Goal: Information Seeking & Learning: Learn about a topic

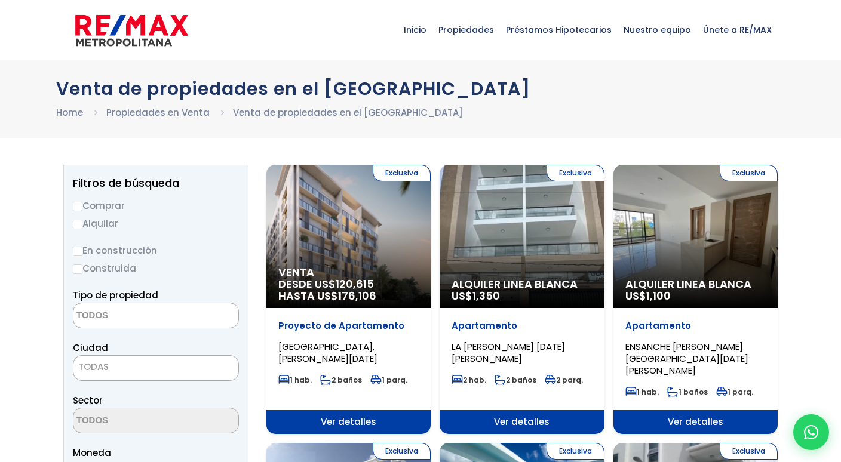
select select
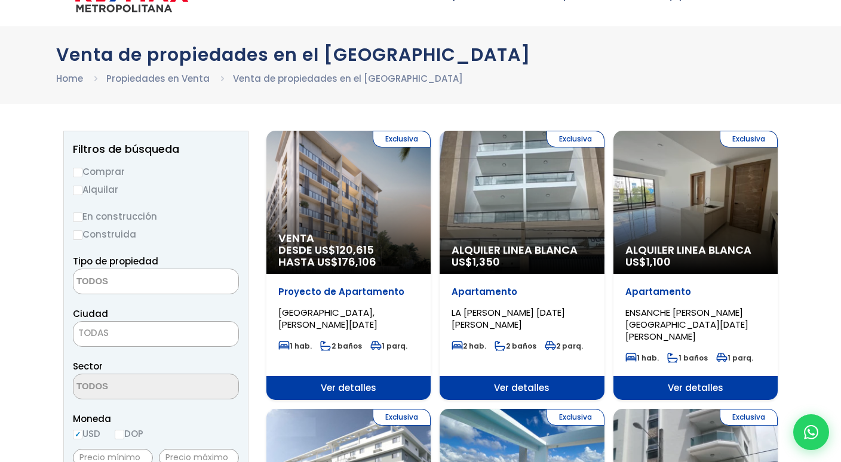
scroll to position [36, 0]
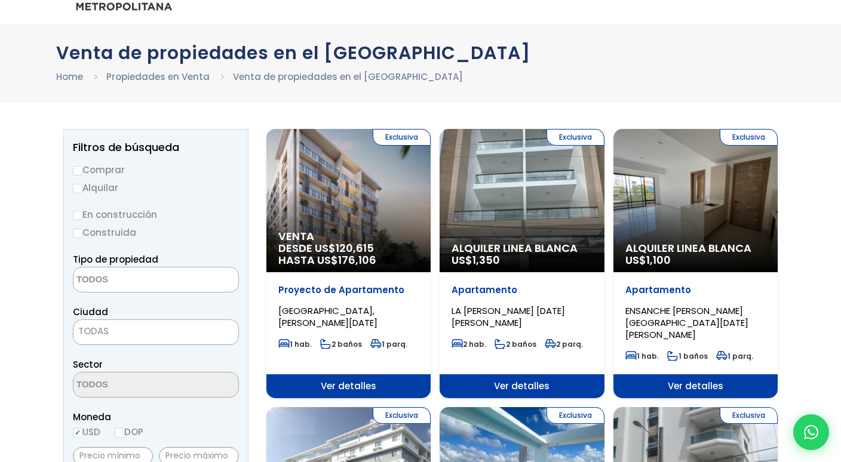
click at [352, 206] on div "Exclusiva Venta DESDE US$ 120,615 HASTA US$ 176,106" at bounding box center [348, 200] width 164 height 143
click at [354, 209] on div "Exclusiva Venta DESDE US$ 120,615 HASTA US$ 176,106" at bounding box center [348, 200] width 164 height 143
click at [320, 203] on div "Exclusiva Venta DESDE US$ 120,615 HASTA US$ 176,106" at bounding box center [348, 200] width 164 height 143
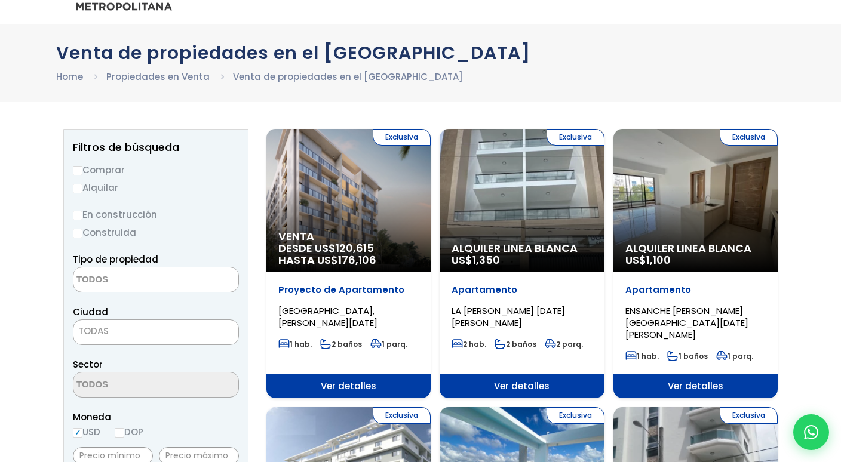
click at [331, 375] on span "Ver detalles" at bounding box center [348, 387] width 164 height 24
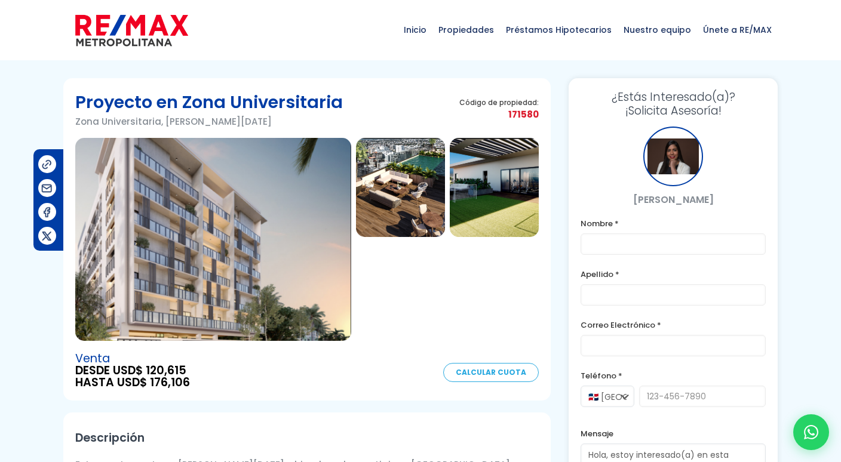
click at [423, 192] on img at bounding box center [400, 187] width 89 height 99
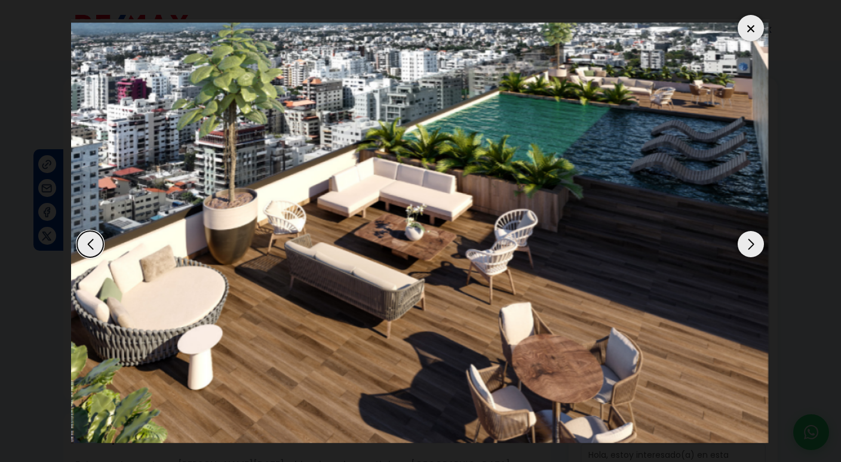
click at [750, 243] on div "Next slide" at bounding box center [751, 244] width 26 height 26
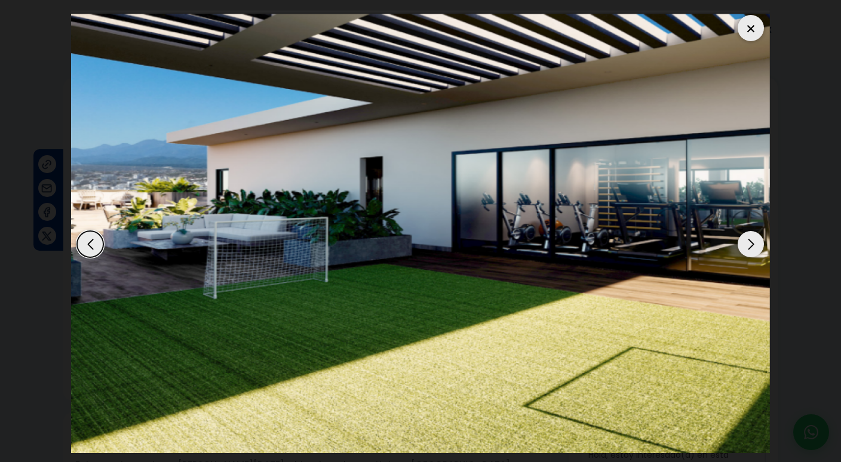
click at [750, 243] on div "Next slide" at bounding box center [751, 244] width 26 height 26
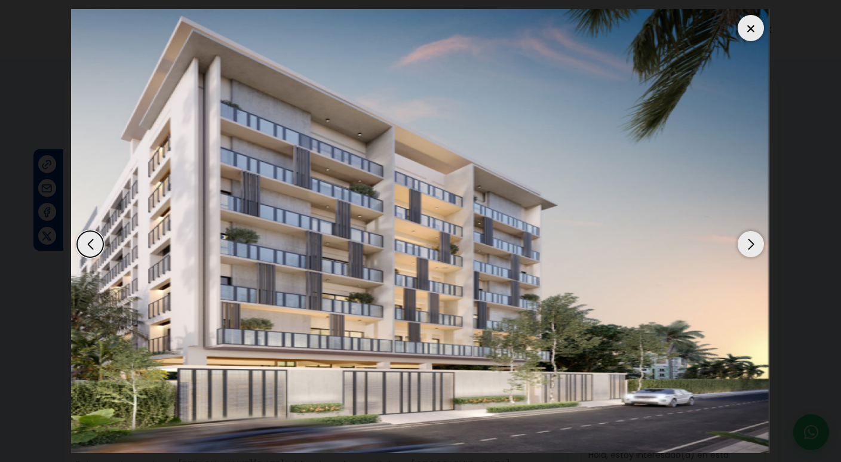
click at [750, 243] on div "Next slide" at bounding box center [751, 244] width 26 height 26
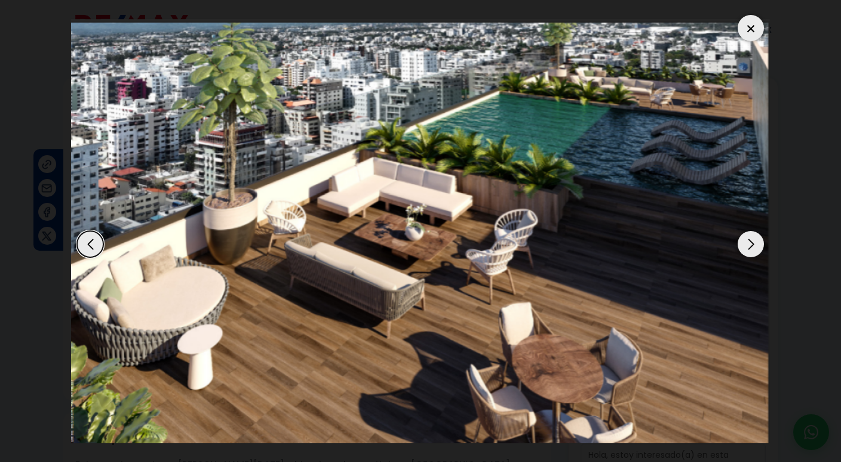
click at [750, 243] on div "Next slide" at bounding box center [751, 244] width 26 height 26
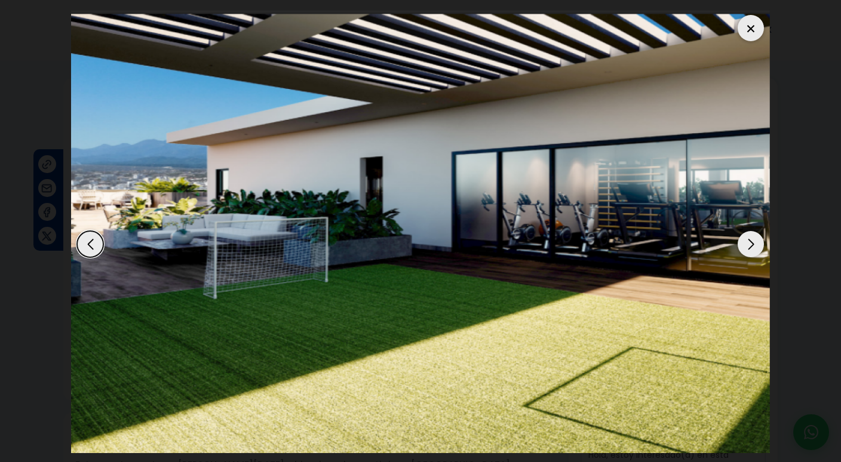
click at [750, 243] on div "Next slide" at bounding box center [751, 244] width 26 height 26
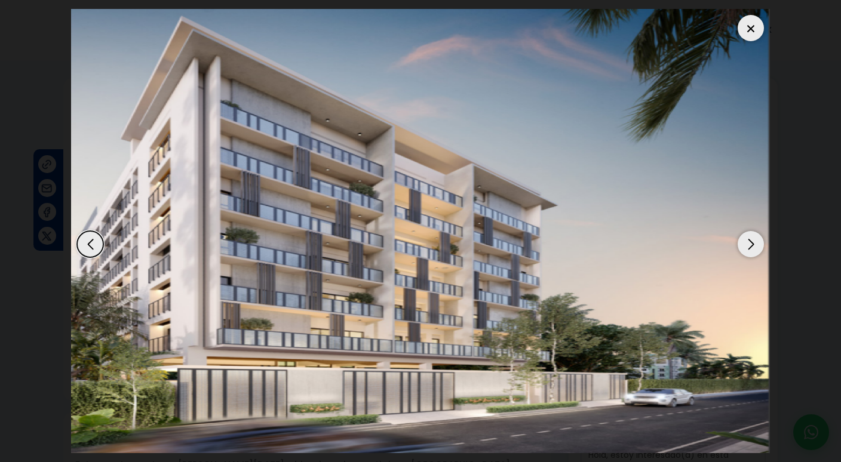
click at [744, 256] on img "1 / 3" at bounding box center [420, 231] width 699 height 444
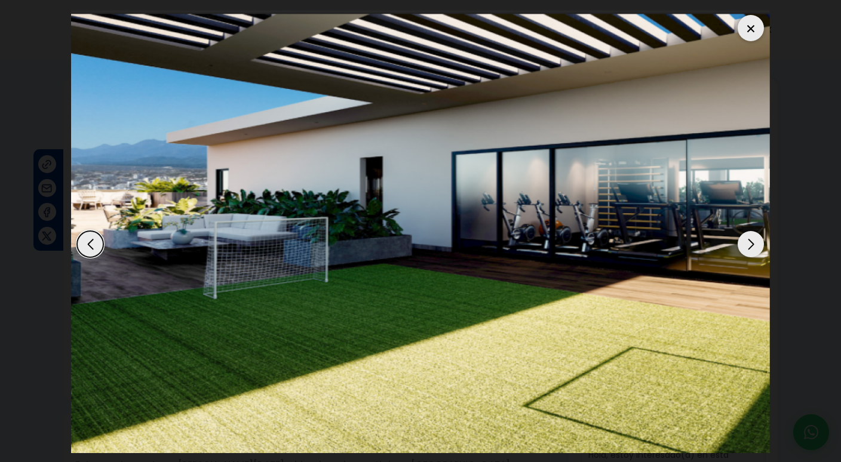
click at [746, 253] on div "Next slide" at bounding box center [751, 244] width 26 height 26
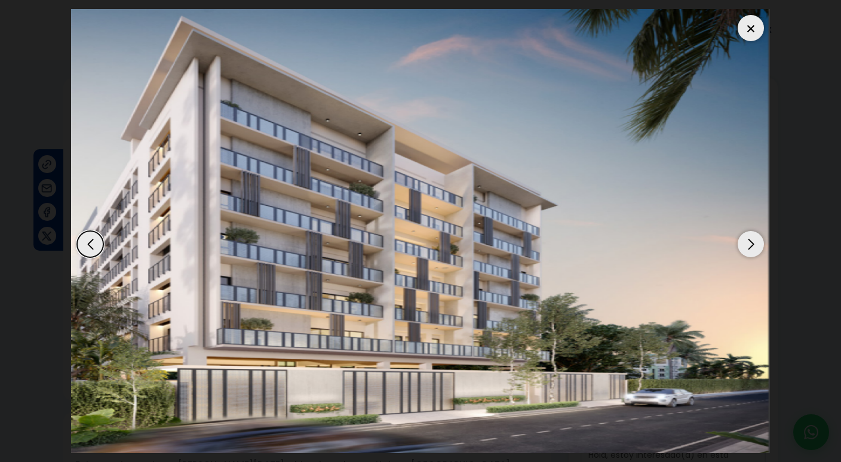
click at [759, 22] on div at bounding box center [751, 28] width 26 height 26
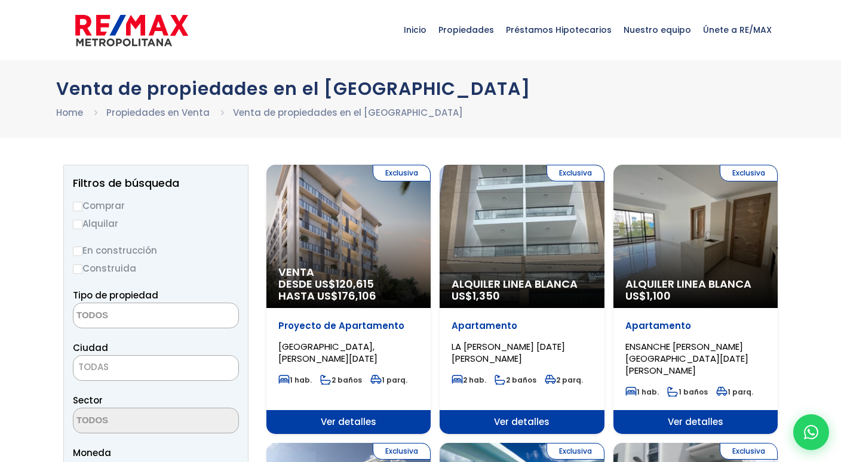
select select
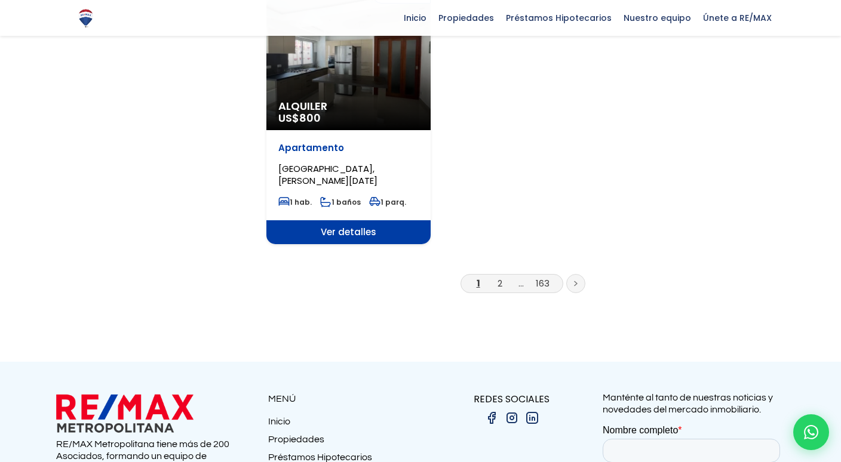
scroll to position [1545, 0]
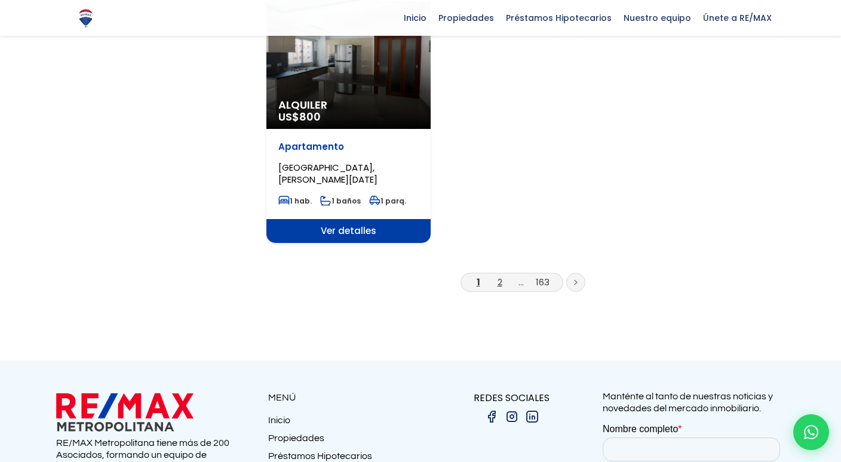
click at [500, 276] on link "2" at bounding box center [500, 282] width 5 height 13
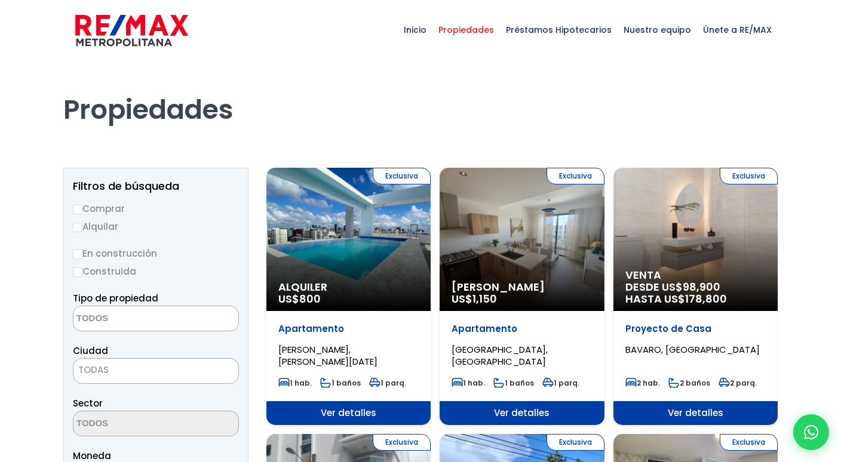
select select
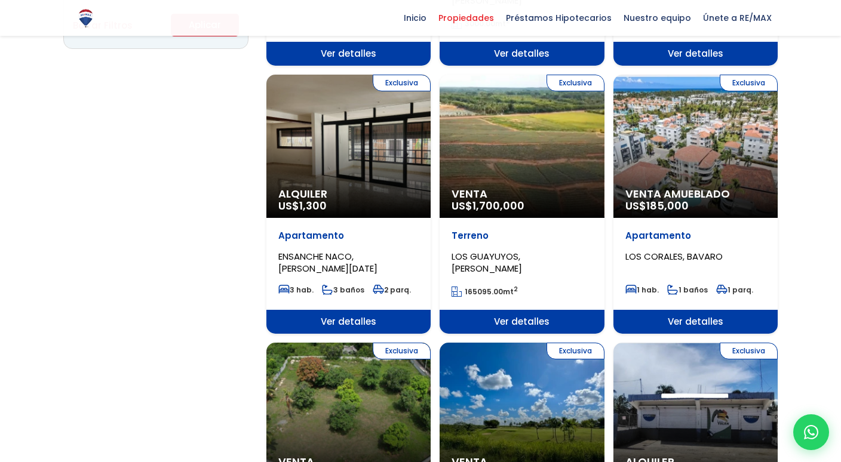
scroll to position [932, 0]
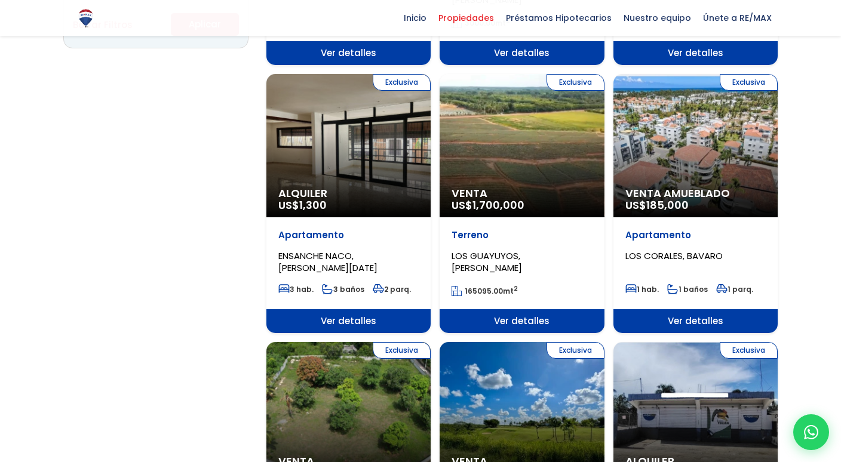
click at [689, 134] on div "Exclusiva Venta Amueblado US$ 185,000" at bounding box center [696, 145] width 164 height 143
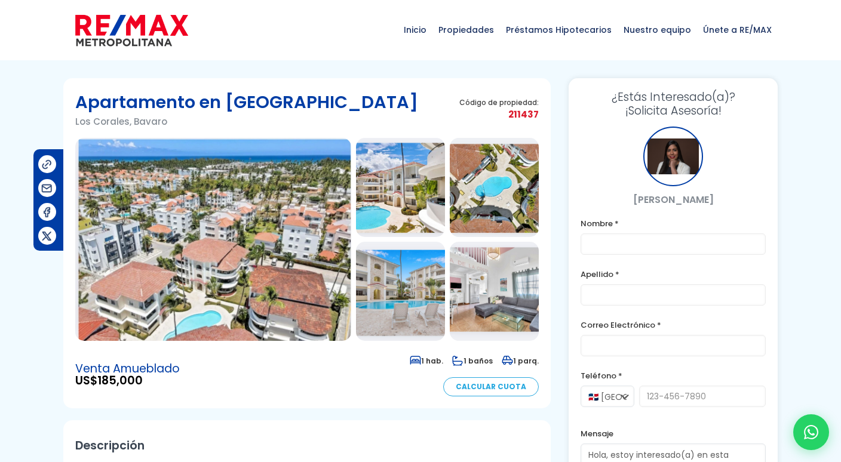
click at [292, 251] on img at bounding box center [213, 239] width 276 height 203
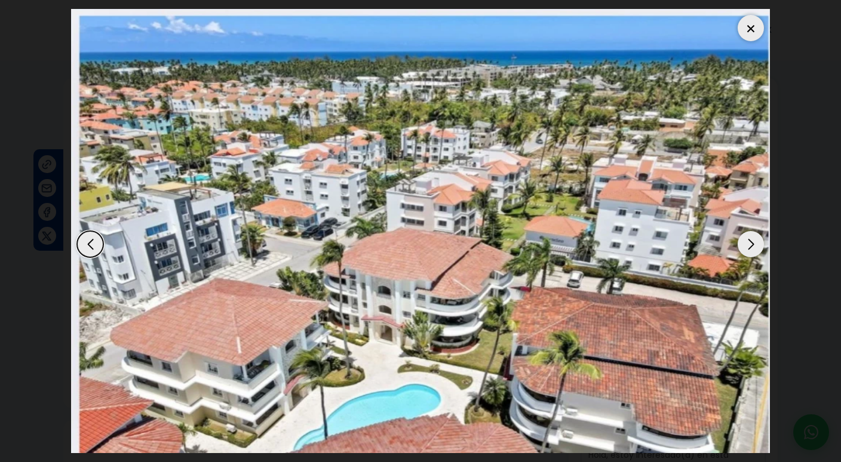
click at [754, 249] on div "Next slide" at bounding box center [751, 244] width 26 height 26
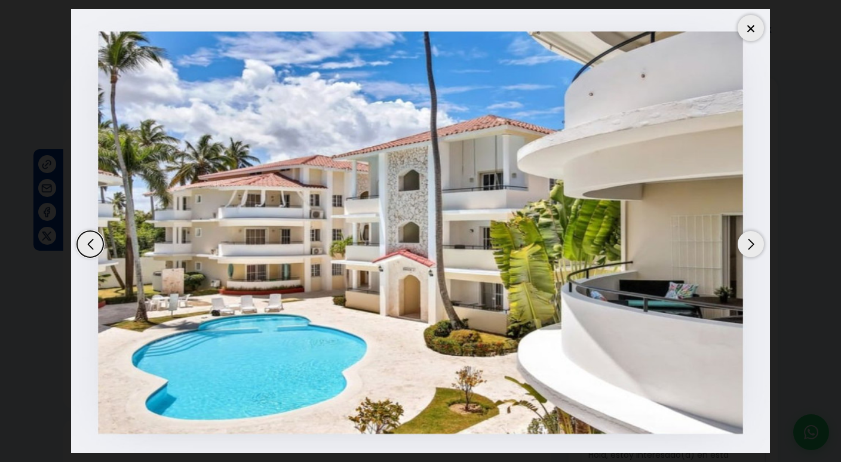
click at [754, 249] on div "Next slide" at bounding box center [751, 244] width 26 height 26
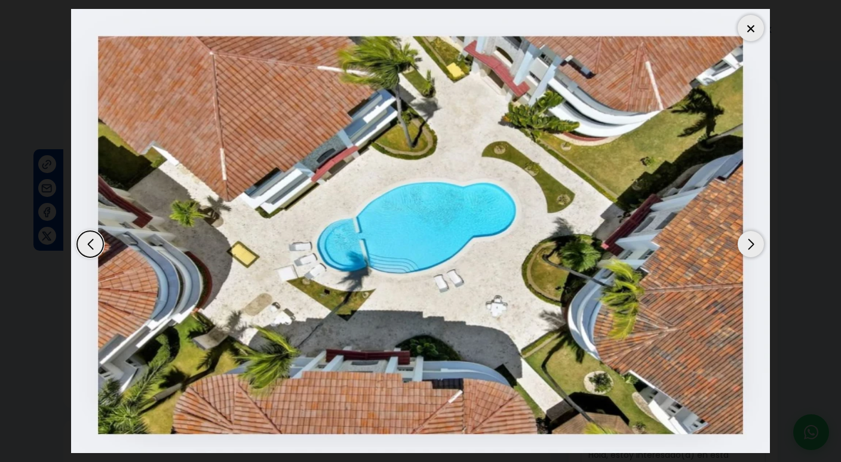
click at [754, 250] on div "Next slide" at bounding box center [751, 244] width 26 height 26
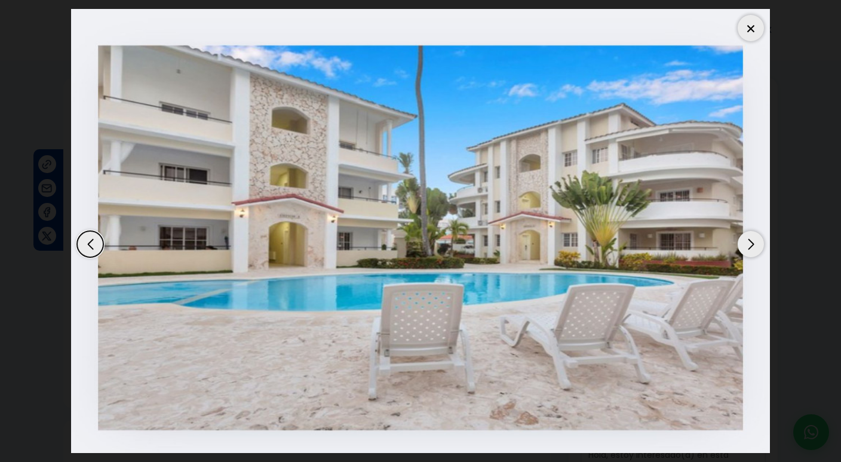
click at [754, 250] on div "Next slide" at bounding box center [751, 244] width 26 height 26
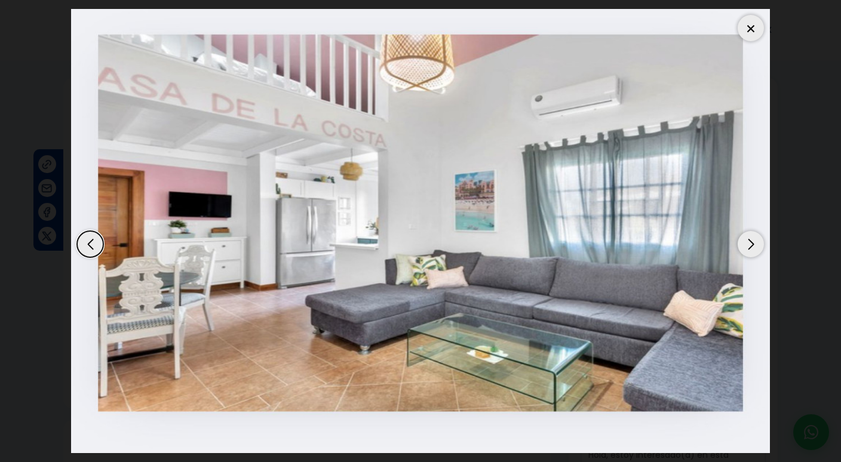
click at [754, 243] on div "Next slide" at bounding box center [751, 244] width 26 height 26
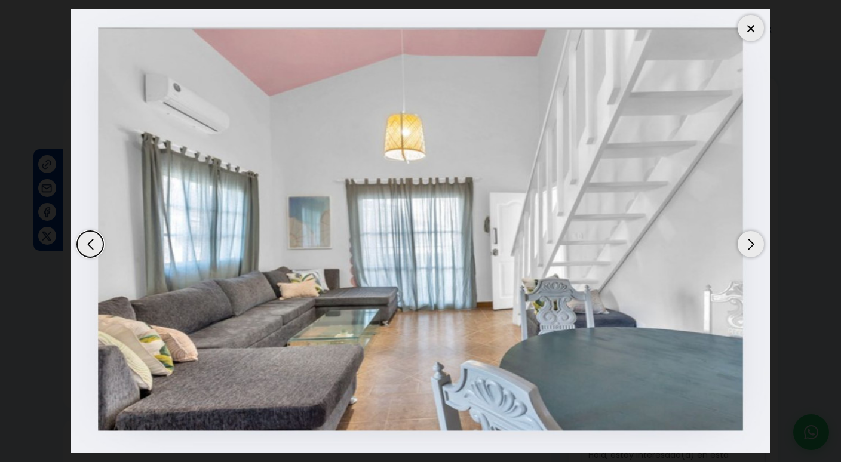
click at [755, 244] on div "Next slide" at bounding box center [751, 244] width 26 height 26
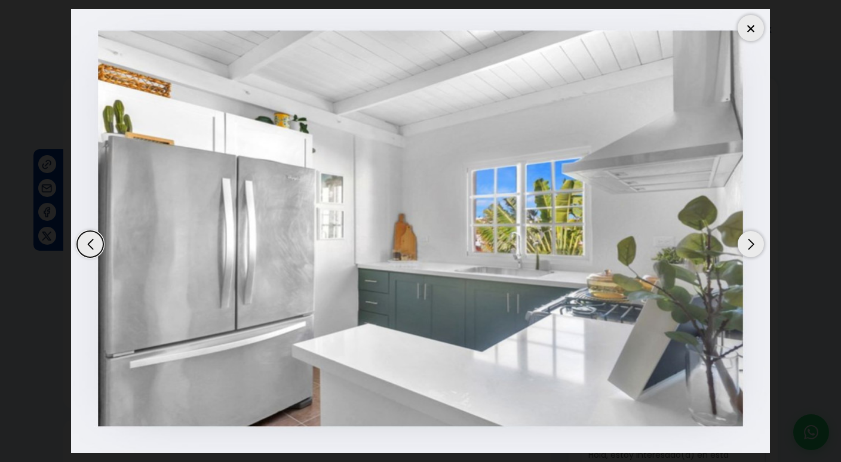
click at [755, 244] on div "Next slide" at bounding box center [751, 244] width 26 height 26
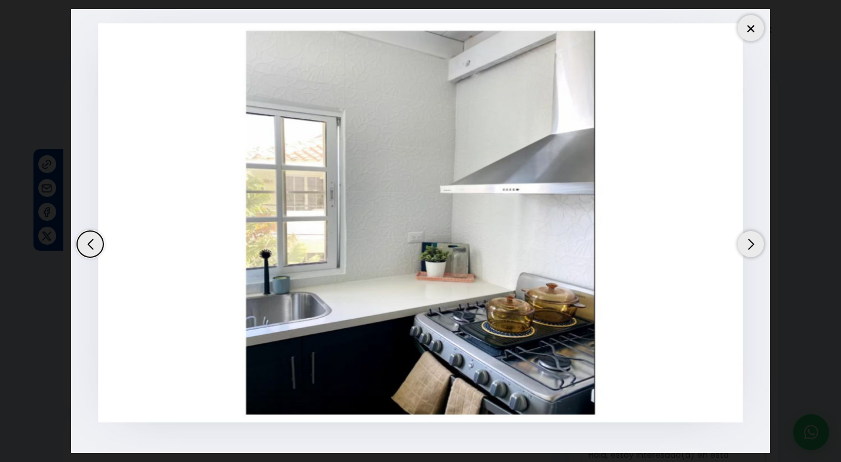
click at [755, 244] on div "Next slide" at bounding box center [751, 244] width 26 height 26
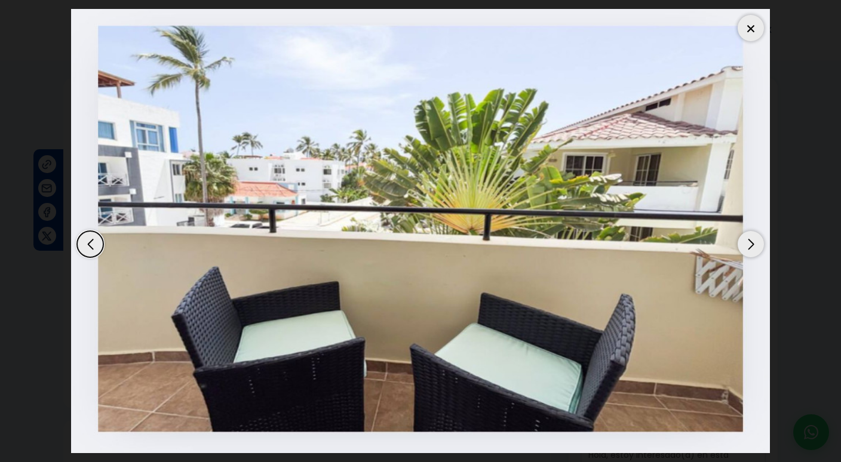
click at [755, 244] on div "Next slide" at bounding box center [751, 244] width 26 height 26
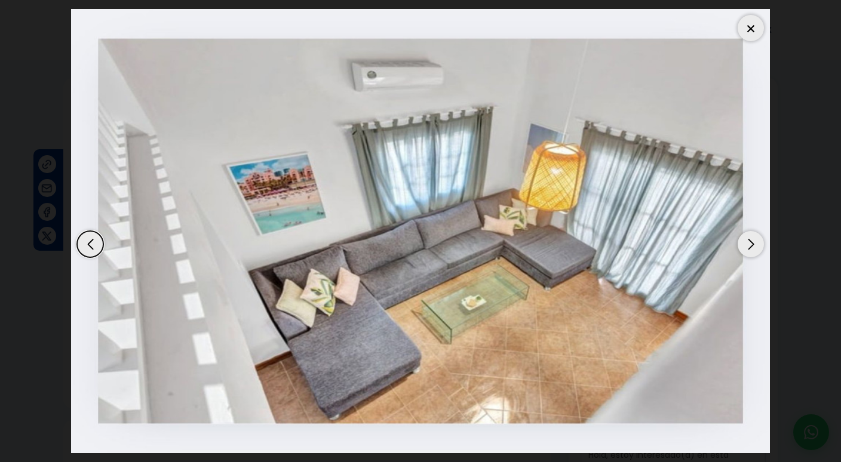
click at [755, 244] on div "Next slide" at bounding box center [751, 244] width 26 height 26
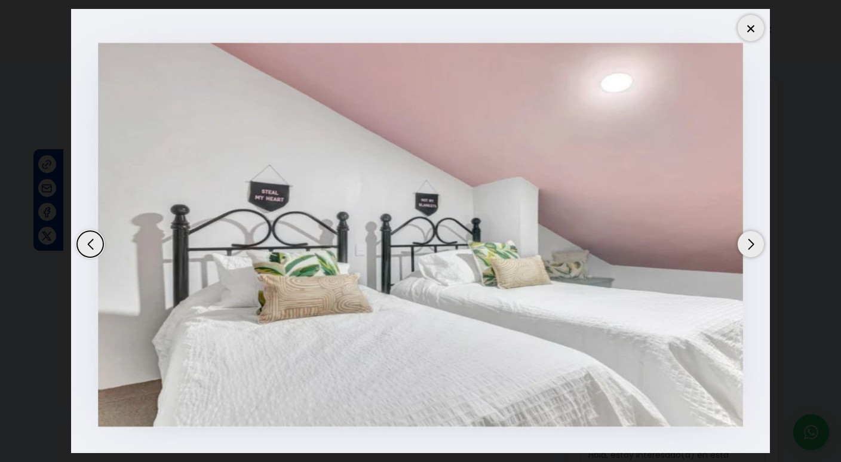
click at [755, 244] on div "Next slide" at bounding box center [751, 244] width 26 height 26
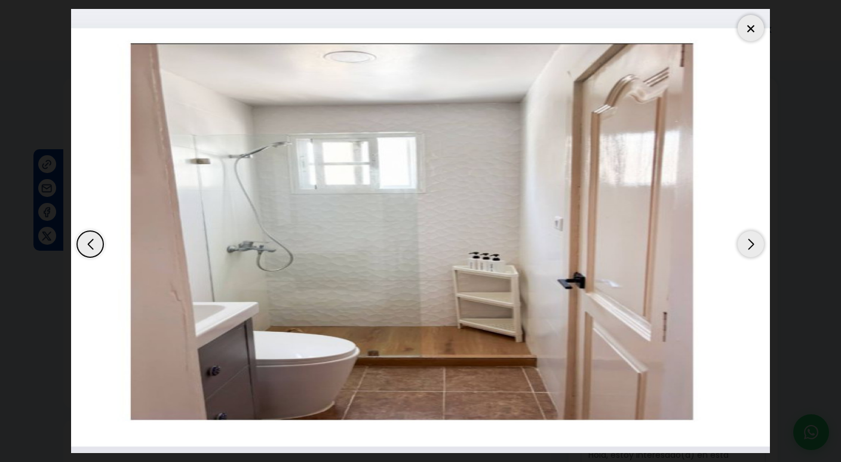
click at [755, 244] on div "Next slide" at bounding box center [751, 244] width 26 height 26
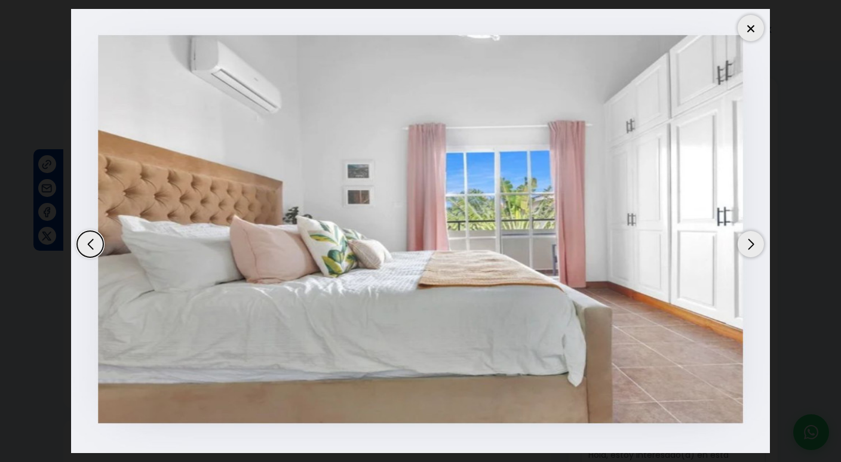
click at [755, 244] on div "Next slide" at bounding box center [751, 244] width 26 height 26
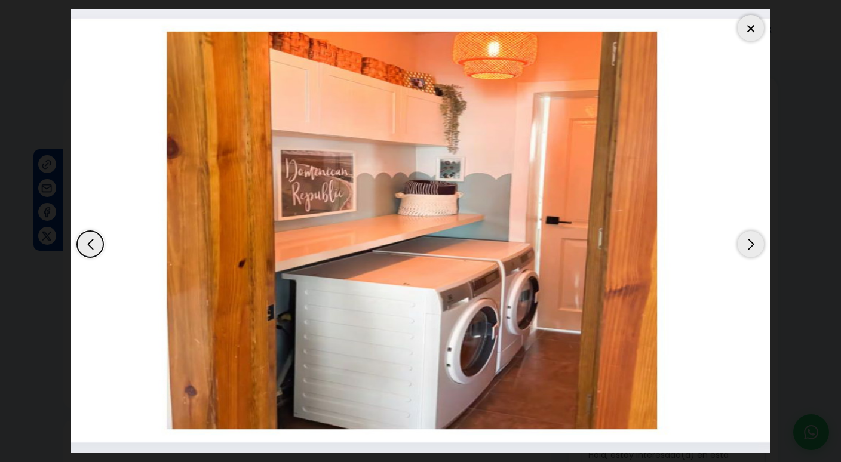
click at [756, 246] on div "Next slide" at bounding box center [751, 244] width 26 height 26
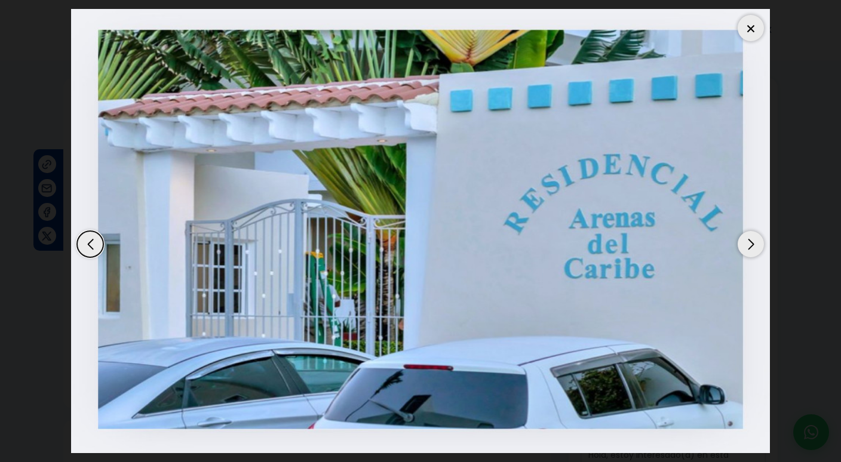
click at [756, 246] on div "Next slide" at bounding box center [751, 244] width 26 height 26
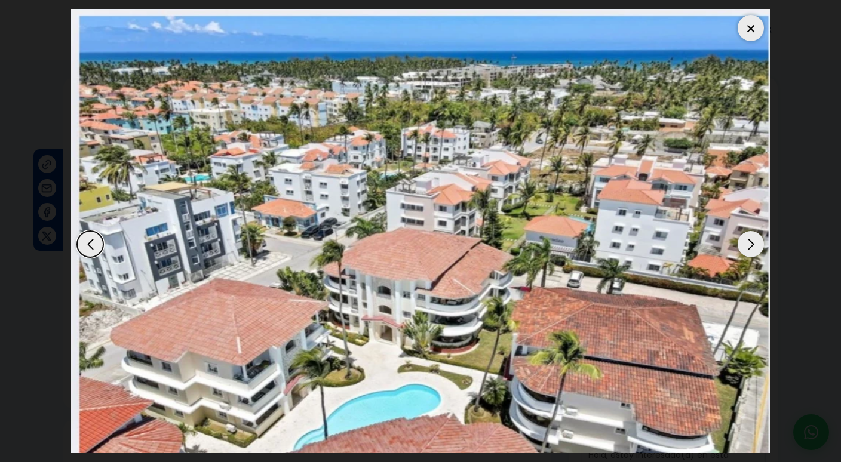
click at [756, 246] on div "Next slide" at bounding box center [751, 244] width 26 height 26
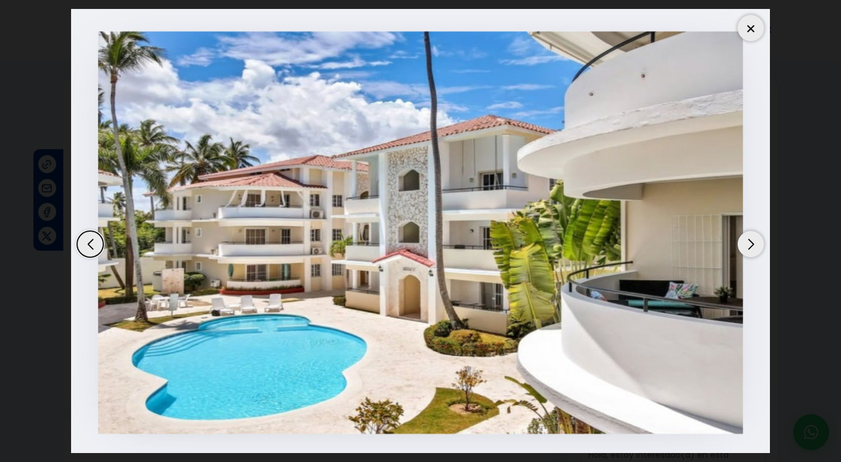
click at [756, 246] on div "Next slide" at bounding box center [751, 244] width 26 height 26
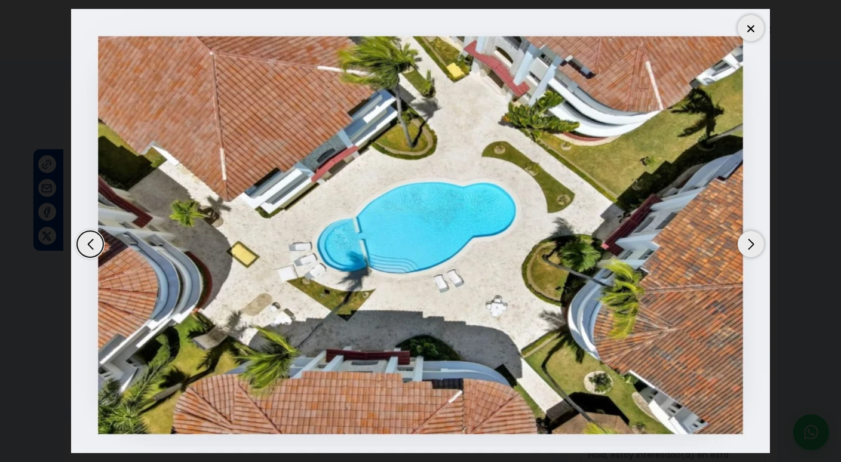
click at [756, 246] on div "Next slide" at bounding box center [751, 244] width 26 height 26
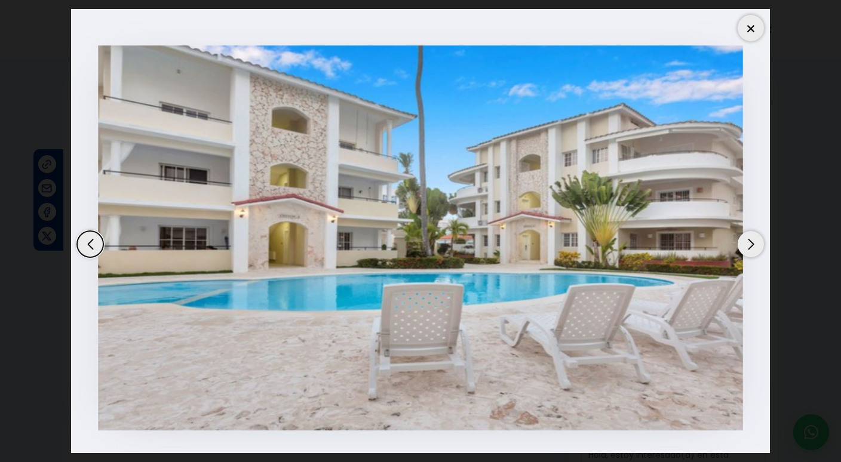
click at [751, 31] on div at bounding box center [751, 28] width 26 height 26
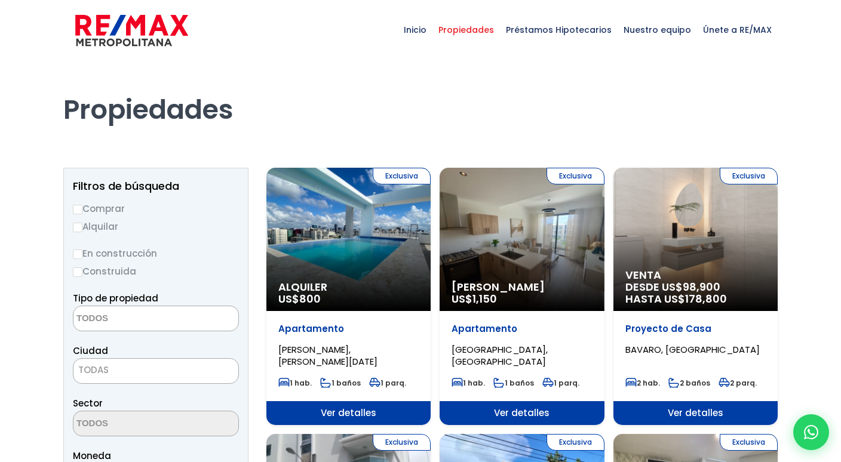
select select
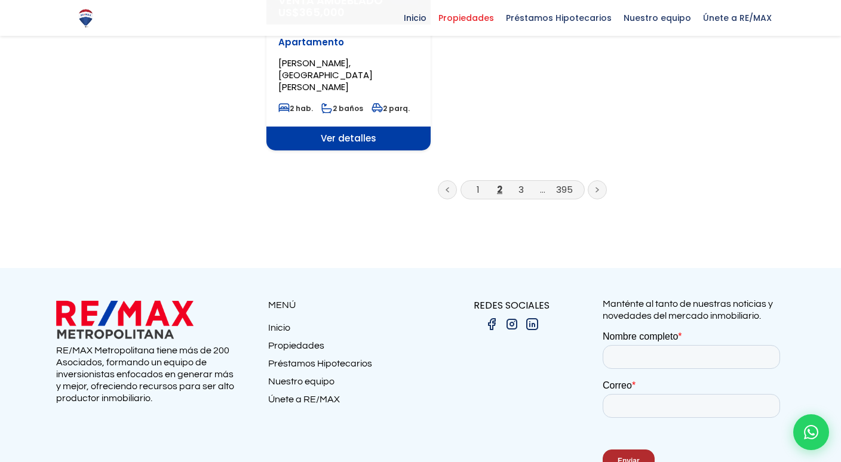
scroll to position [1703, 0]
click at [523, 184] on link "3" at bounding box center [521, 190] width 5 height 13
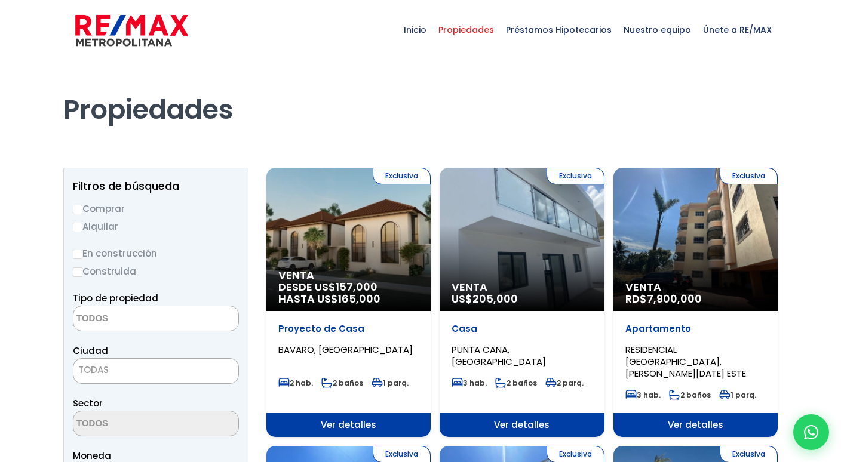
select select
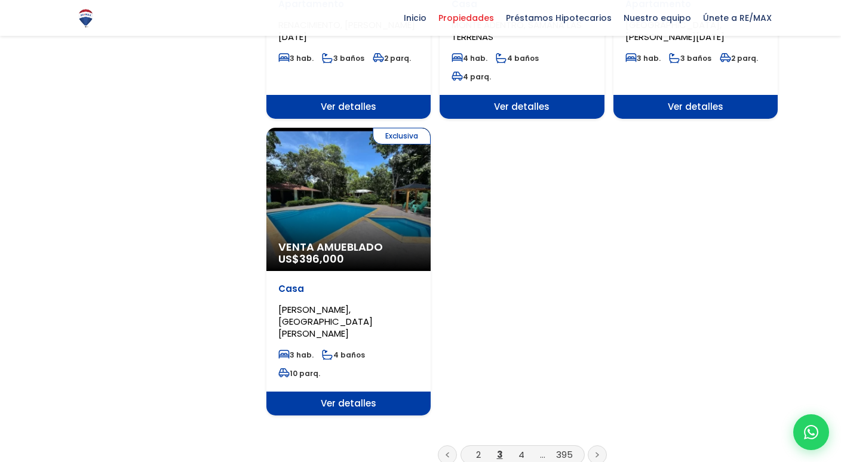
scroll to position [1474, 0]
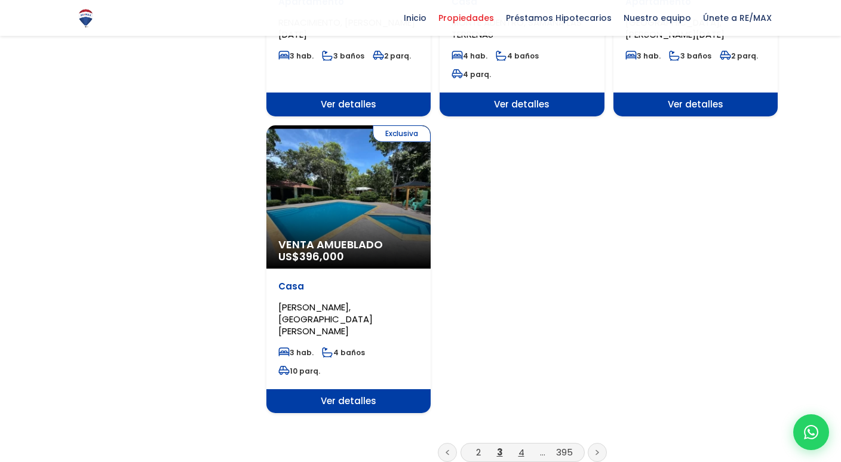
click at [522, 446] on link "4" at bounding box center [522, 452] width 6 height 13
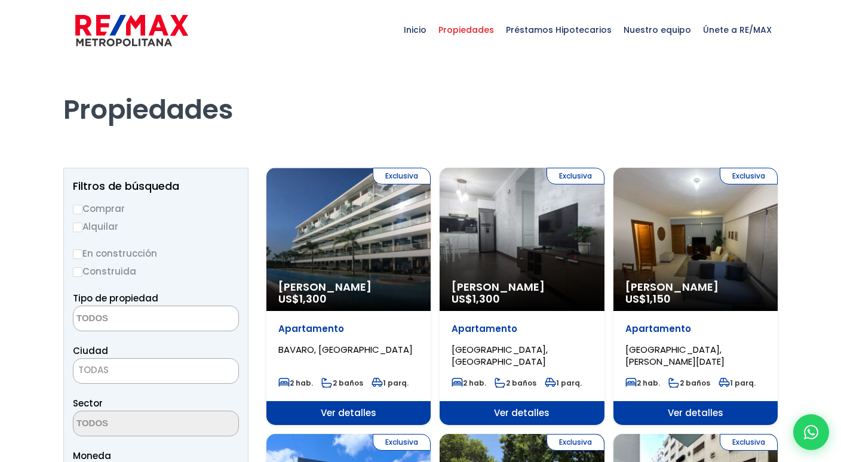
select select
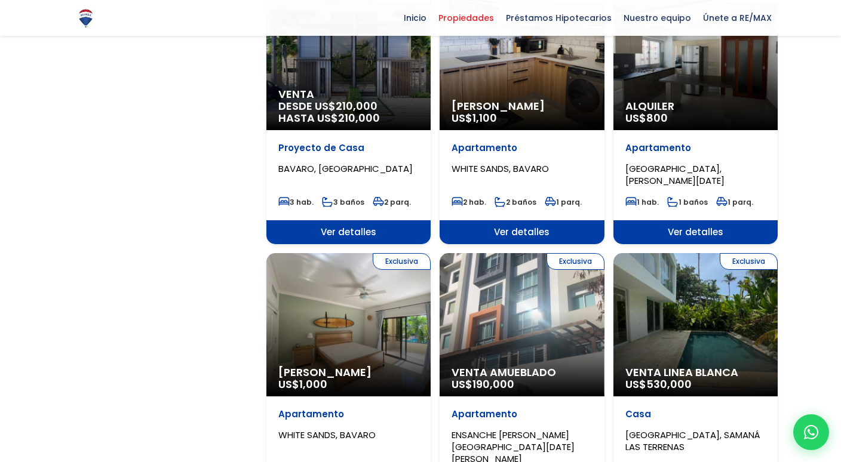
scroll to position [1032, 0]
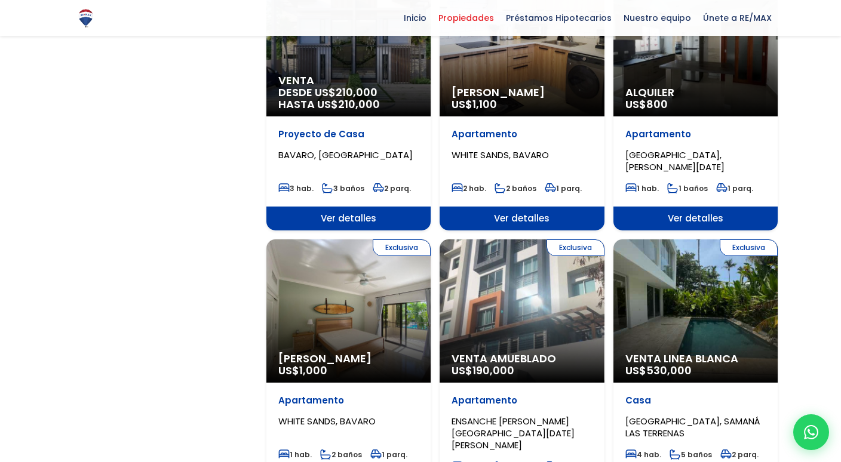
click at [567, 321] on div "Exclusiva Venta Amueblado US$ 190,000" at bounding box center [522, 311] width 164 height 143
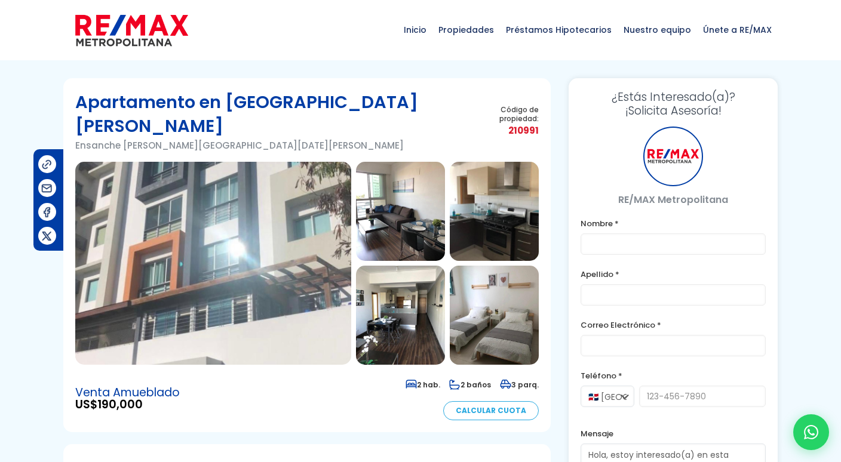
click at [296, 248] on img at bounding box center [213, 263] width 276 height 203
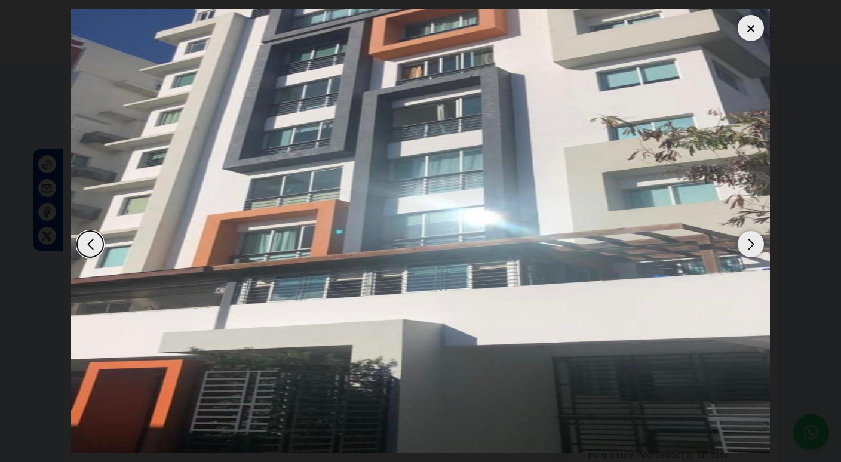
click at [750, 242] on div "Next slide" at bounding box center [751, 244] width 26 height 26
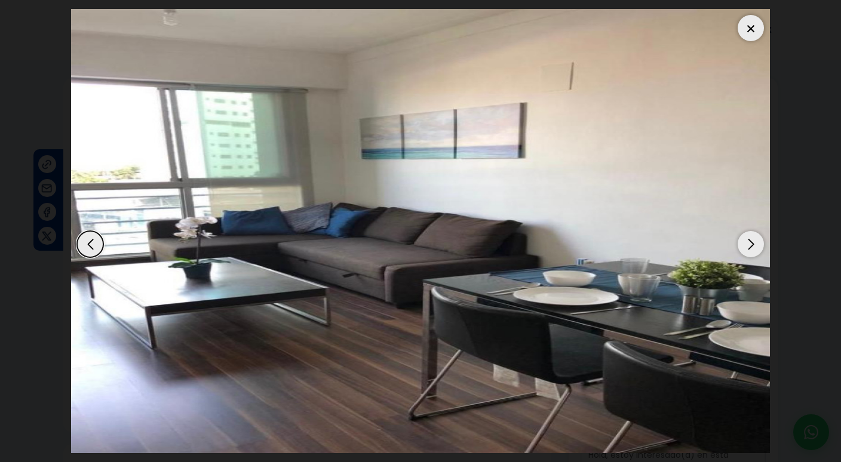
click at [750, 241] on div "Next slide" at bounding box center [751, 244] width 26 height 26
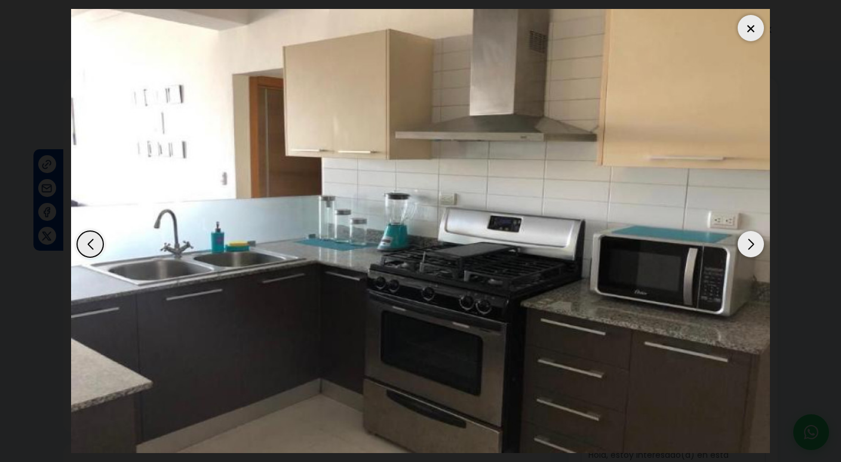
click at [750, 241] on div "Next slide" at bounding box center [751, 244] width 26 height 26
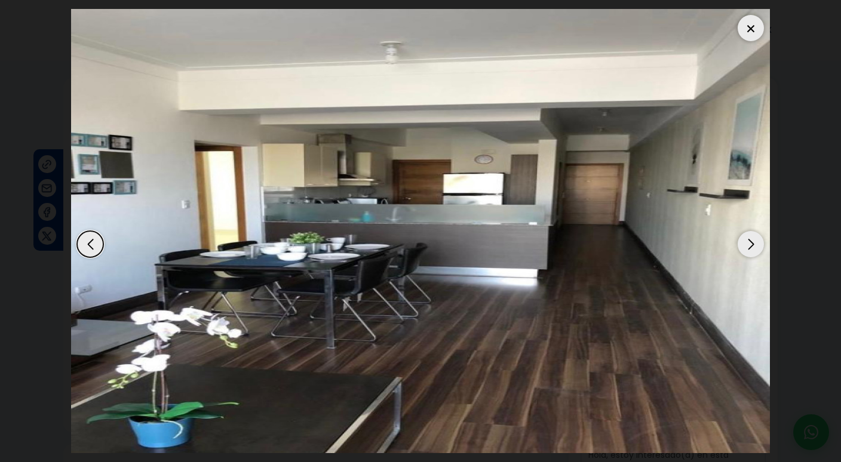
click at [750, 241] on div "Next slide" at bounding box center [751, 244] width 26 height 26
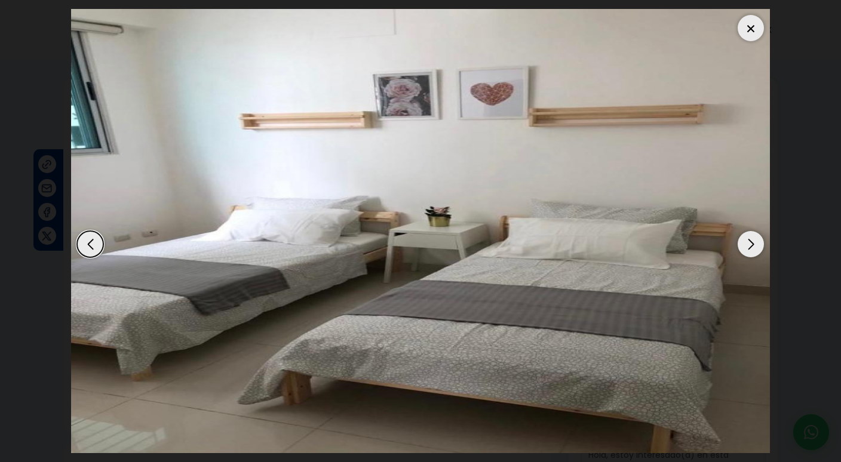
click at [750, 241] on div "Next slide" at bounding box center [751, 244] width 26 height 26
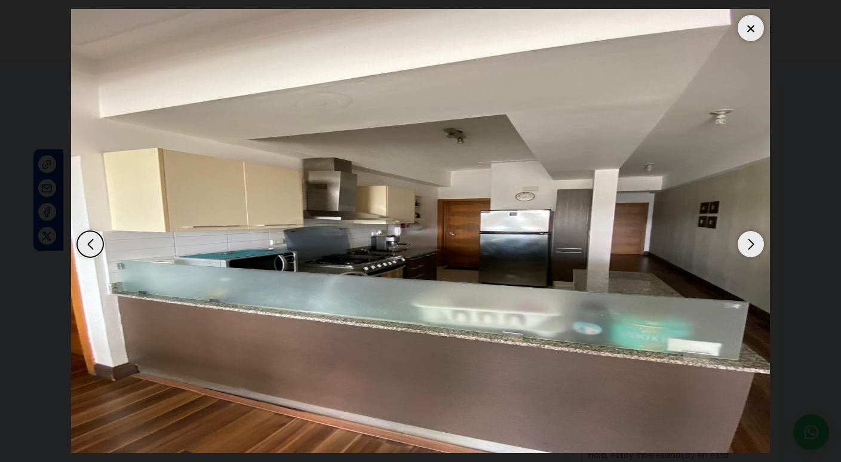
click at [750, 241] on div "Next slide" at bounding box center [751, 244] width 26 height 26
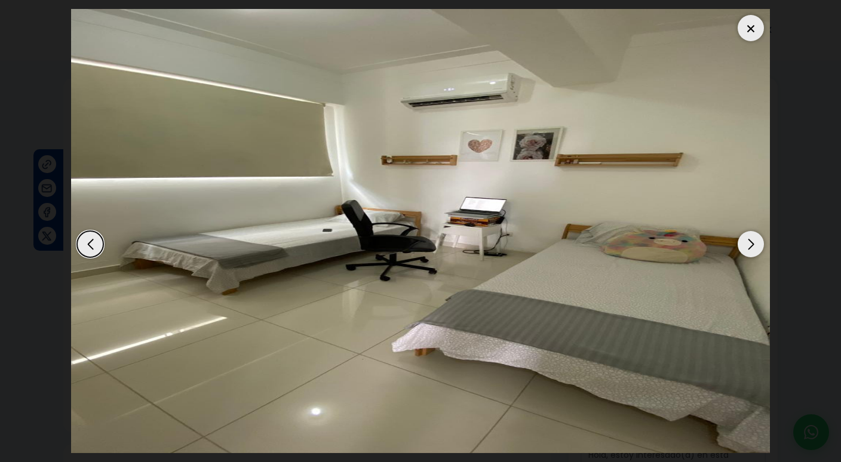
click at [750, 241] on div "Next slide" at bounding box center [751, 244] width 26 height 26
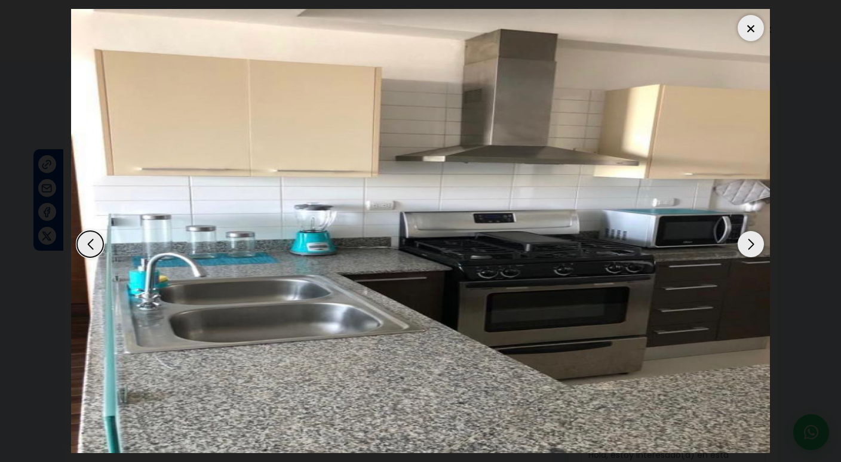
click at [750, 242] on div "Next slide" at bounding box center [751, 244] width 26 height 26
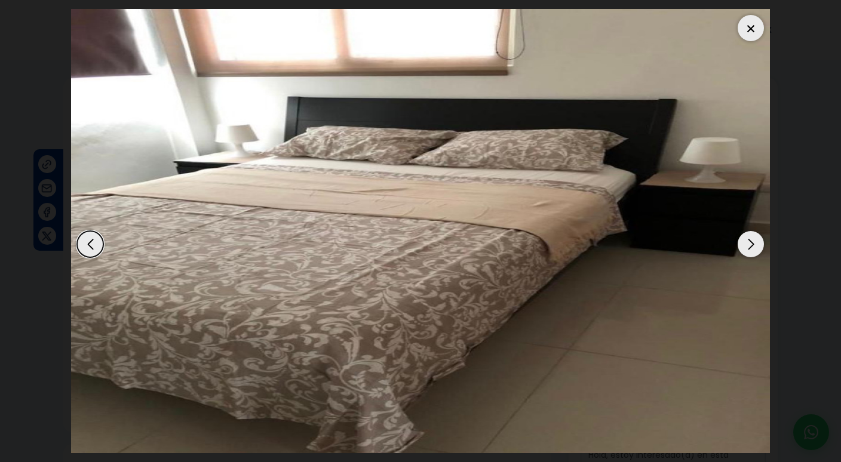
click at [750, 242] on div "Next slide" at bounding box center [751, 244] width 26 height 26
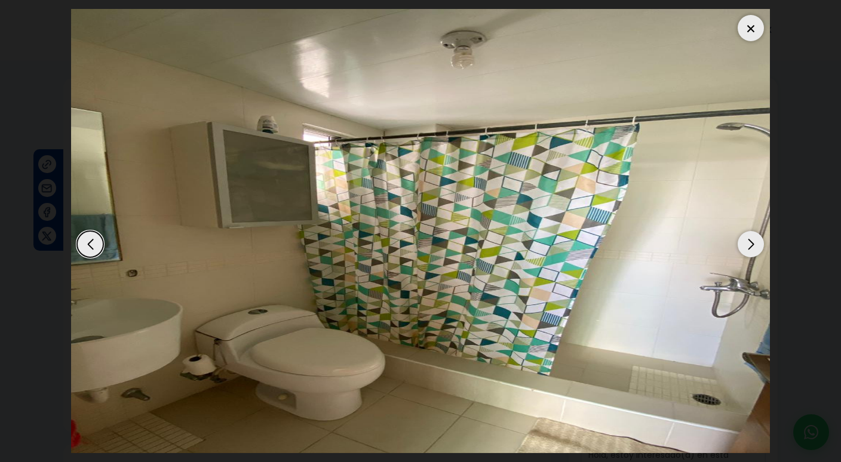
click at [750, 243] on div "Next slide" at bounding box center [751, 244] width 26 height 26
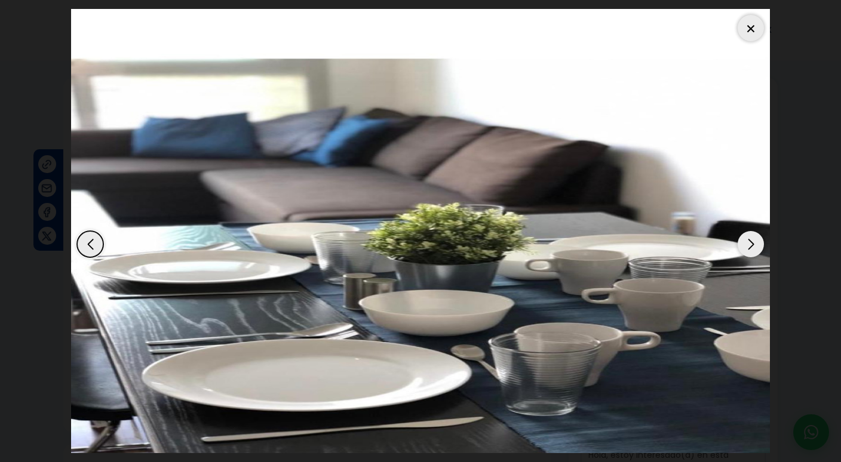
click at [750, 242] on div "Next slide" at bounding box center [751, 244] width 26 height 26
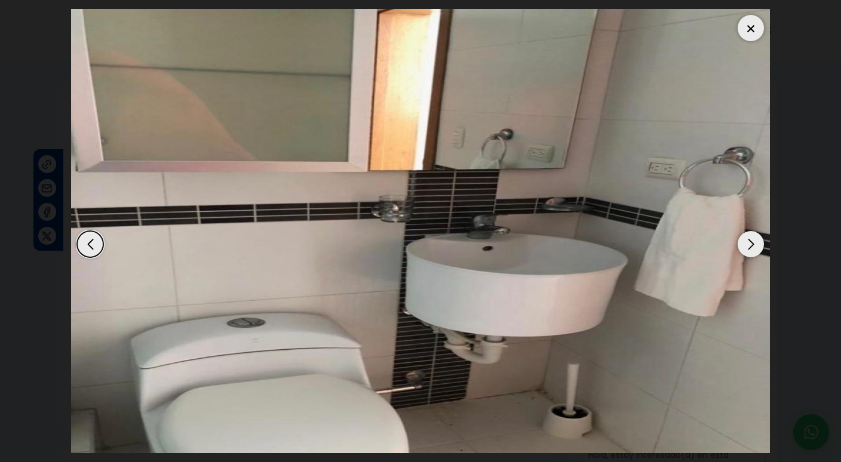
click at [750, 243] on div "Next slide" at bounding box center [751, 244] width 26 height 26
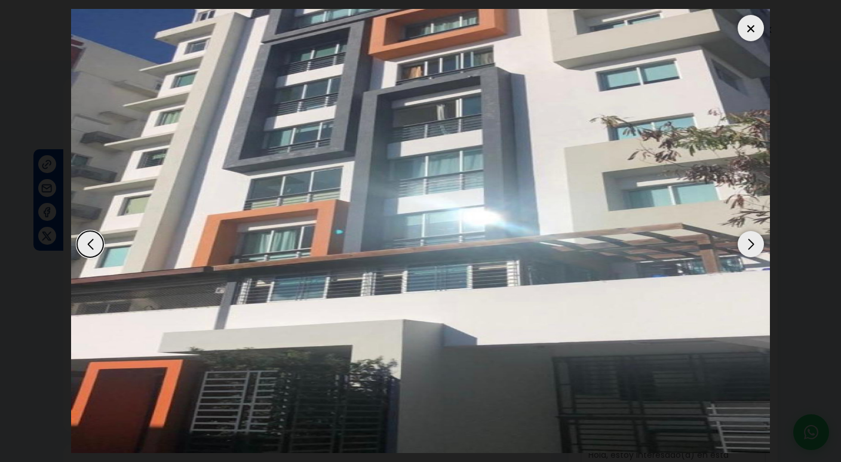
click at [751, 243] on div "Next slide" at bounding box center [751, 244] width 26 height 26
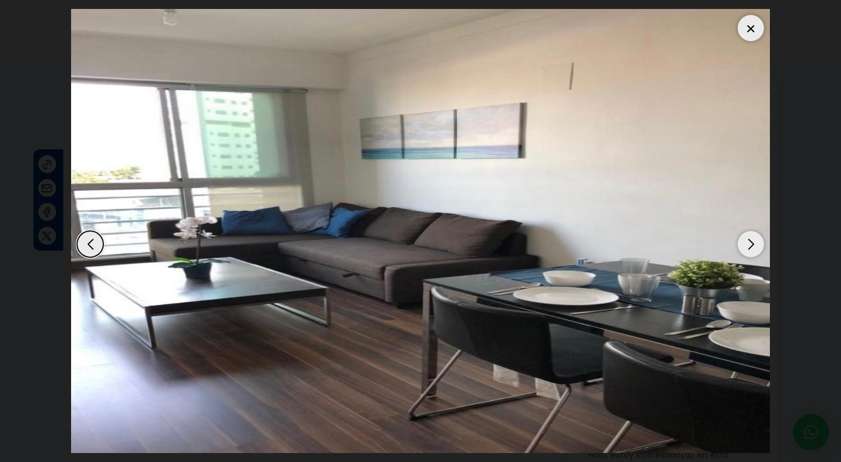
click at [751, 244] on div "Next slide" at bounding box center [751, 244] width 26 height 26
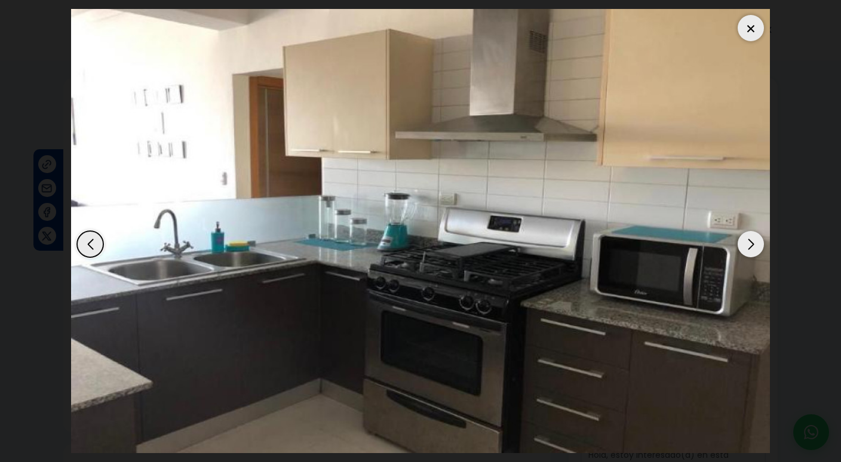
click at [752, 244] on div "Next slide" at bounding box center [751, 244] width 26 height 26
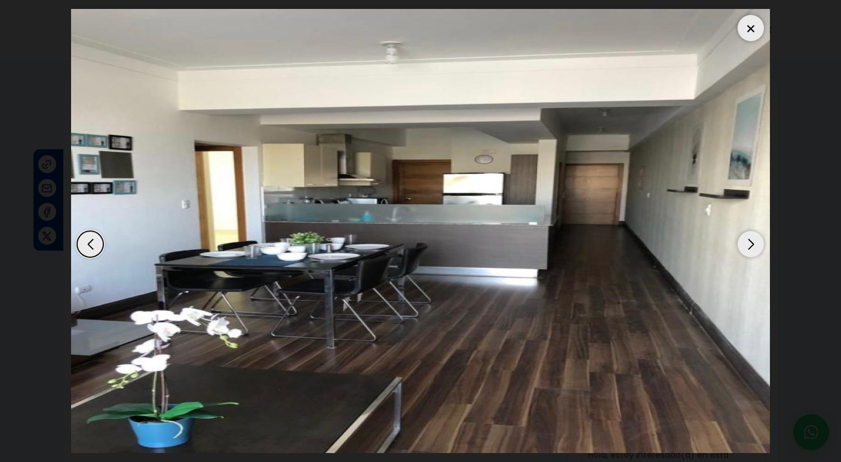
click at [752, 244] on div "Next slide" at bounding box center [751, 244] width 26 height 26
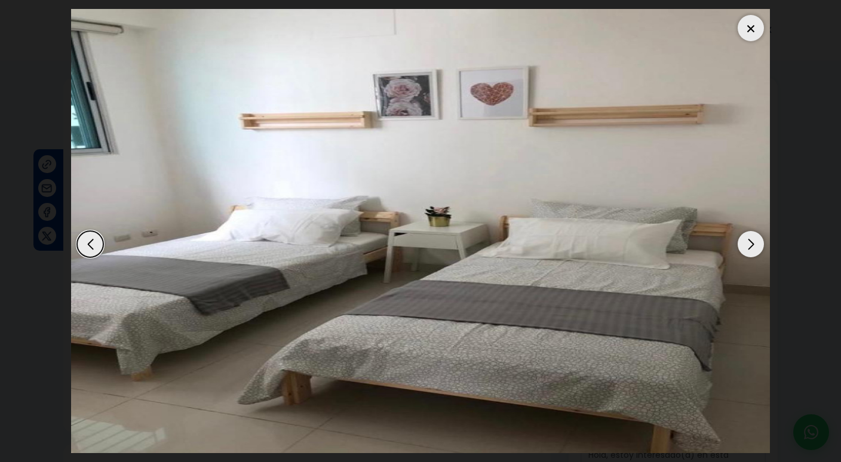
click at [752, 244] on div "Next slide" at bounding box center [751, 244] width 26 height 26
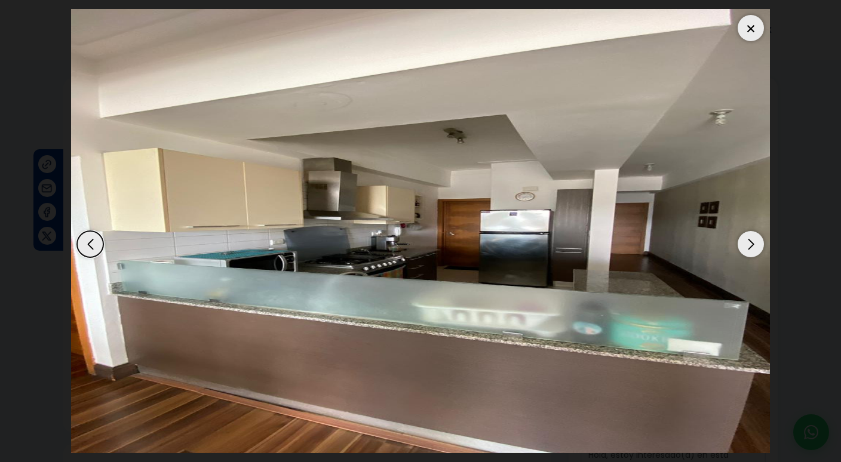
click at [754, 235] on div "Next slide" at bounding box center [751, 244] width 26 height 26
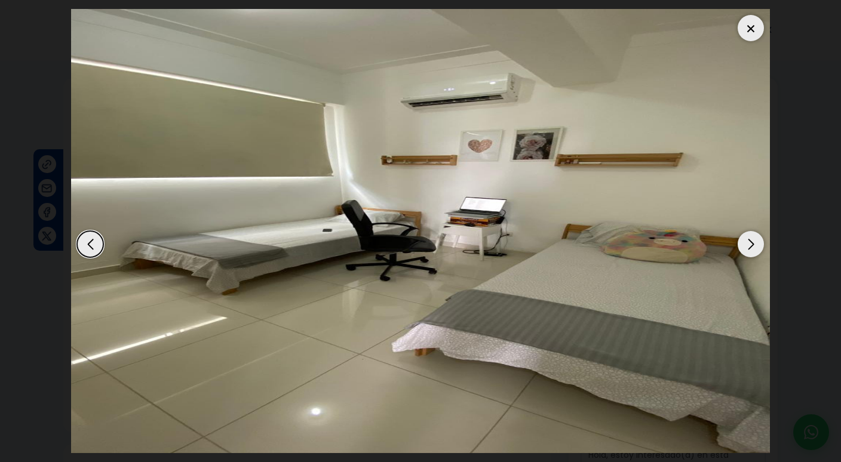
click at [754, 235] on div "Next slide" at bounding box center [751, 244] width 26 height 26
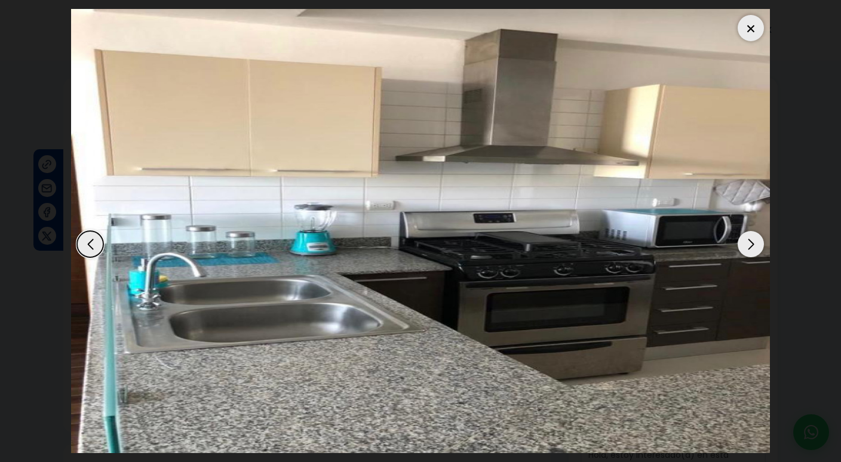
click at [754, 235] on div "Next slide" at bounding box center [751, 244] width 26 height 26
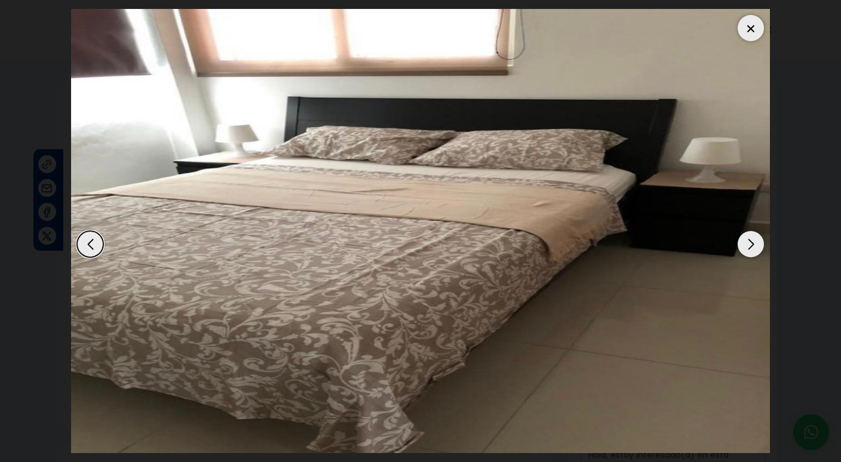
click at [754, 235] on div "Next slide" at bounding box center [751, 244] width 26 height 26
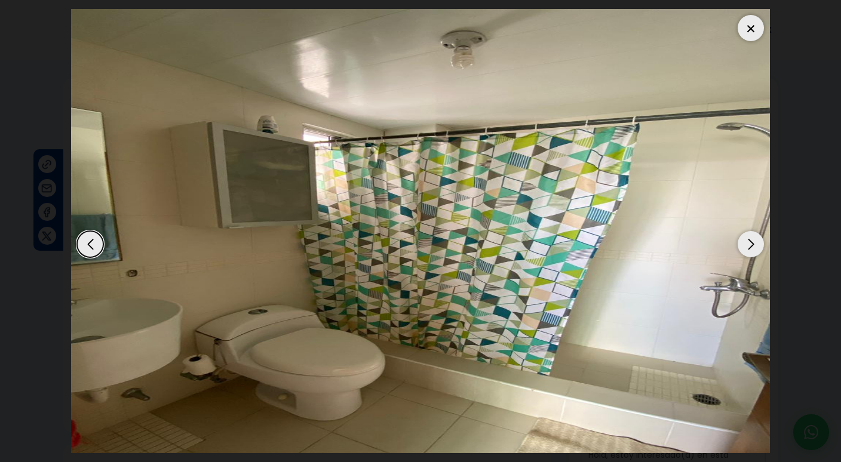
click at [754, 235] on div "Next slide" at bounding box center [751, 244] width 26 height 26
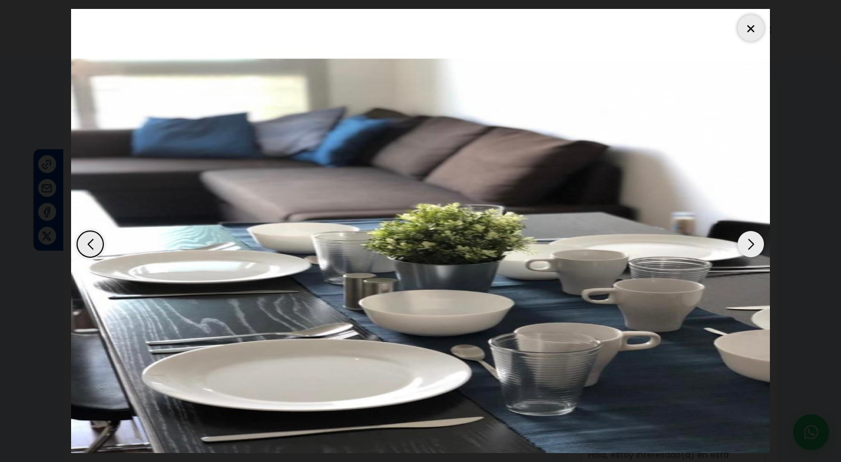
click at [746, 29] on div at bounding box center [751, 28] width 26 height 26
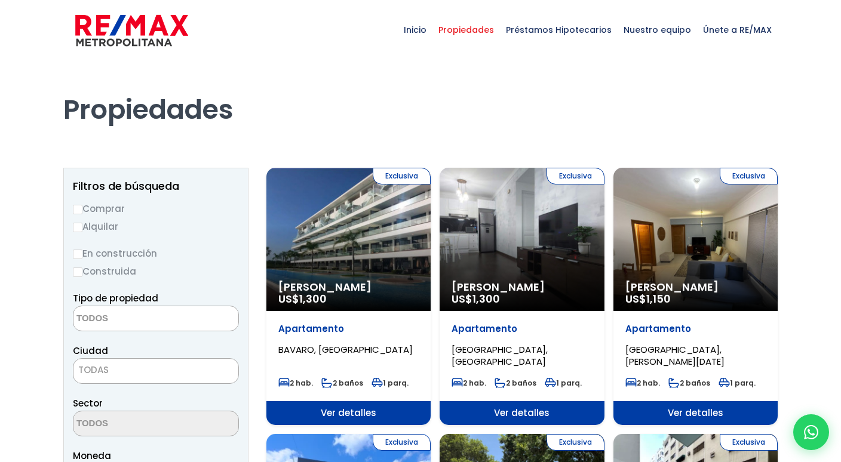
select select
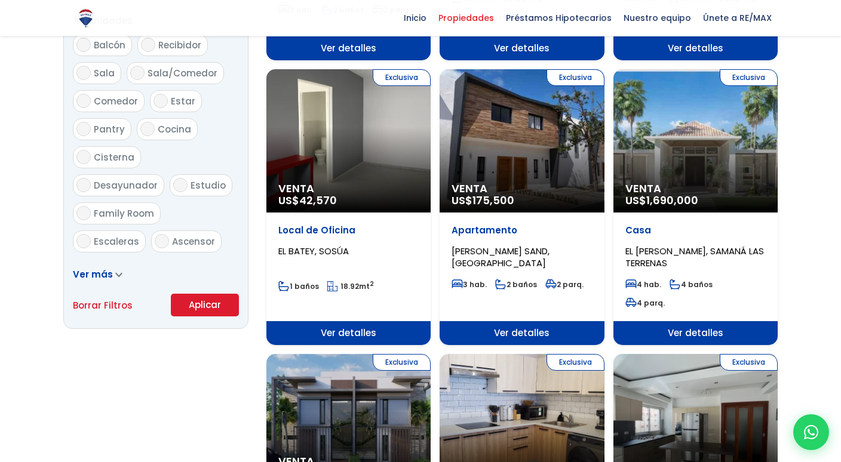
scroll to position [652, 0]
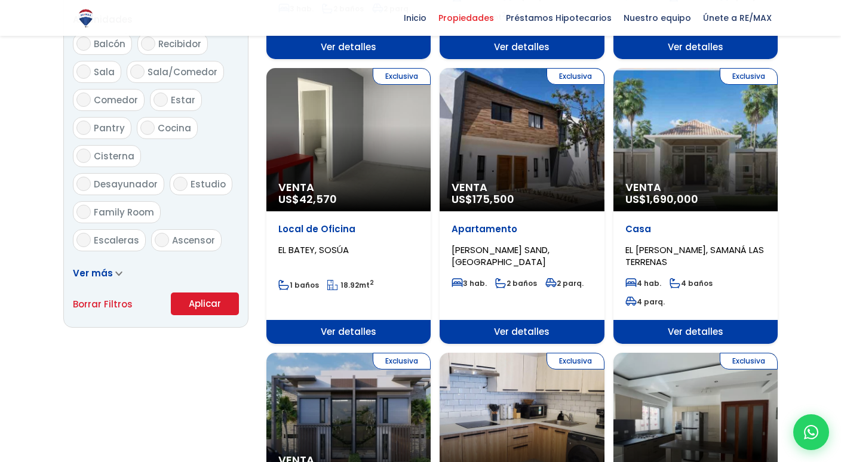
click at [542, 139] on div "Exclusiva Venta US$ 175,500" at bounding box center [522, 139] width 164 height 143
click at [522, 157] on div "Exclusiva Venta US$ 175,500" at bounding box center [522, 139] width 164 height 143
click at [523, 158] on div "Exclusiva Venta US$ 175,500" at bounding box center [522, 139] width 164 height 143
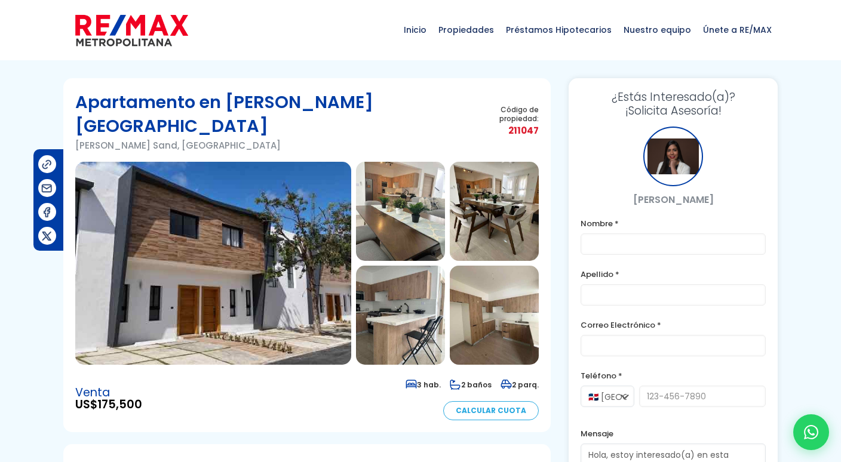
click at [188, 321] on img at bounding box center [213, 263] width 276 height 203
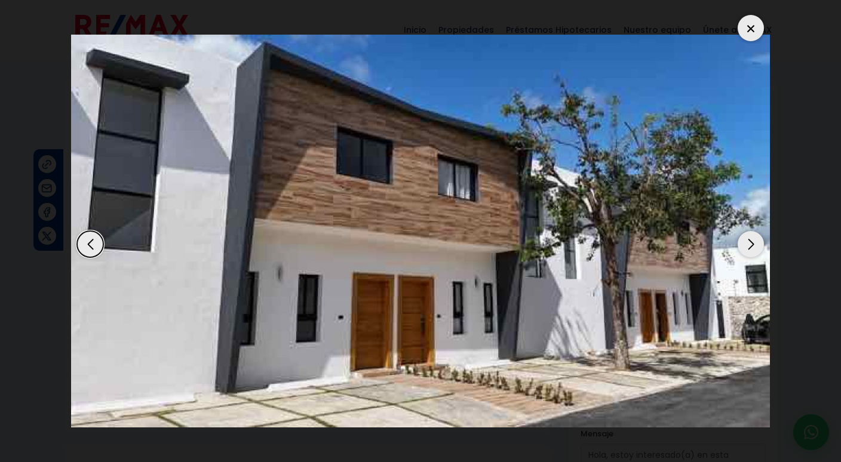
click at [753, 241] on div "Next slide" at bounding box center [751, 244] width 26 height 26
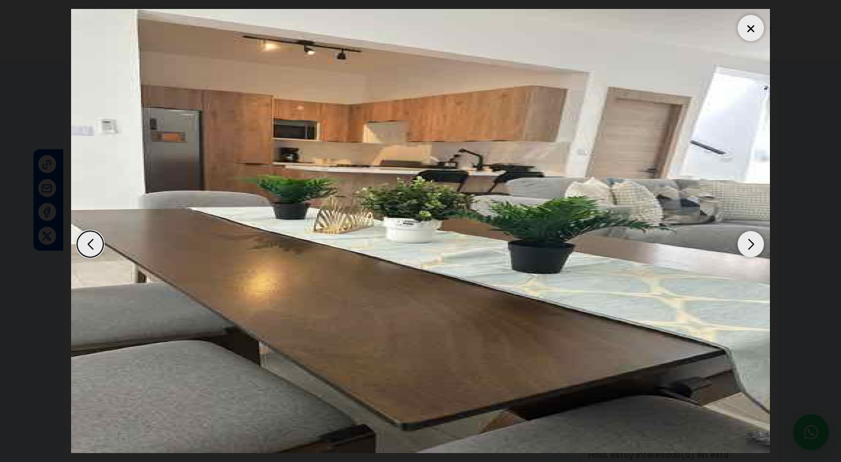
click at [753, 241] on div "Next slide" at bounding box center [751, 244] width 26 height 26
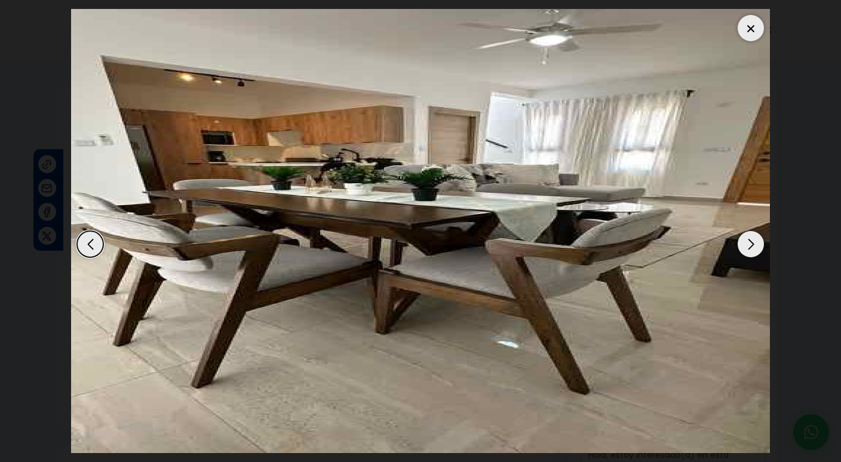
click at [753, 242] on div "Next slide" at bounding box center [751, 244] width 26 height 26
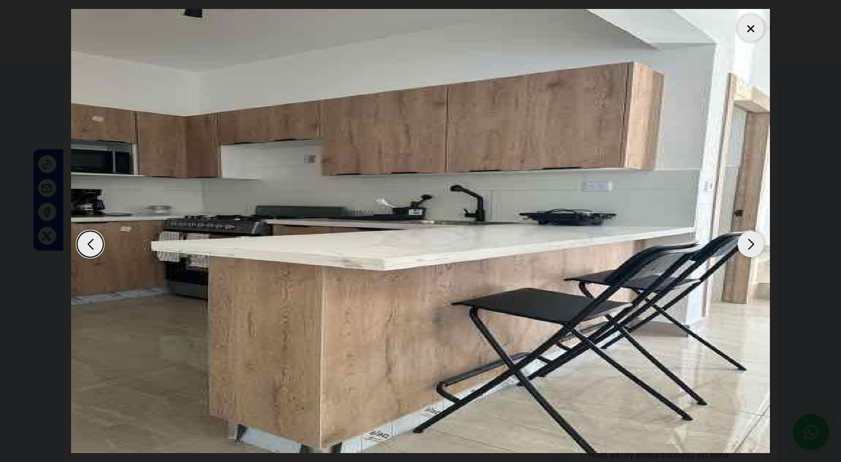
click at [753, 243] on div "Next slide" at bounding box center [751, 244] width 26 height 26
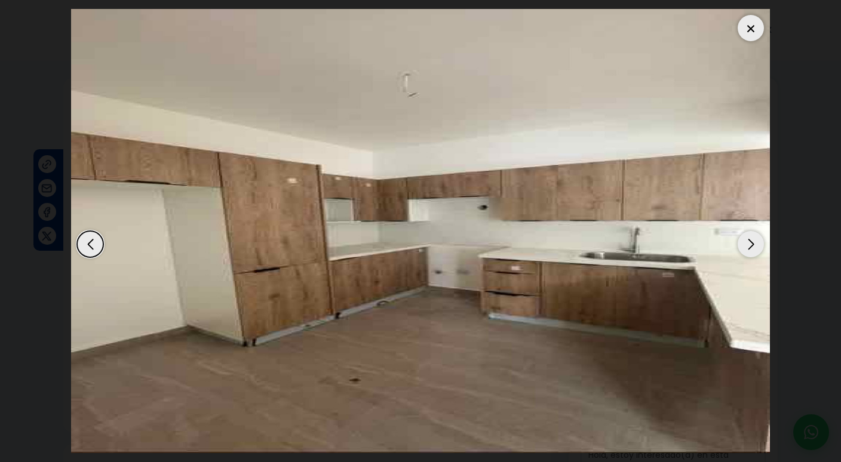
click at [754, 243] on div "Next slide" at bounding box center [751, 244] width 26 height 26
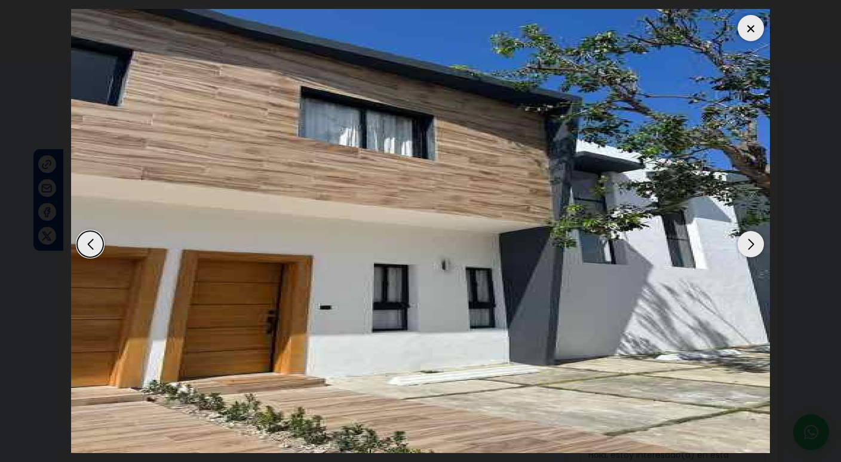
click at [754, 243] on div "Next slide" at bounding box center [751, 244] width 26 height 26
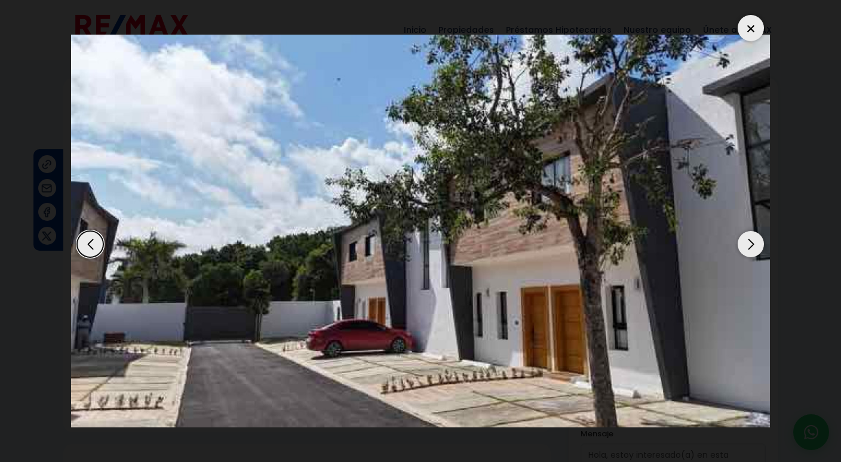
click at [754, 243] on div "Next slide" at bounding box center [751, 244] width 26 height 26
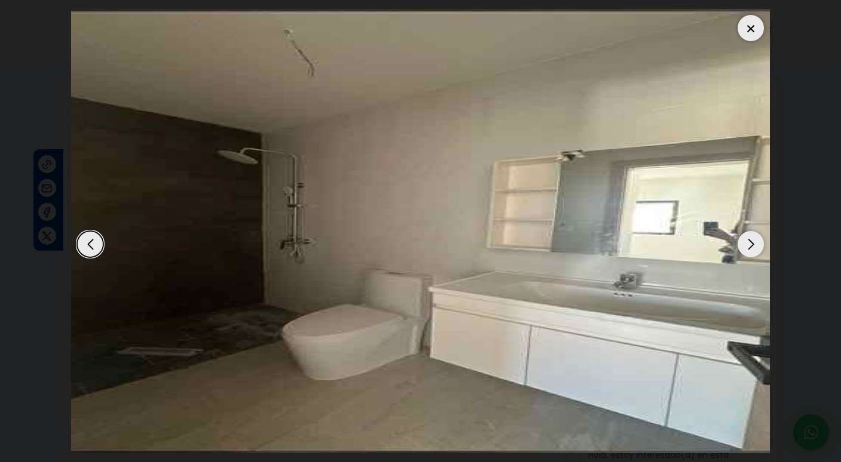
click at [754, 243] on div "Next slide" at bounding box center [751, 244] width 26 height 26
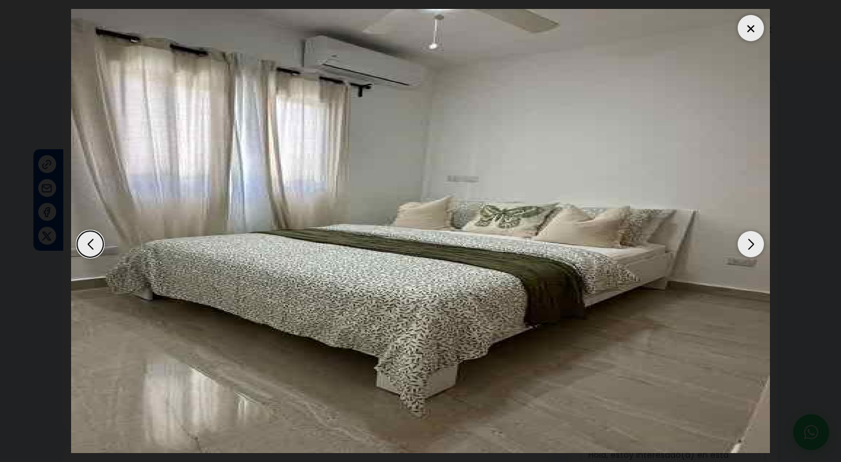
click at [754, 243] on div "Next slide" at bounding box center [751, 244] width 26 height 26
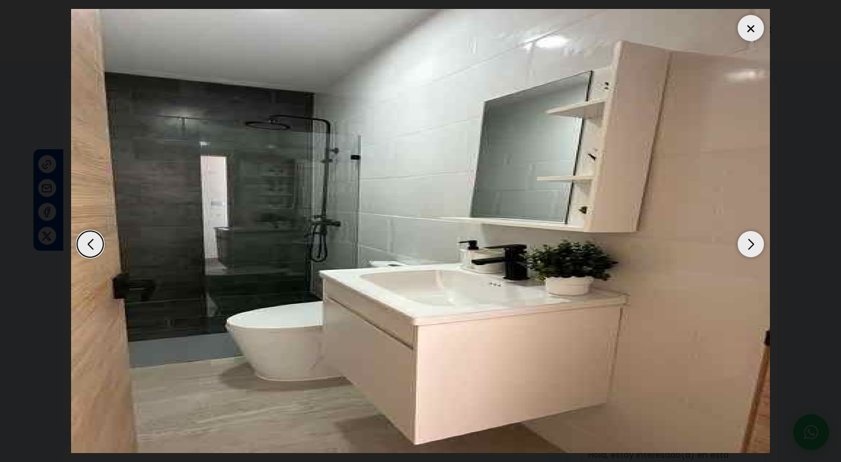
click at [754, 244] on div "Next slide" at bounding box center [751, 244] width 26 height 26
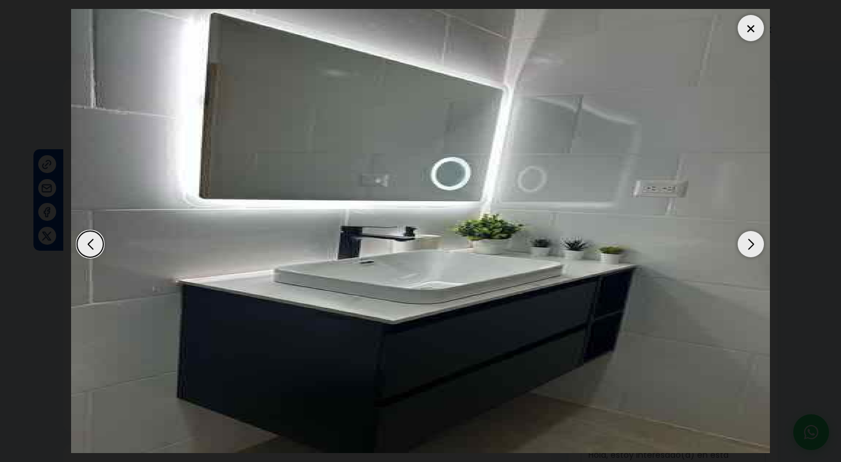
click at [754, 244] on div "Next slide" at bounding box center [751, 244] width 26 height 26
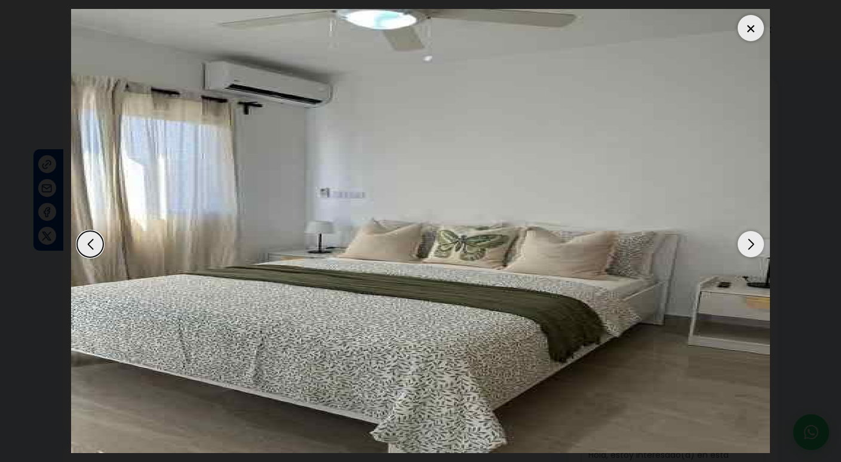
click at [754, 244] on div "Next slide" at bounding box center [751, 244] width 26 height 26
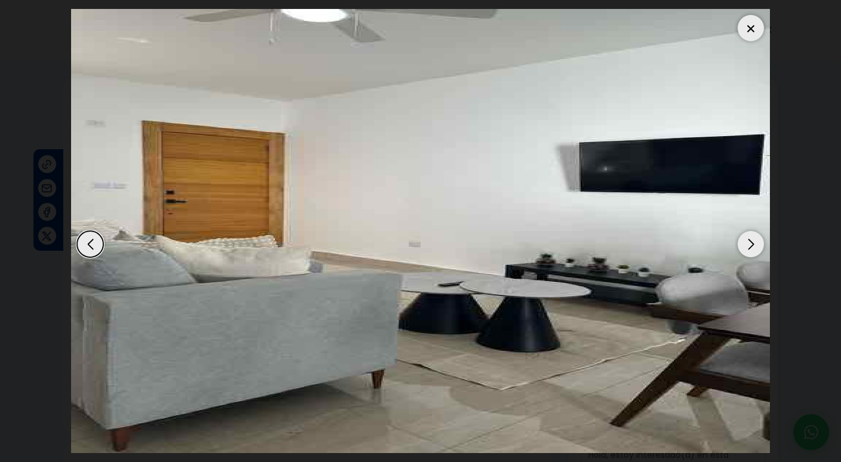
click at [755, 245] on div "Next slide" at bounding box center [751, 244] width 26 height 26
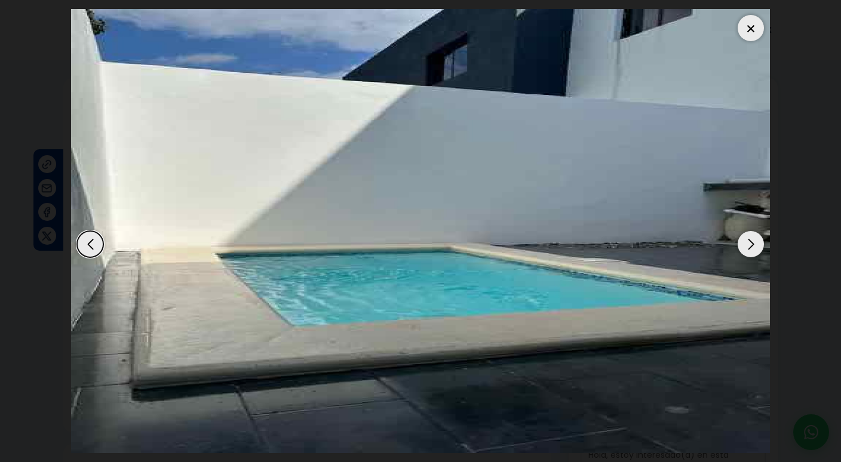
click at [755, 245] on div "Next slide" at bounding box center [751, 244] width 26 height 26
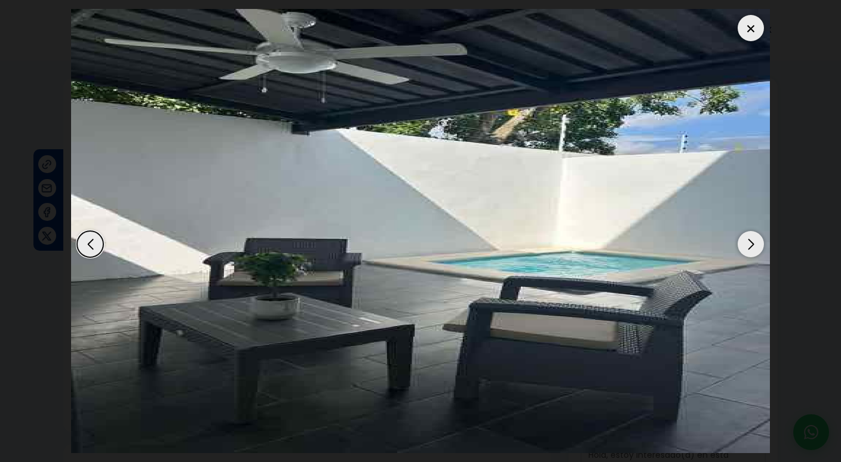
click at [755, 245] on div "Next slide" at bounding box center [751, 244] width 26 height 26
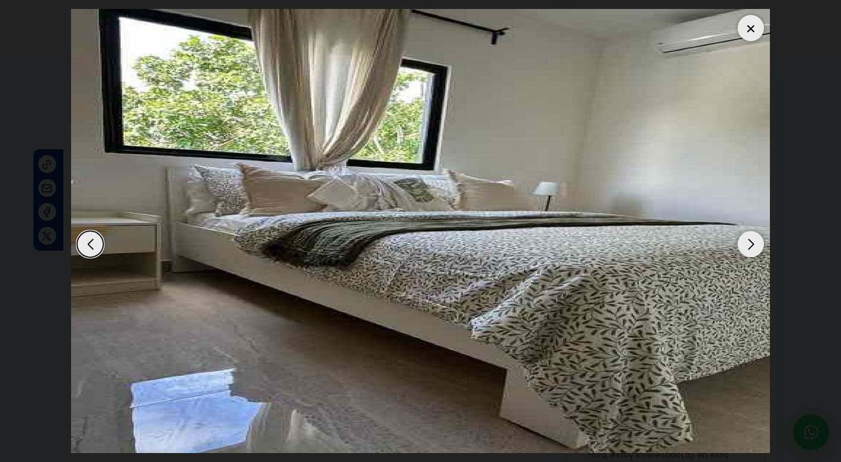
click at [755, 245] on div "Next slide" at bounding box center [751, 244] width 26 height 26
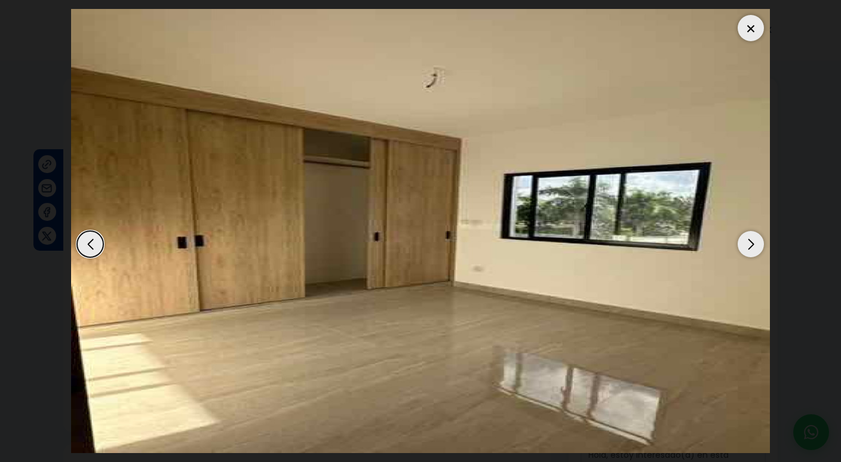
click at [755, 245] on div "Next slide" at bounding box center [751, 244] width 26 height 26
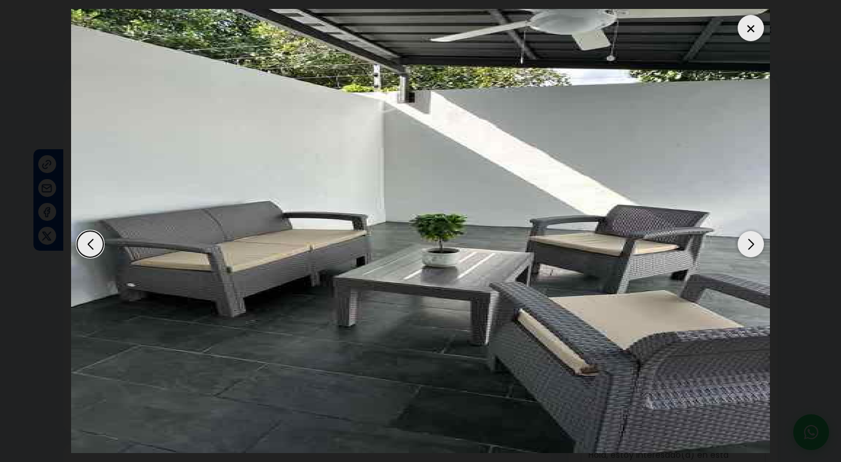
click at [755, 245] on div "Next slide" at bounding box center [751, 244] width 26 height 26
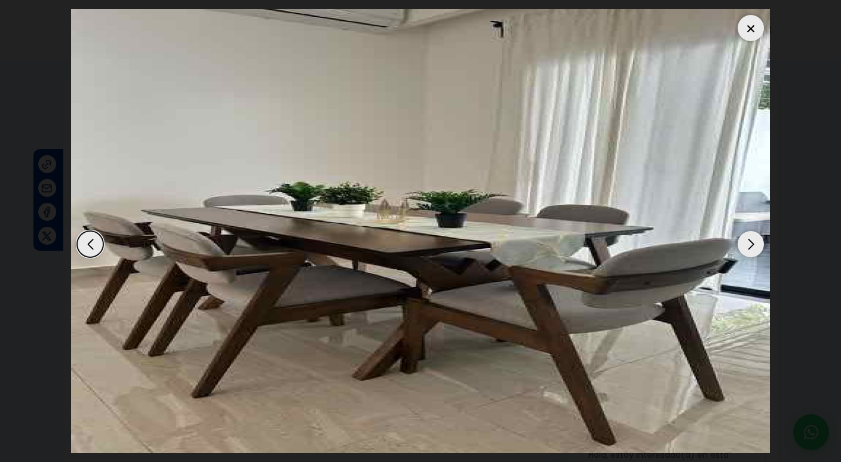
click at [755, 246] on div "Next slide" at bounding box center [751, 244] width 26 height 26
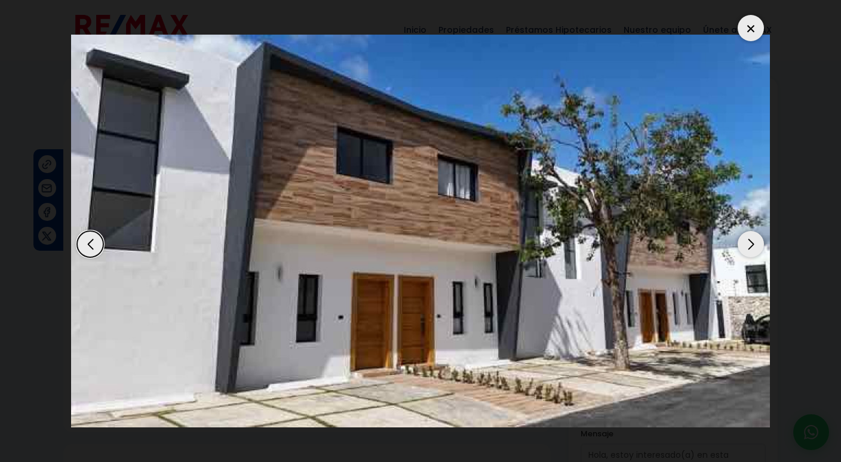
click at [755, 246] on div "Next slide" at bounding box center [751, 244] width 26 height 26
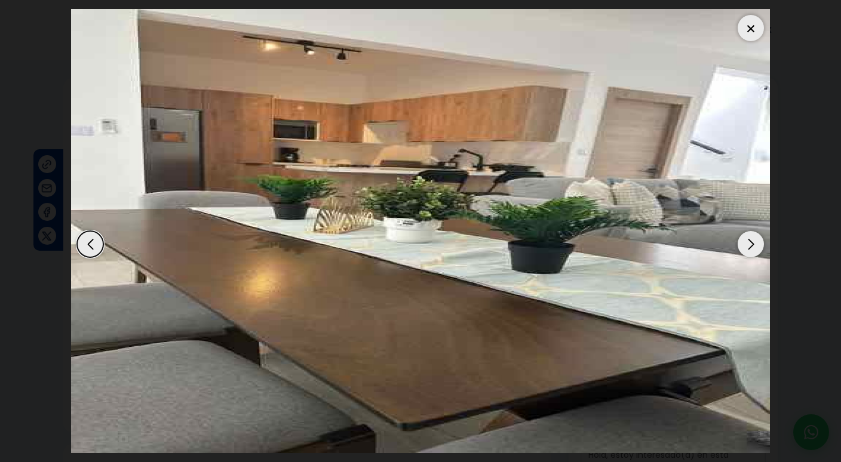
click at [757, 32] on div at bounding box center [751, 28] width 26 height 26
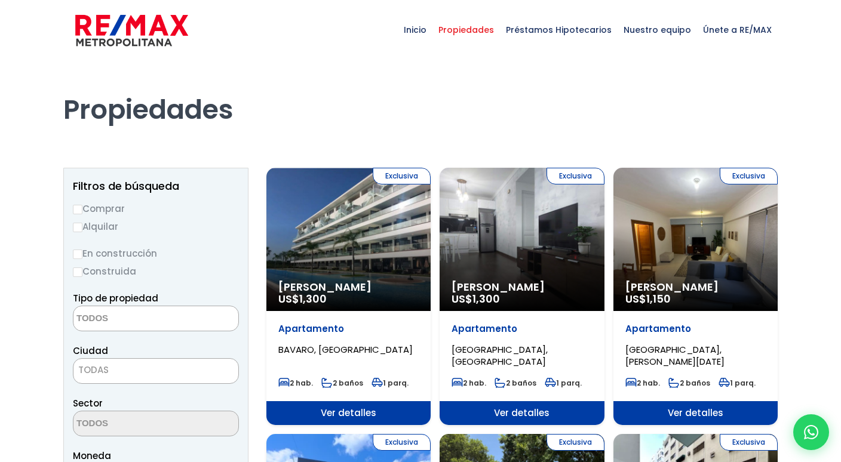
select select
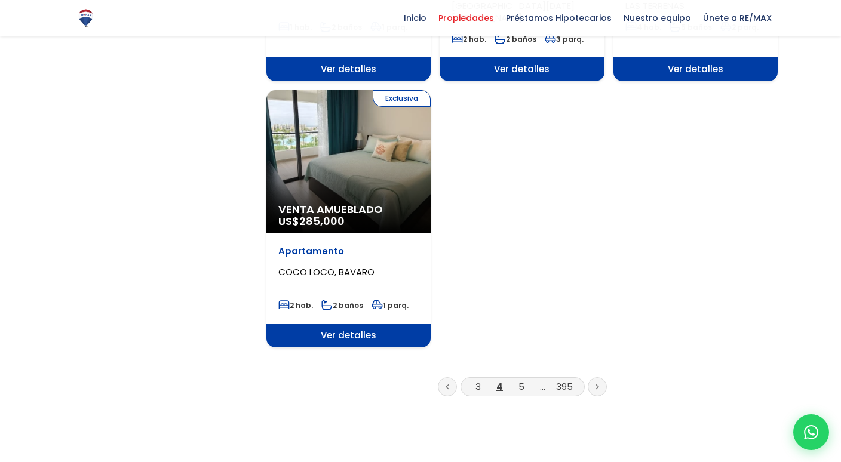
scroll to position [1463, 0]
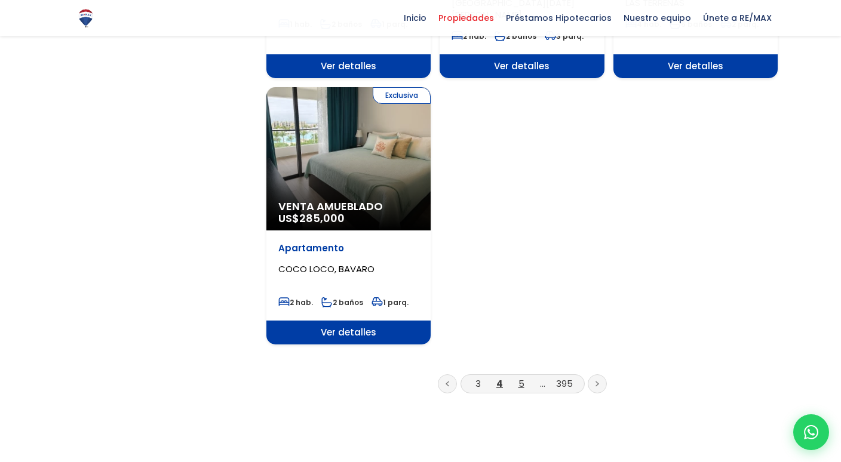
click at [523, 378] on link "5" at bounding box center [522, 384] width 6 height 13
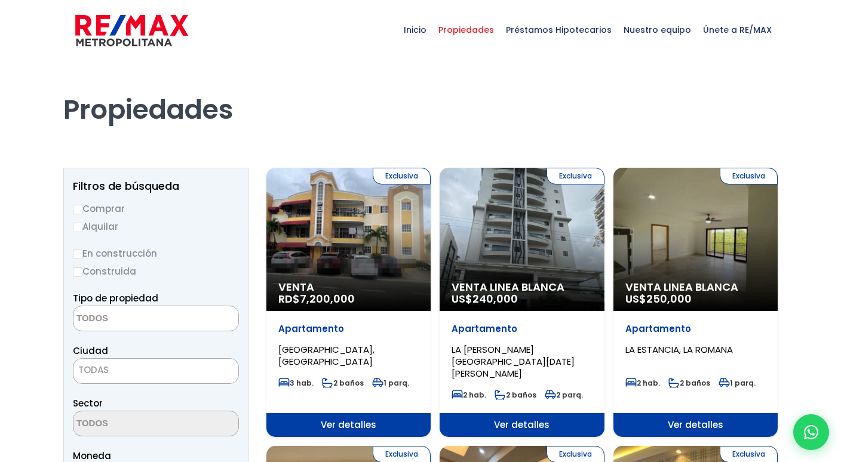
select select
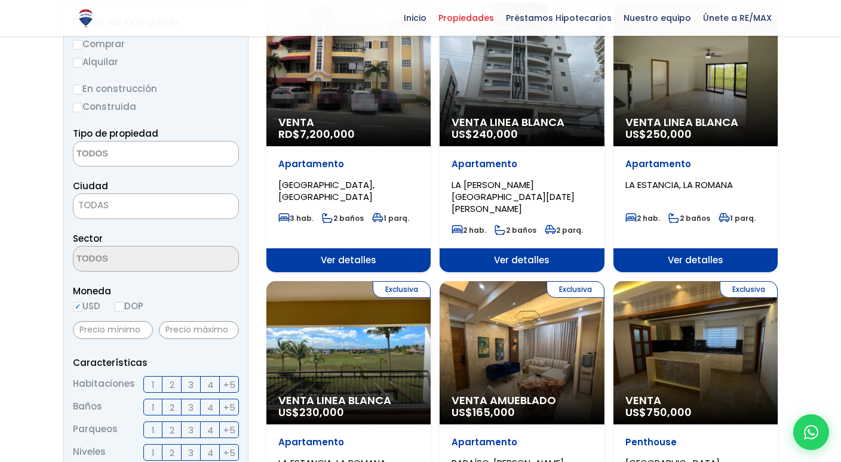
scroll to position [165, 0]
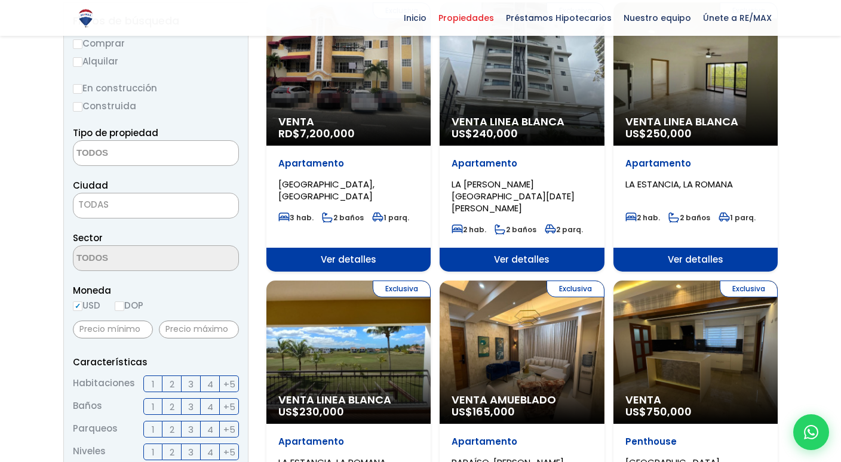
click at [520, 328] on div "Exclusiva Venta Amueblado US$ 165,000" at bounding box center [522, 352] width 164 height 143
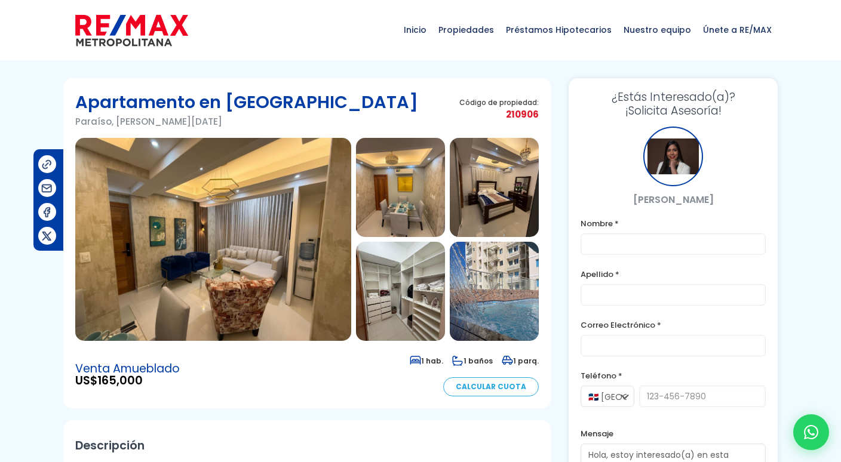
click at [293, 277] on img at bounding box center [213, 239] width 276 height 203
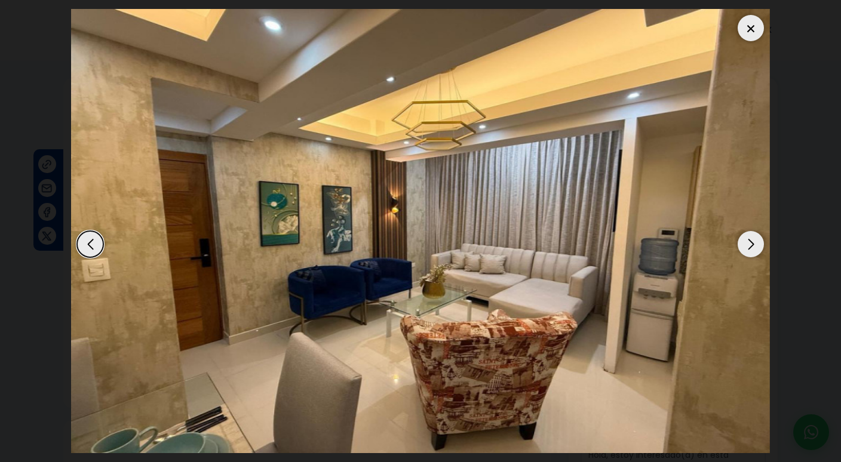
click at [751, 244] on div "Next slide" at bounding box center [751, 244] width 26 height 26
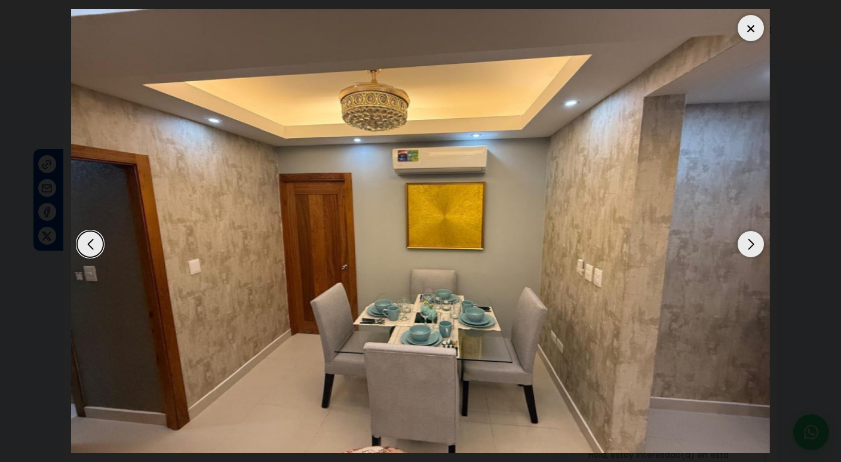
click at [753, 247] on div "Next slide" at bounding box center [751, 244] width 26 height 26
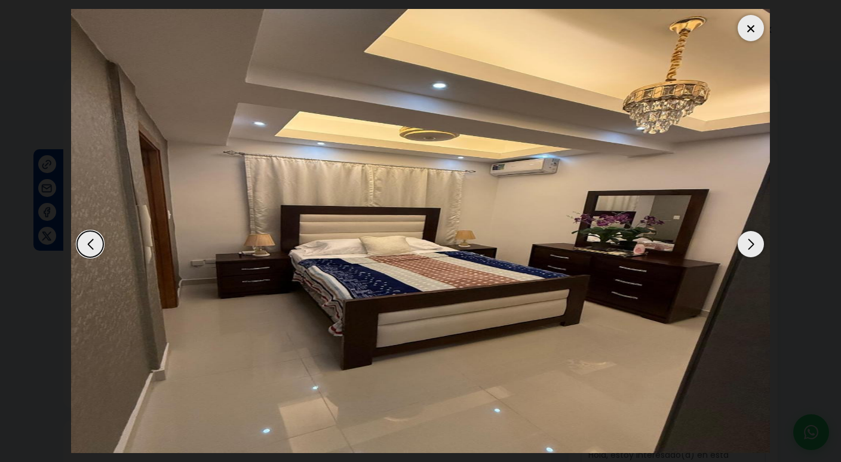
click at [755, 249] on div "Next slide" at bounding box center [751, 244] width 26 height 26
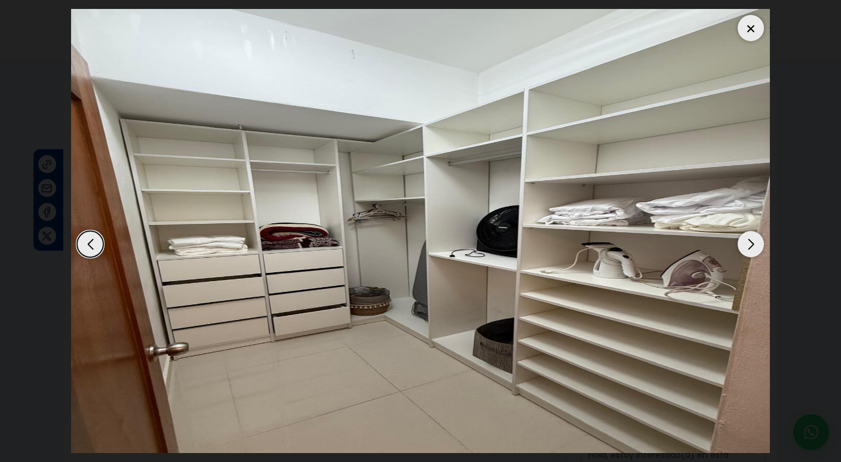
click at [756, 249] on div "Next slide" at bounding box center [751, 244] width 26 height 26
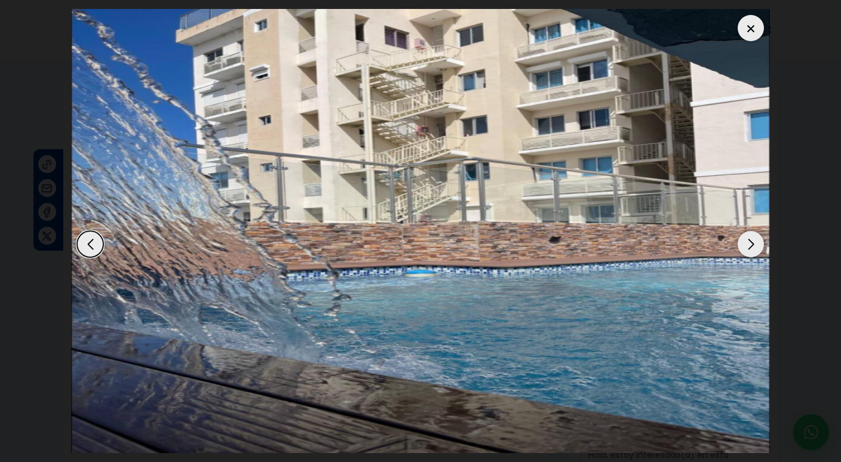
click at [756, 249] on div "Next slide" at bounding box center [751, 244] width 26 height 26
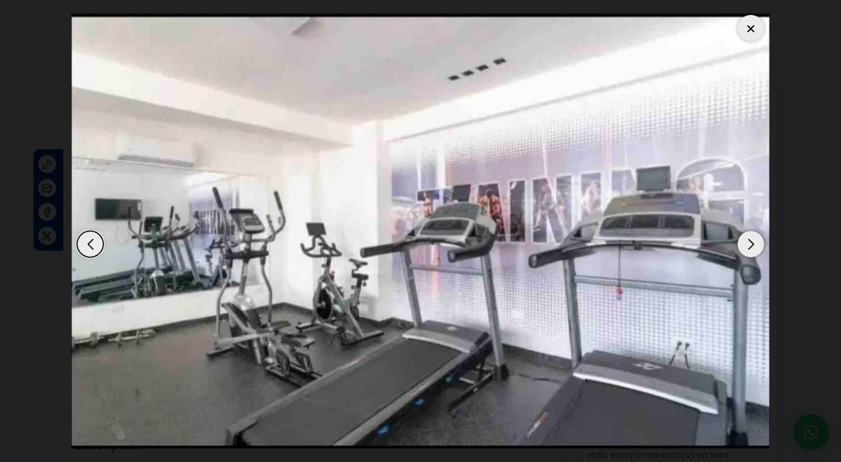
click at [756, 249] on div "Next slide" at bounding box center [751, 244] width 26 height 26
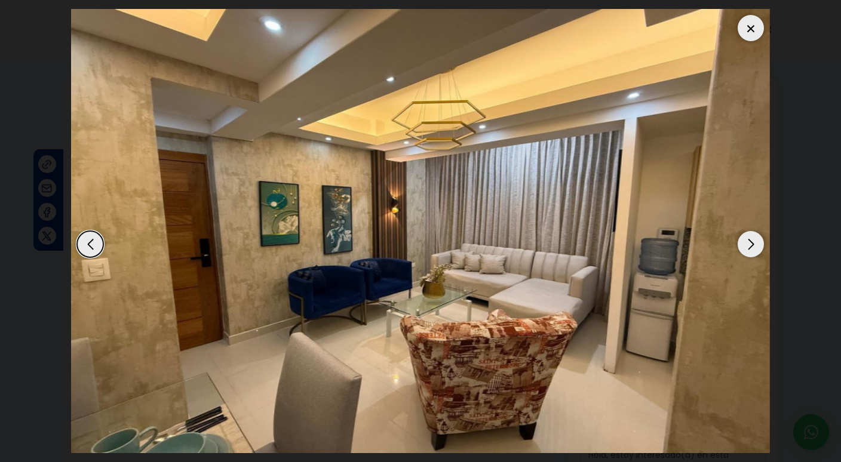
click at [756, 249] on div "Next slide" at bounding box center [751, 244] width 26 height 26
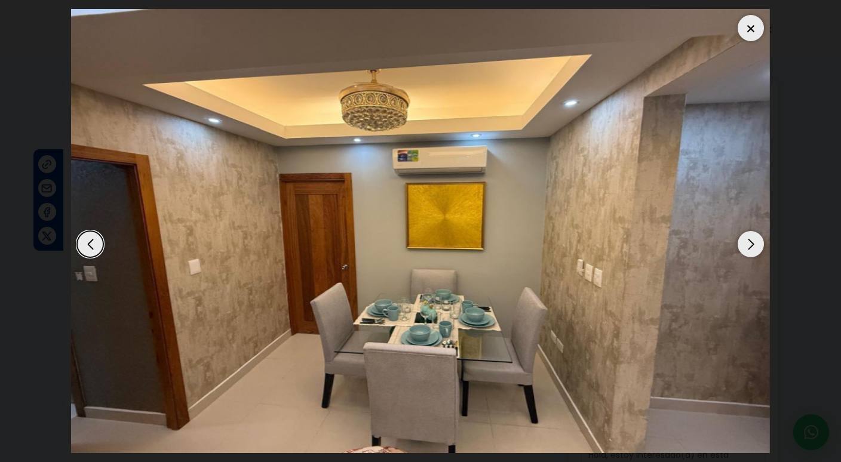
click at [756, 249] on div "Next slide" at bounding box center [751, 244] width 26 height 26
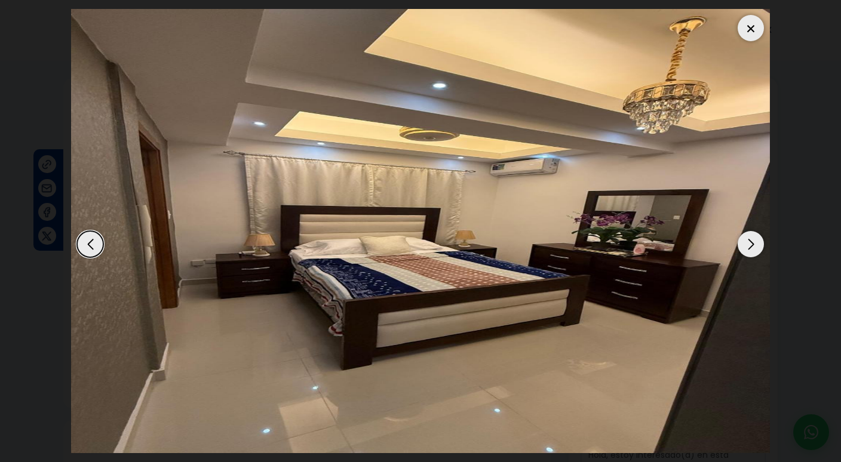
click at [757, 250] on div "Next slide" at bounding box center [751, 244] width 26 height 26
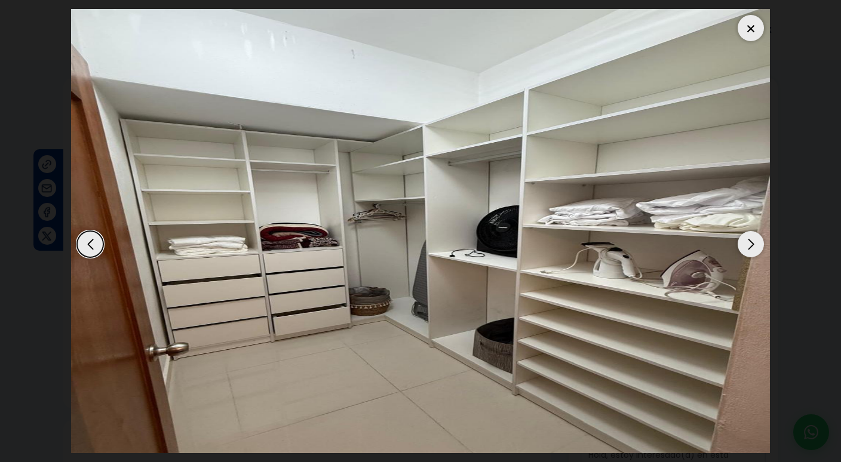
click at [757, 250] on div "Next slide" at bounding box center [751, 244] width 26 height 26
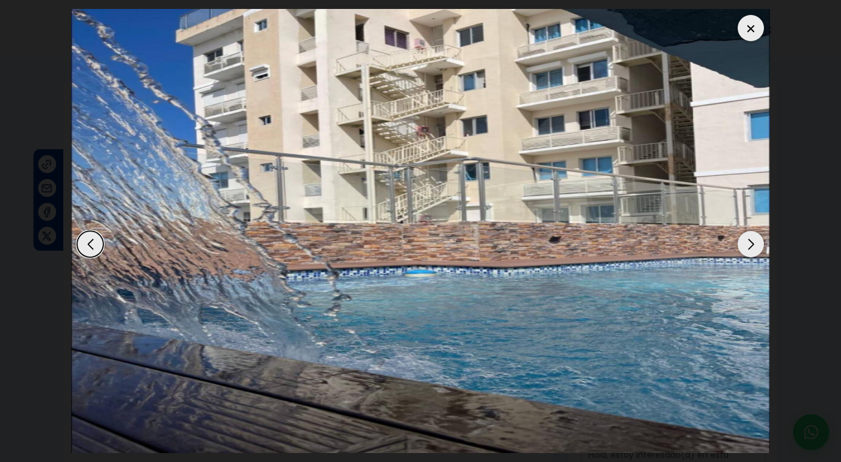
click at [758, 250] on div "Next slide" at bounding box center [751, 244] width 26 height 26
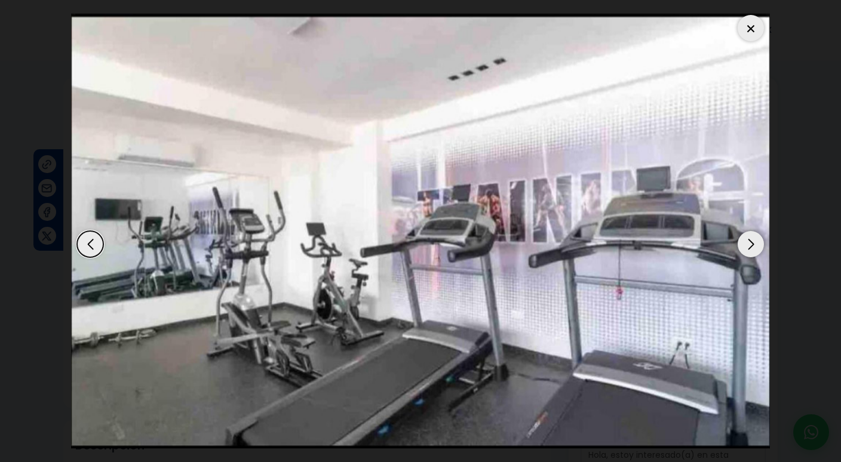
click at [758, 251] on div "Next slide" at bounding box center [751, 244] width 26 height 26
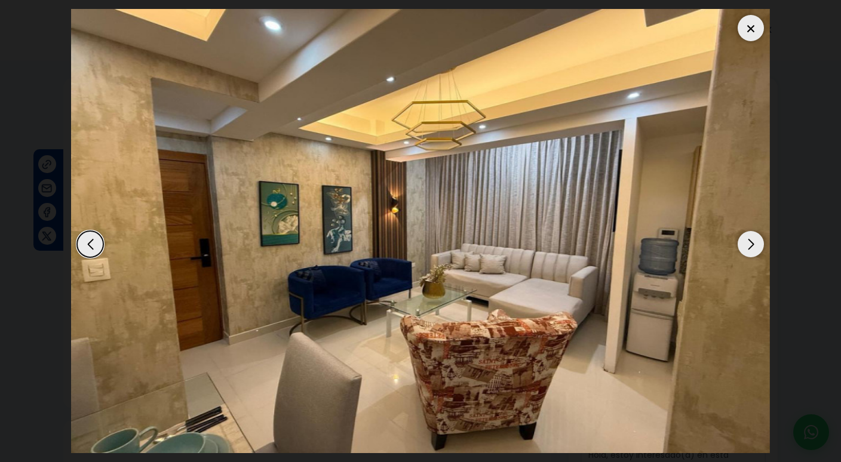
click at [759, 252] on div "Next slide" at bounding box center [751, 244] width 26 height 26
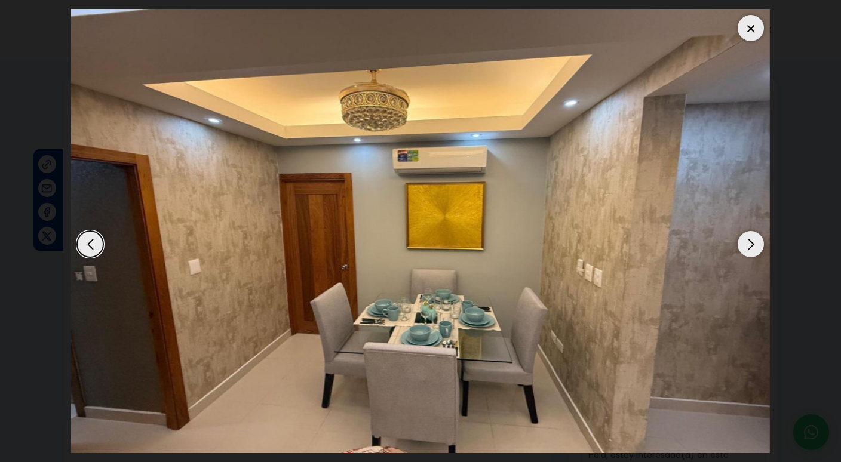
click at [747, 33] on div at bounding box center [751, 28] width 26 height 26
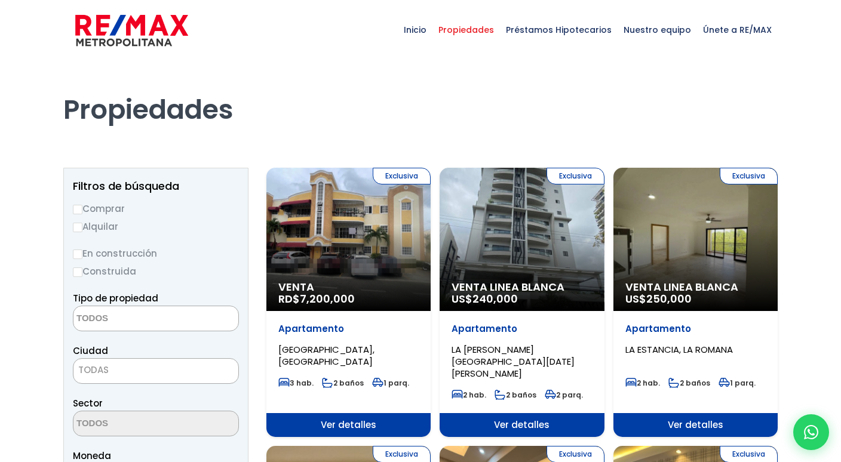
select select
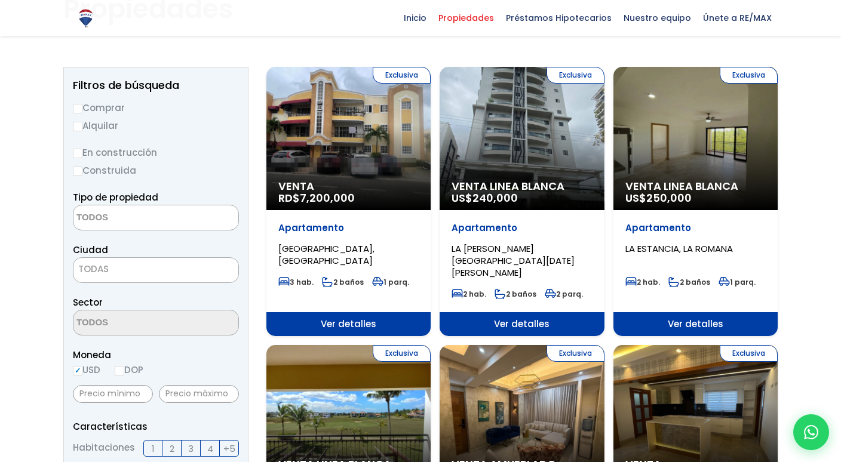
scroll to position [95, 0]
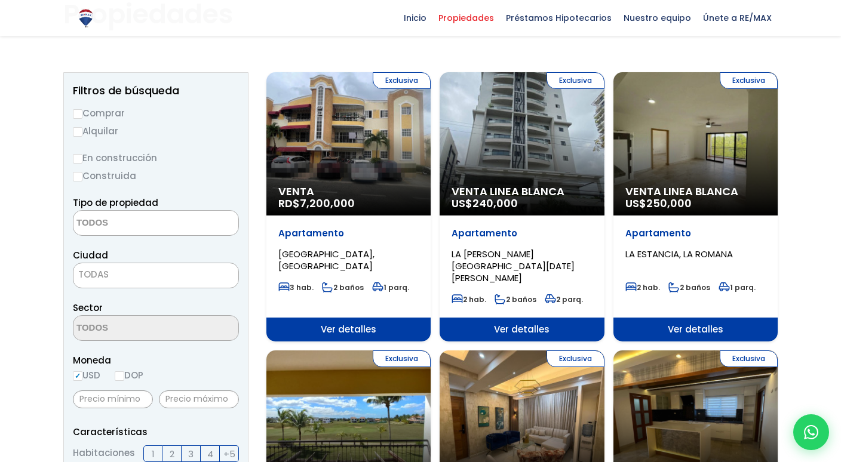
click at [528, 133] on div "Exclusiva Venta Linea Blanca US$ 240,000" at bounding box center [522, 143] width 164 height 143
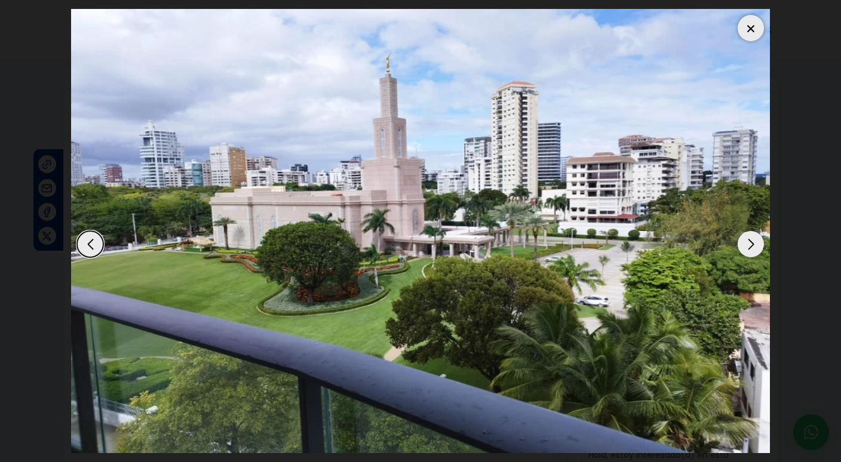
click at [753, 243] on div "Next slide" at bounding box center [751, 244] width 26 height 26
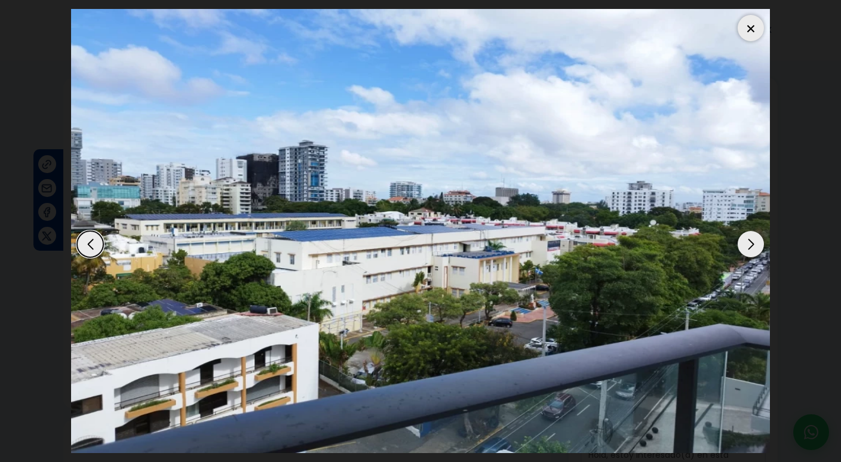
click at [753, 244] on div "Next slide" at bounding box center [751, 244] width 26 height 26
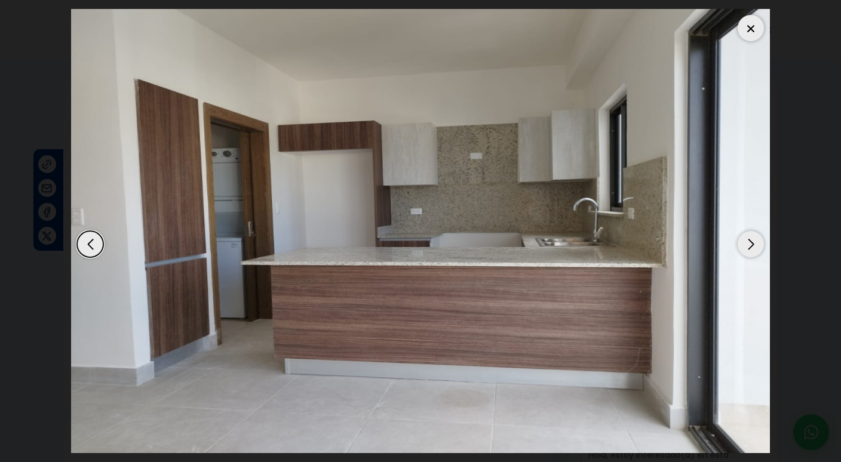
click at [753, 245] on div "Next slide" at bounding box center [751, 244] width 26 height 26
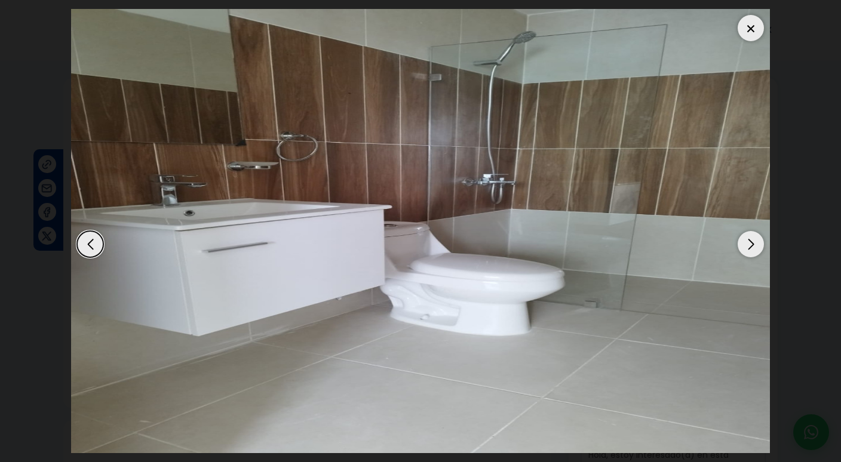
click at [753, 246] on div "Next slide" at bounding box center [751, 244] width 26 height 26
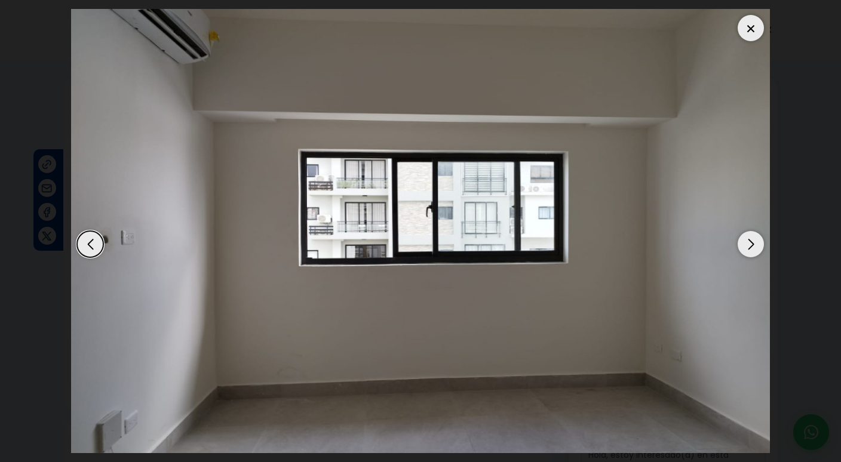
click at [753, 246] on div "Next slide" at bounding box center [751, 244] width 26 height 26
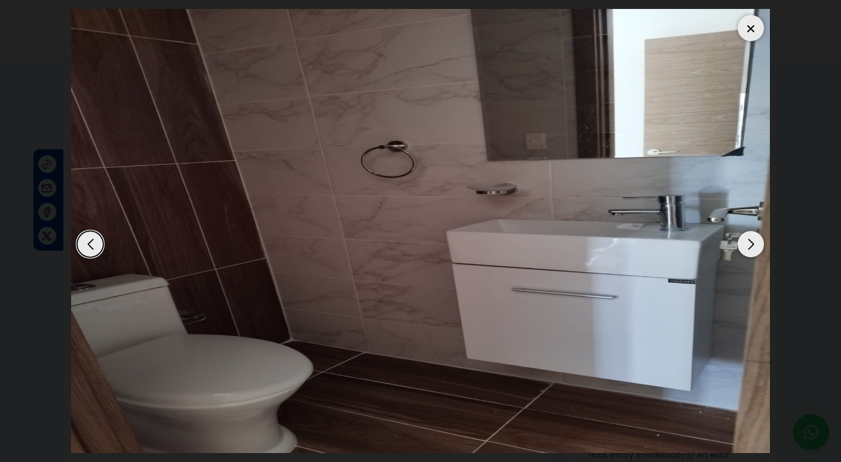
click at [753, 246] on div "Next slide" at bounding box center [751, 244] width 26 height 26
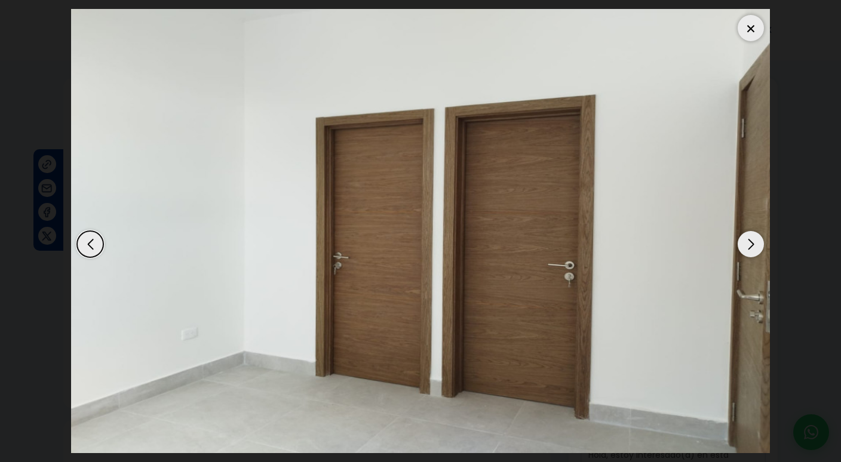
click at [753, 247] on div "Next slide" at bounding box center [751, 244] width 26 height 26
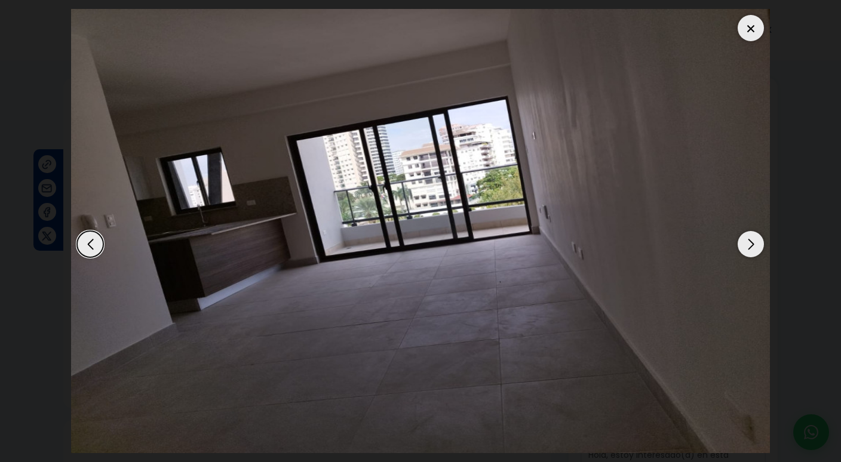
click at [753, 248] on div "Next slide" at bounding box center [751, 244] width 26 height 26
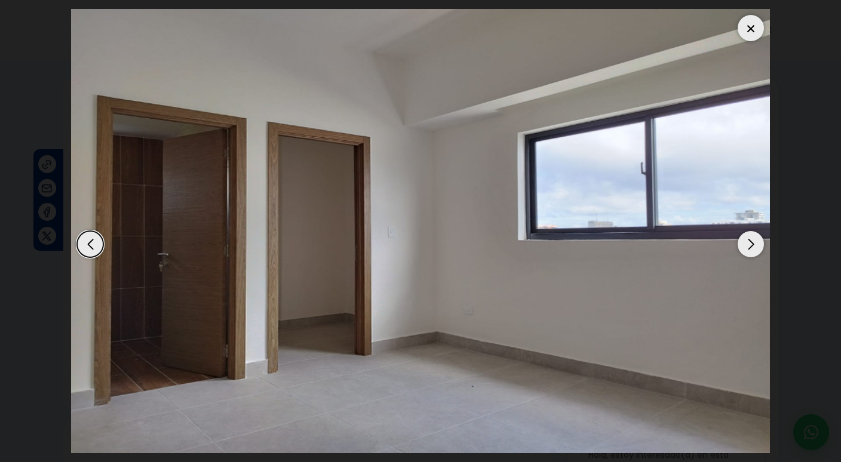
click at [753, 248] on div "Next slide" at bounding box center [751, 244] width 26 height 26
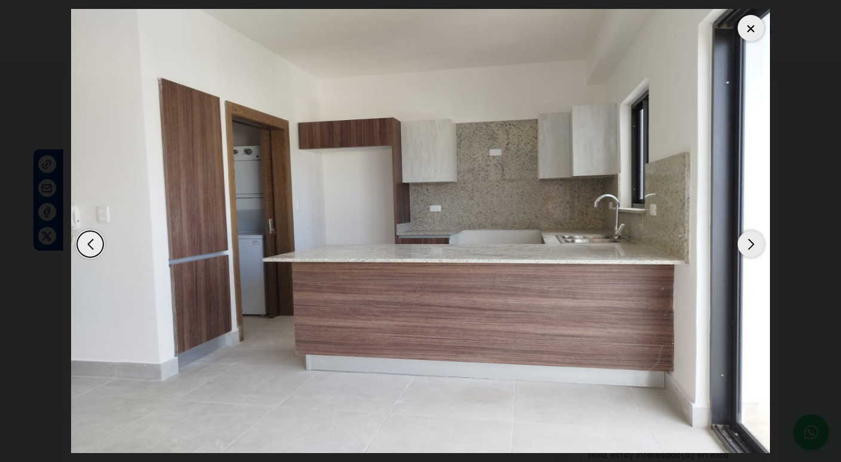
click at [754, 249] on div "Next slide" at bounding box center [751, 244] width 26 height 26
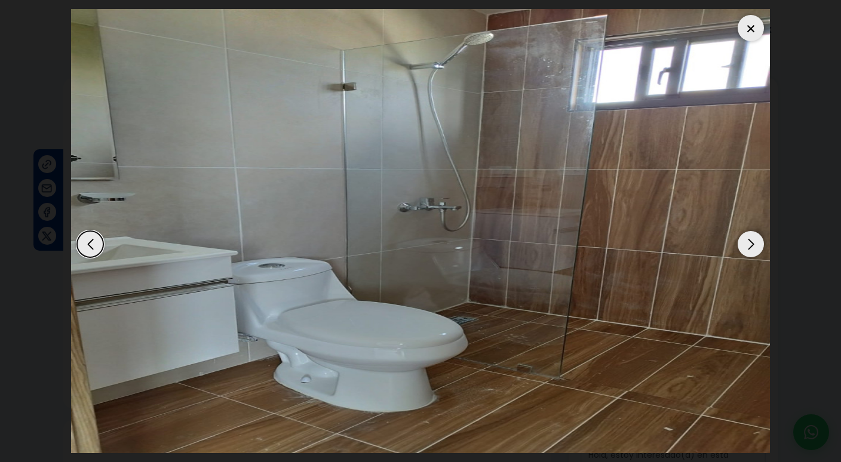
click at [754, 250] on div "Next slide" at bounding box center [751, 244] width 26 height 26
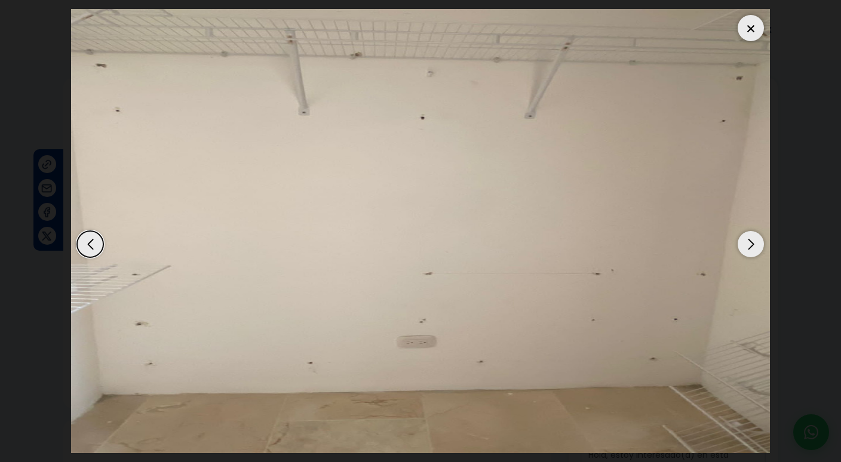
click at [754, 250] on div "Next slide" at bounding box center [751, 244] width 26 height 26
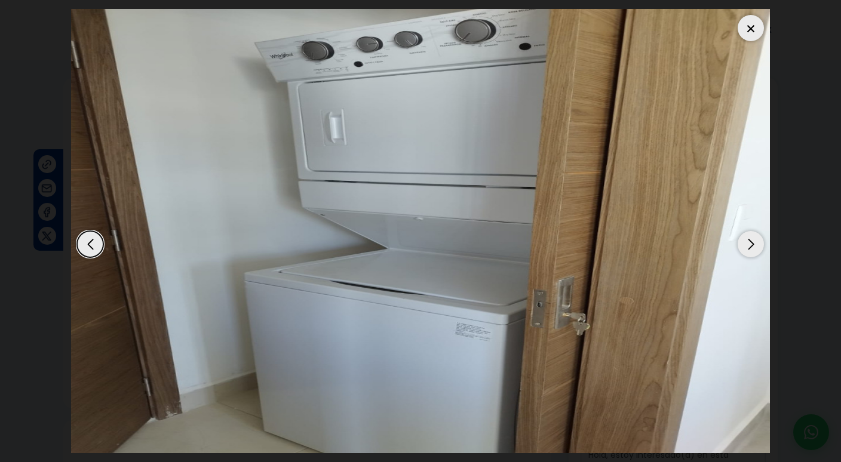
click at [754, 250] on div "Next slide" at bounding box center [751, 244] width 26 height 26
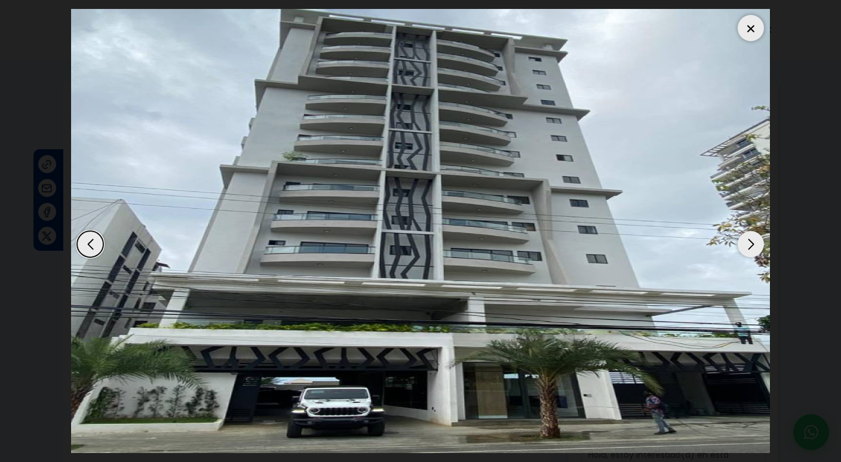
click at [754, 250] on div "Next slide" at bounding box center [751, 244] width 26 height 26
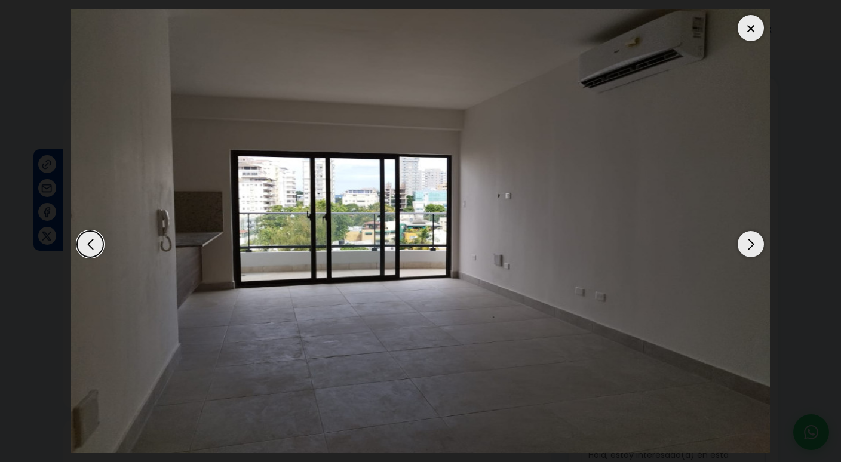
click at [754, 250] on div "Next slide" at bounding box center [751, 244] width 26 height 26
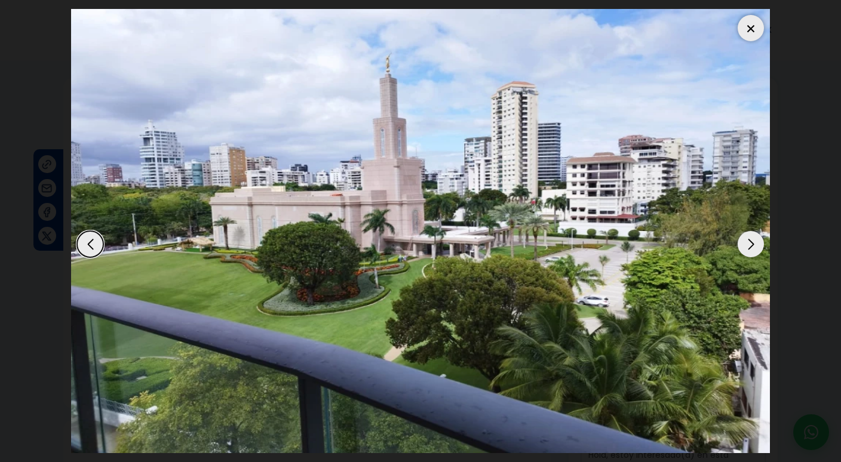
click at [754, 250] on div "Next slide" at bounding box center [751, 244] width 26 height 26
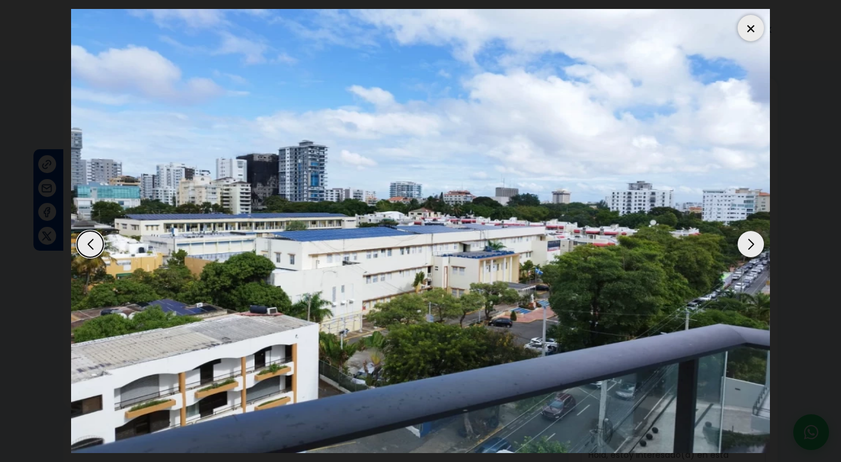
click at [754, 250] on div "Next slide" at bounding box center [751, 244] width 26 height 26
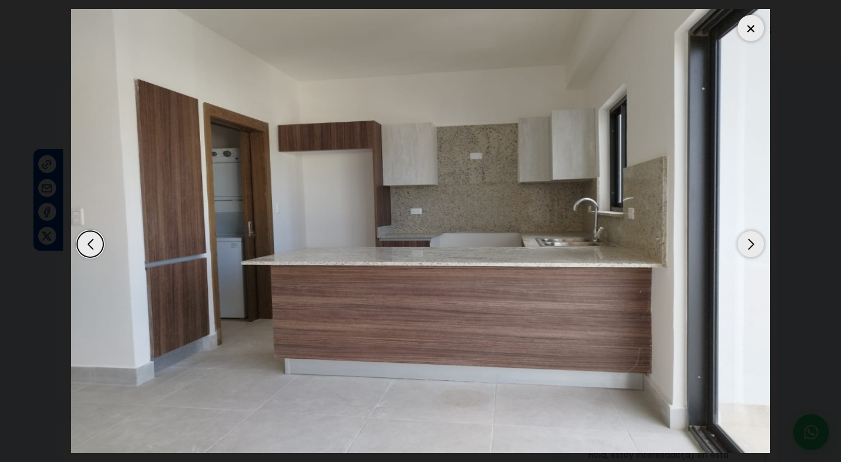
click at [754, 250] on div "Next slide" at bounding box center [751, 244] width 26 height 26
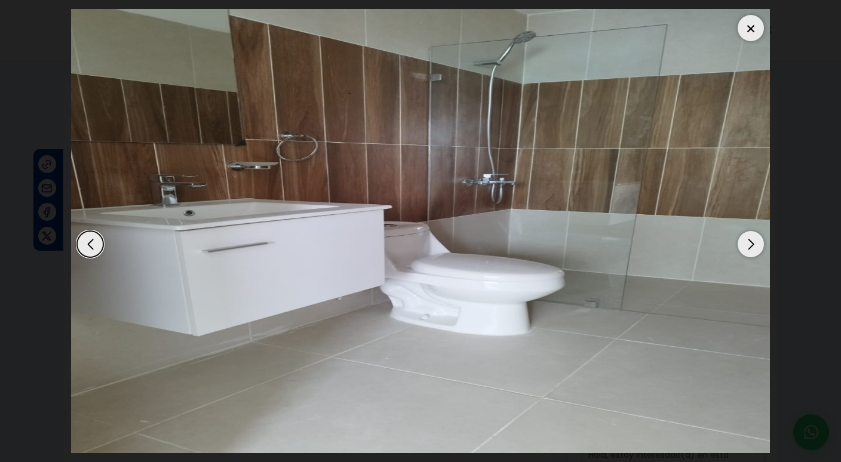
click at [754, 251] on div "Next slide" at bounding box center [751, 244] width 26 height 26
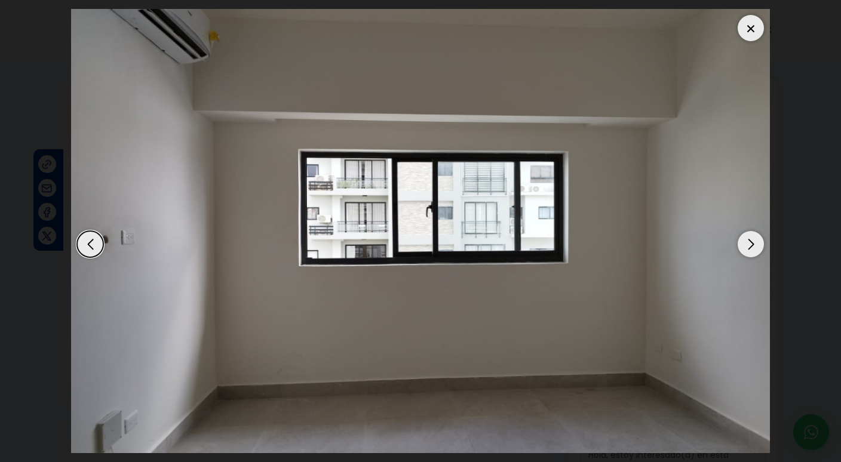
click at [754, 251] on div "Next slide" at bounding box center [751, 244] width 26 height 26
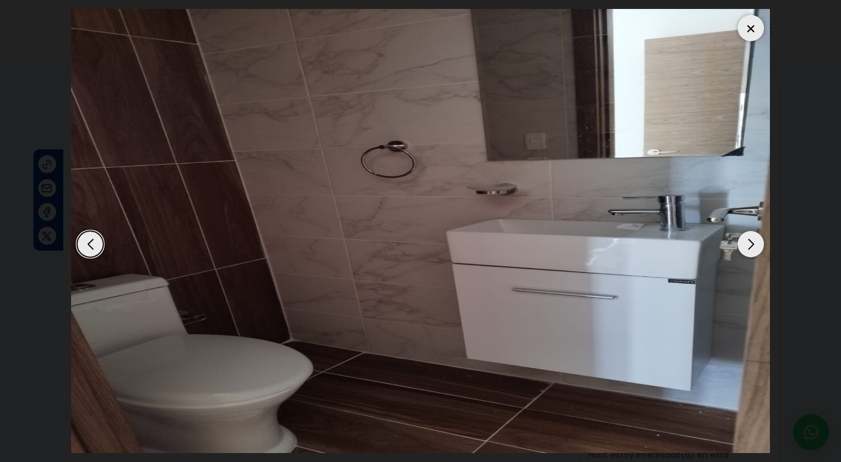
click at [754, 250] on div "Next slide" at bounding box center [751, 244] width 26 height 26
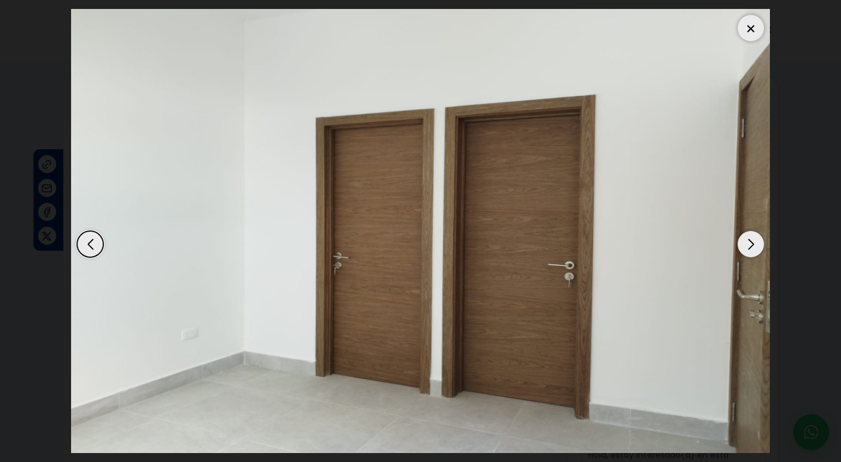
click at [755, 253] on div "Next slide" at bounding box center [751, 244] width 26 height 26
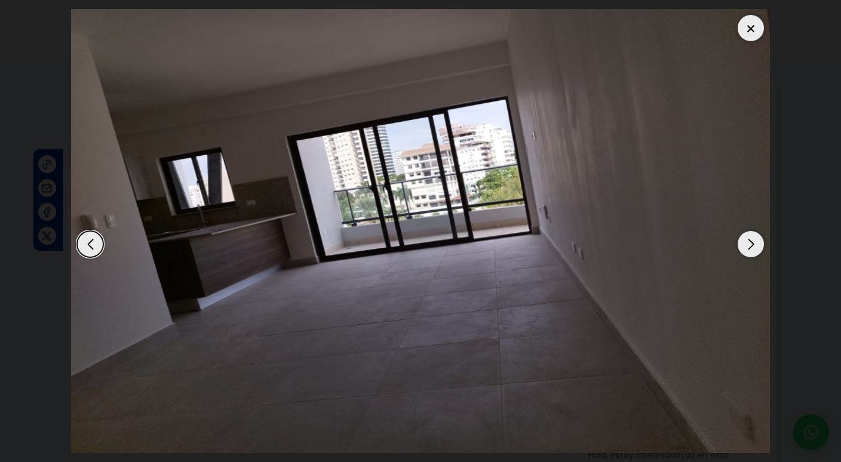
click at [755, 253] on div "Next slide" at bounding box center [751, 244] width 26 height 26
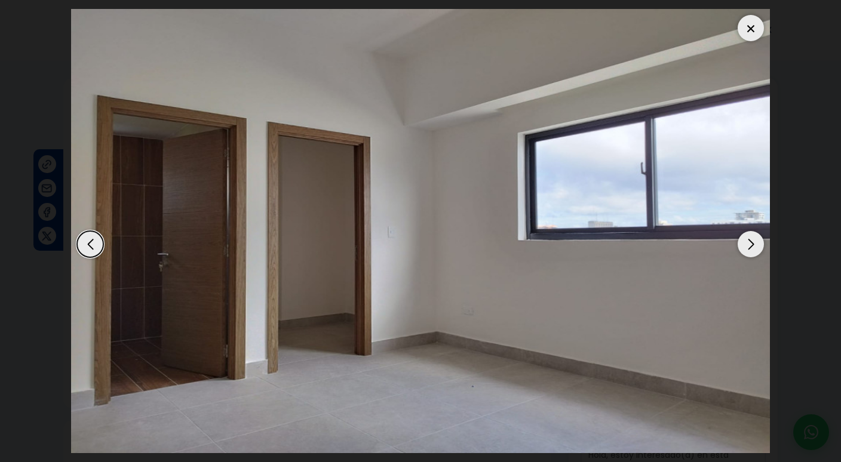
click at [755, 253] on div "Next slide" at bounding box center [751, 244] width 26 height 26
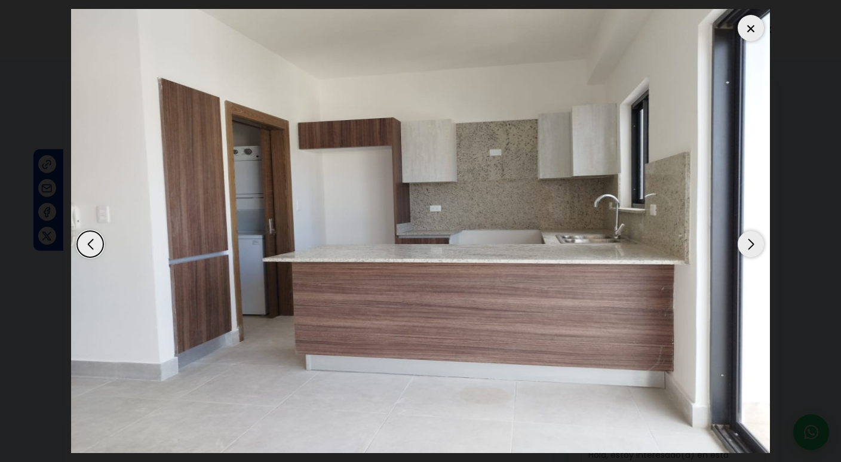
click at [755, 253] on div "Next slide" at bounding box center [751, 244] width 26 height 26
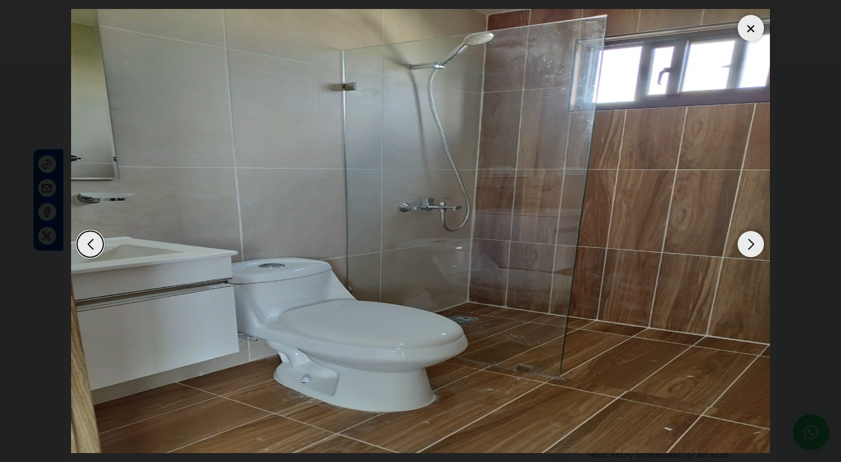
click at [755, 254] on div "Next slide" at bounding box center [751, 244] width 26 height 26
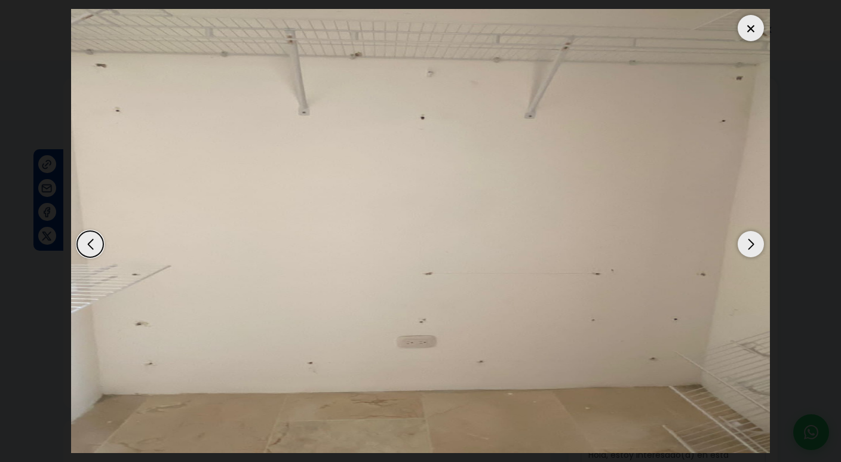
click at [756, 255] on div "Next slide" at bounding box center [751, 244] width 26 height 26
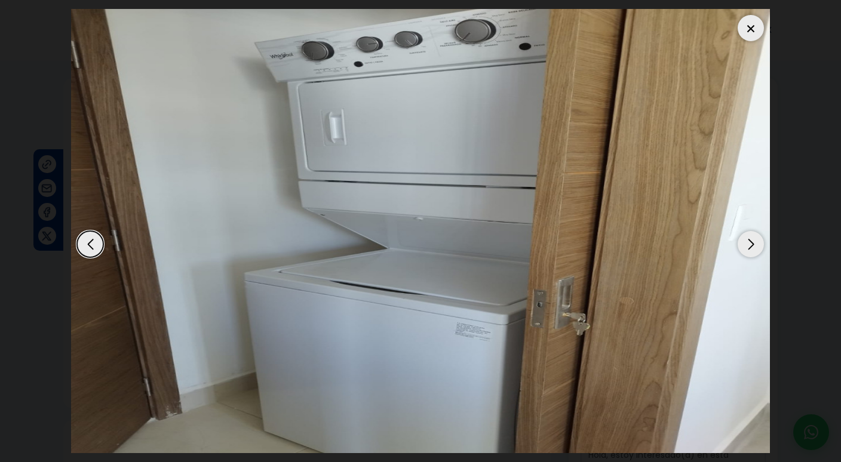
click at [756, 256] on div "Next slide" at bounding box center [751, 244] width 26 height 26
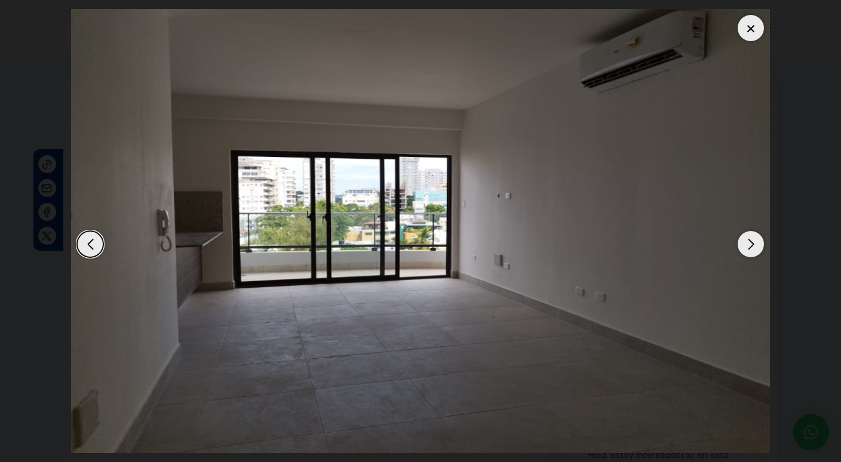
click at [761, 29] on div at bounding box center [751, 28] width 26 height 26
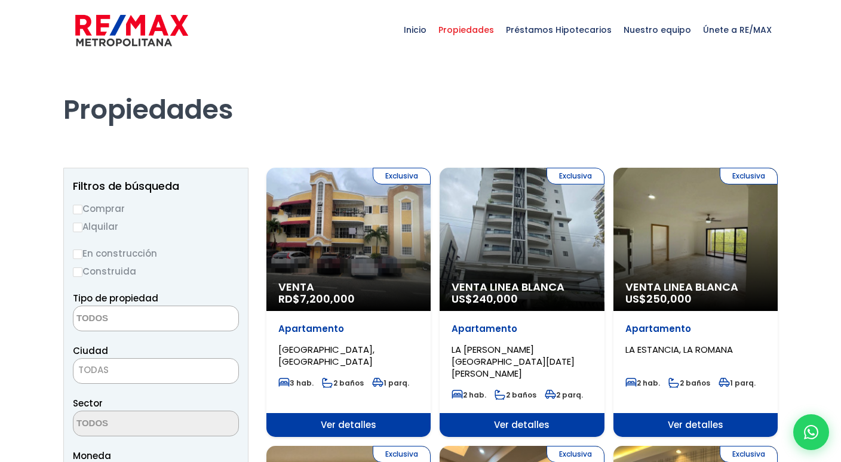
select select
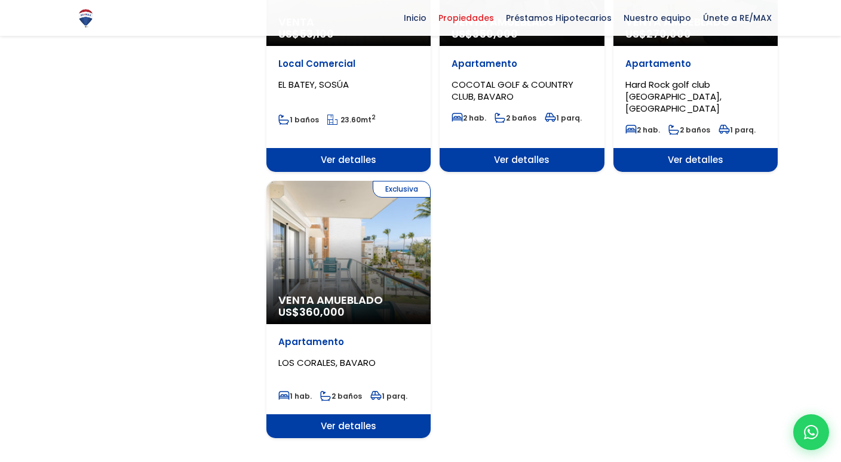
scroll to position [1390, 0]
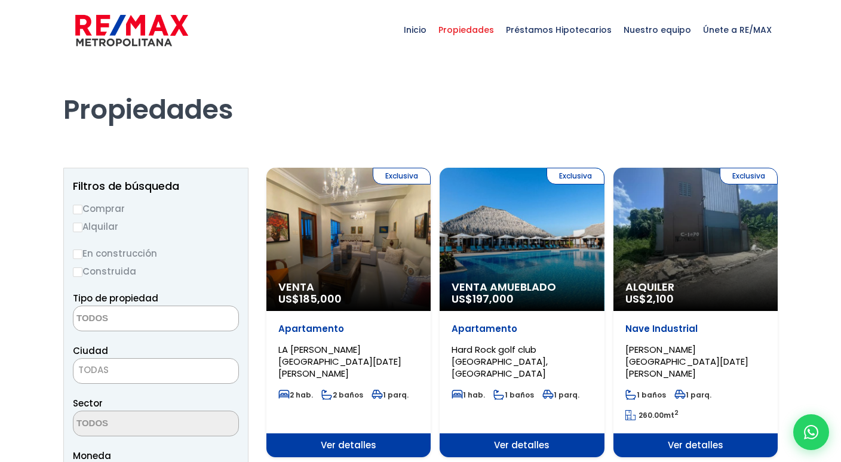
select select
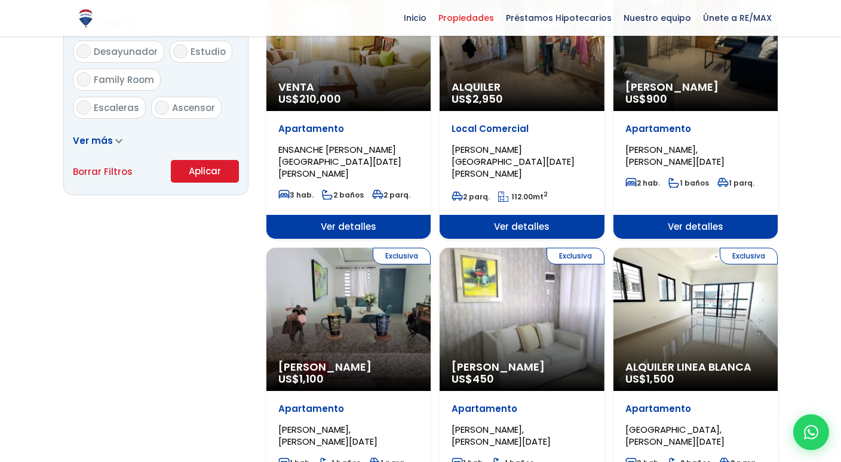
scroll to position [790, 0]
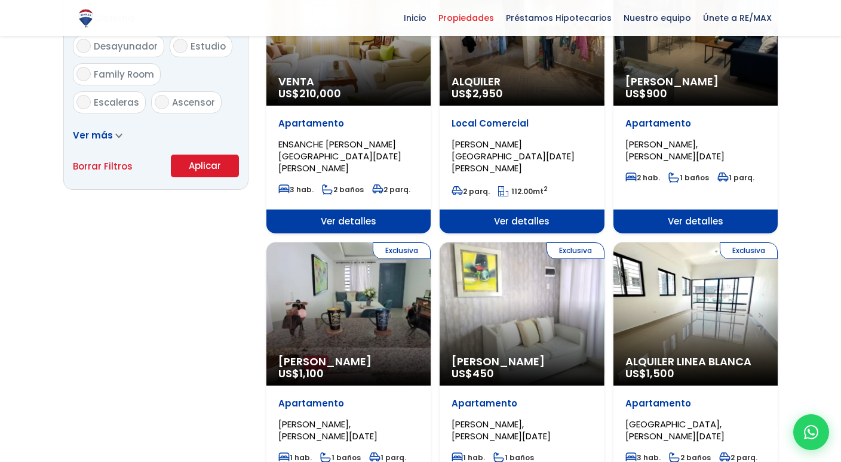
click at [530, 297] on div "Exclusiva Alquiler Amueblado US$ 450" at bounding box center [522, 314] width 164 height 143
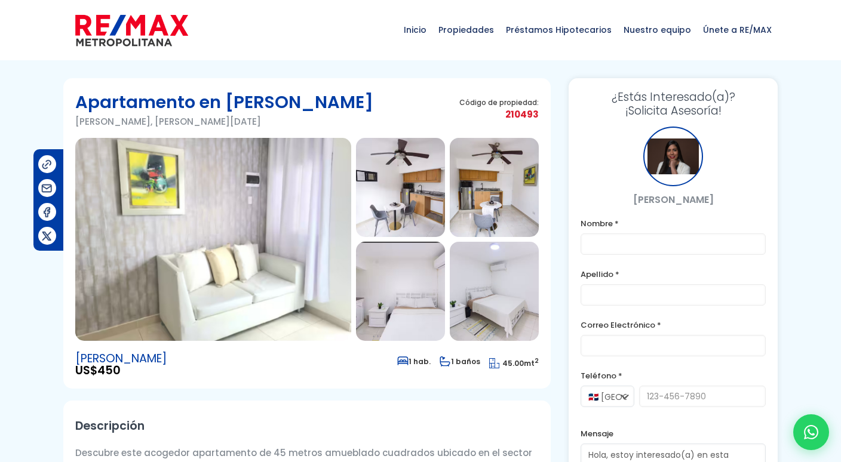
click at [256, 276] on img at bounding box center [213, 239] width 276 height 203
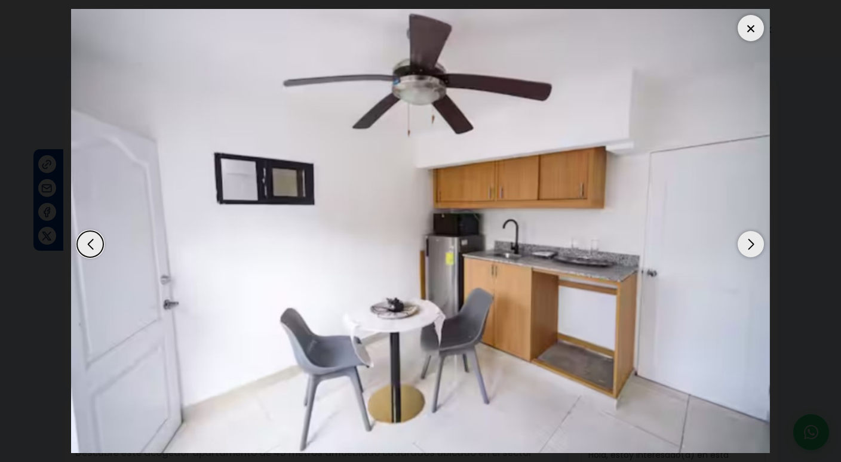
click at [752, 250] on div "Next slide" at bounding box center [751, 244] width 26 height 26
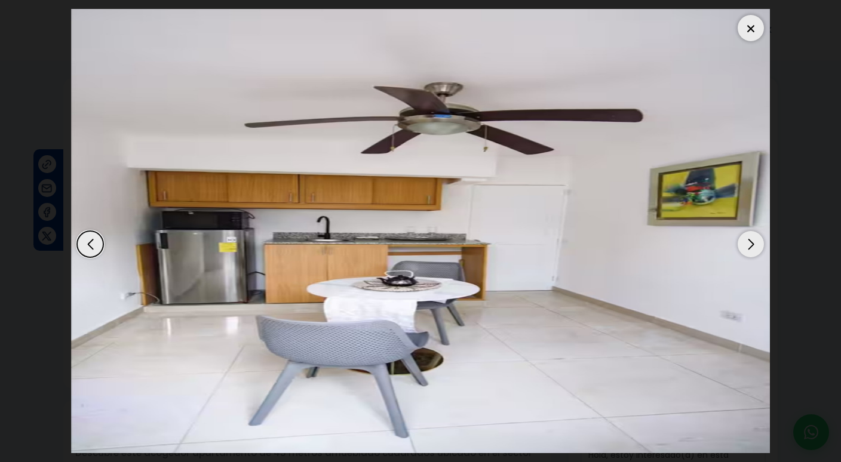
click at [752, 250] on div "Next slide" at bounding box center [751, 244] width 26 height 26
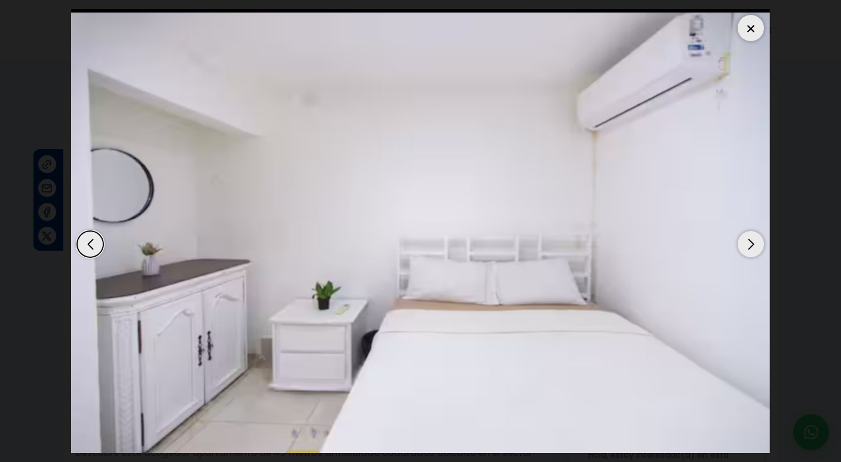
click at [752, 250] on div "Next slide" at bounding box center [751, 244] width 26 height 26
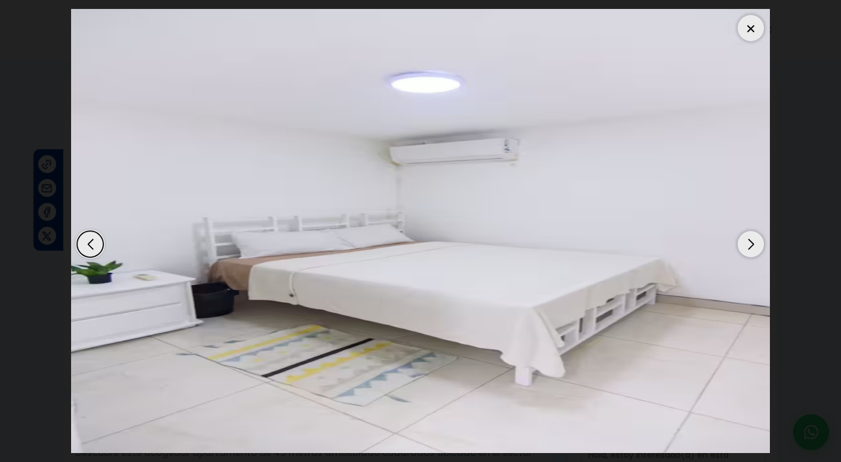
click at [752, 250] on div "Next slide" at bounding box center [751, 244] width 26 height 26
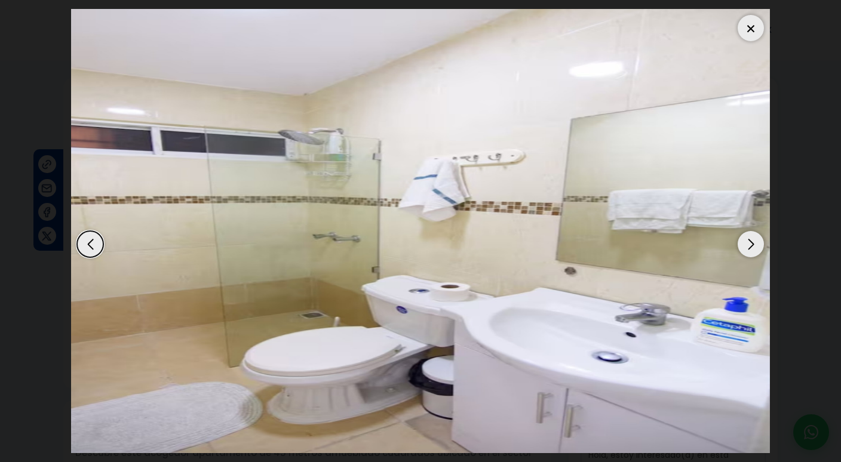
click at [752, 252] on div "Next slide" at bounding box center [751, 244] width 26 height 26
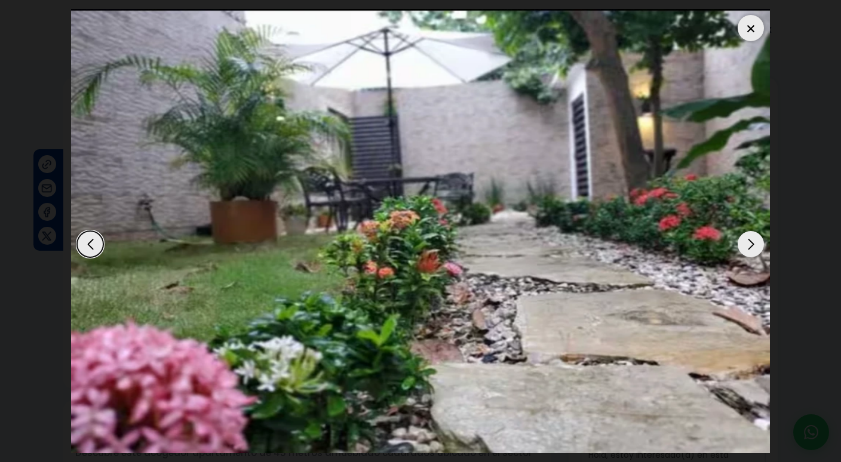
click at [752, 252] on div "Next slide" at bounding box center [751, 244] width 26 height 26
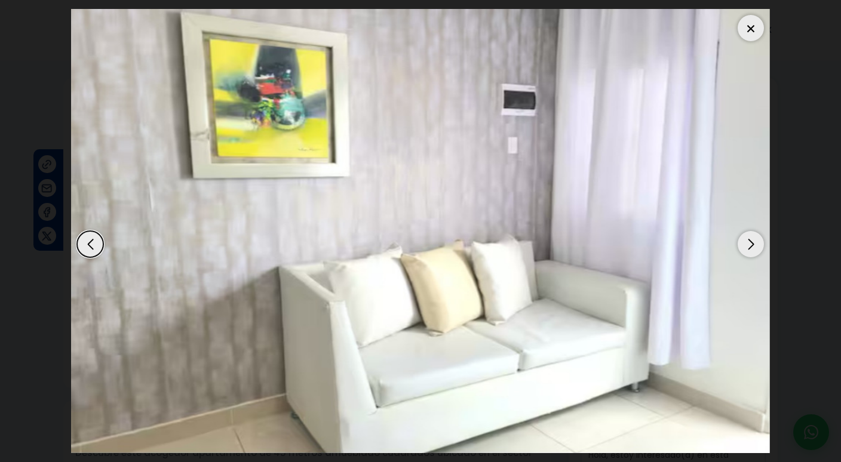
click at [752, 252] on div "Next slide" at bounding box center [751, 244] width 26 height 26
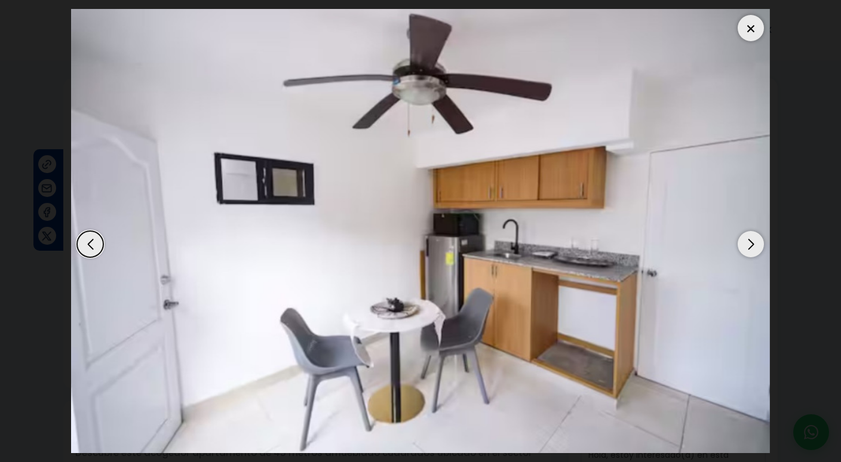
click at [752, 252] on div "Next slide" at bounding box center [751, 244] width 26 height 26
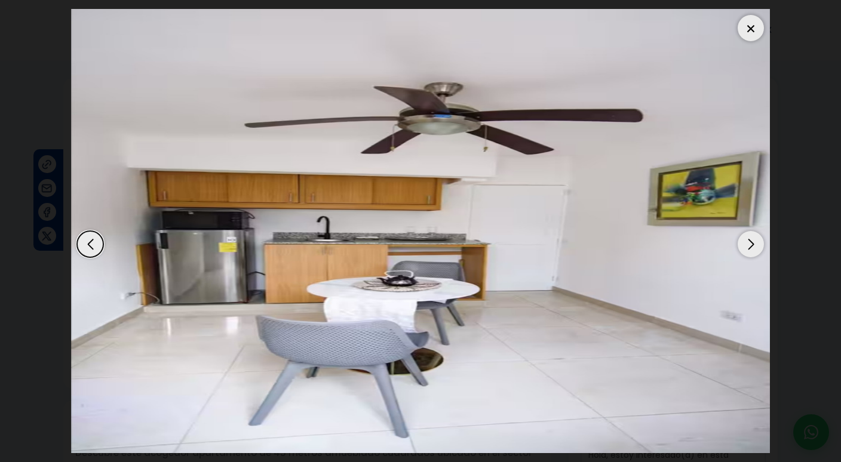
click at [752, 252] on div "Next slide" at bounding box center [751, 244] width 26 height 26
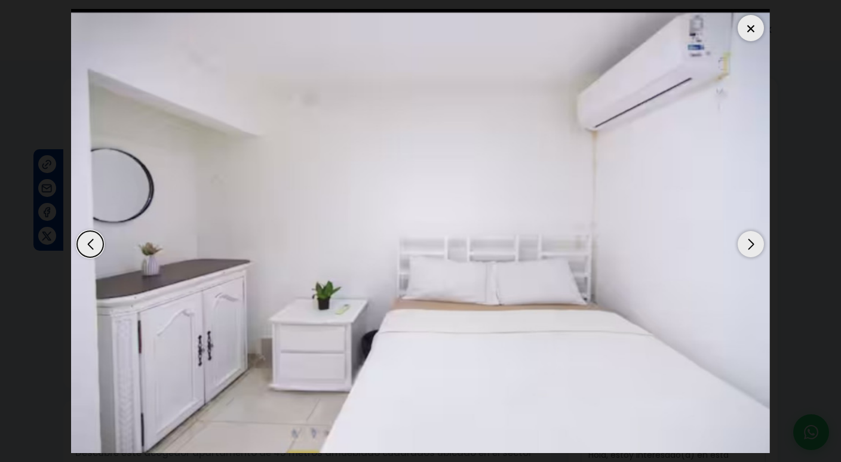
click at [752, 252] on div "Next slide" at bounding box center [751, 244] width 26 height 26
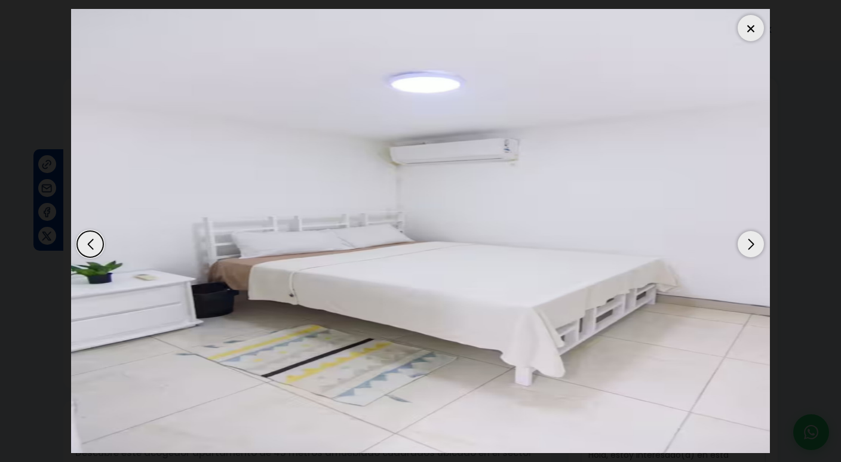
click at [747, 28] on div at bounding box center [751, 28] width 26 height 26
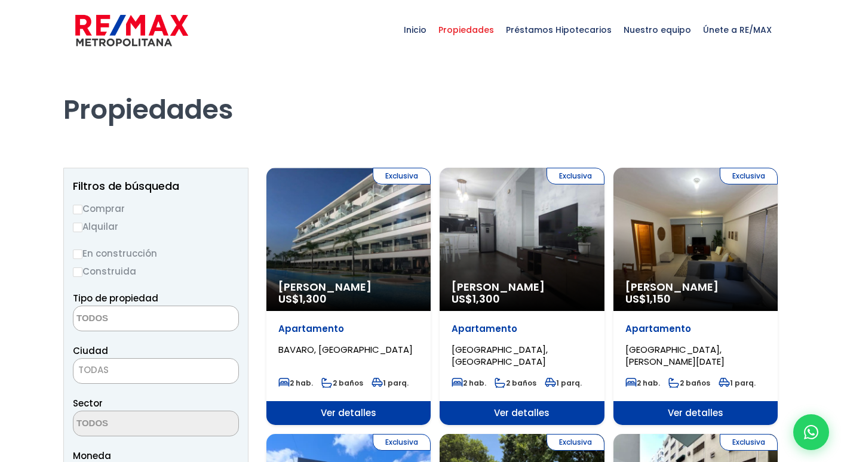
select select
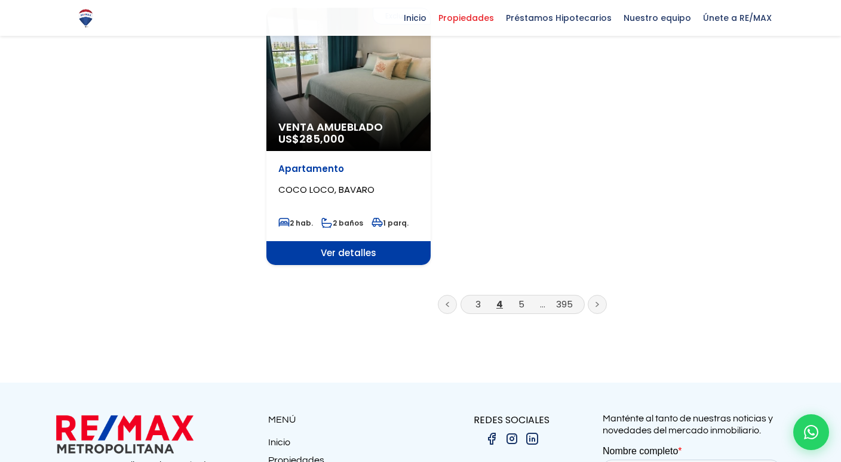
scroll to position [1577, 0]
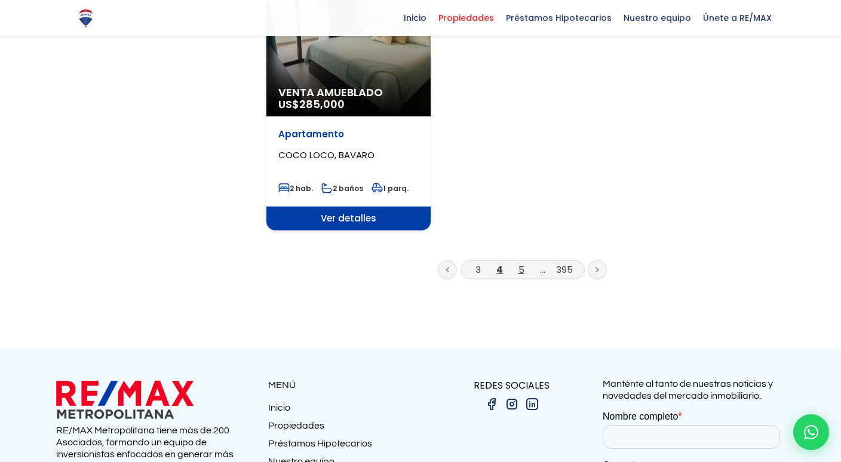
click at [522, 263] on link "5" at bounding box center [522, 269] width 6 height 13
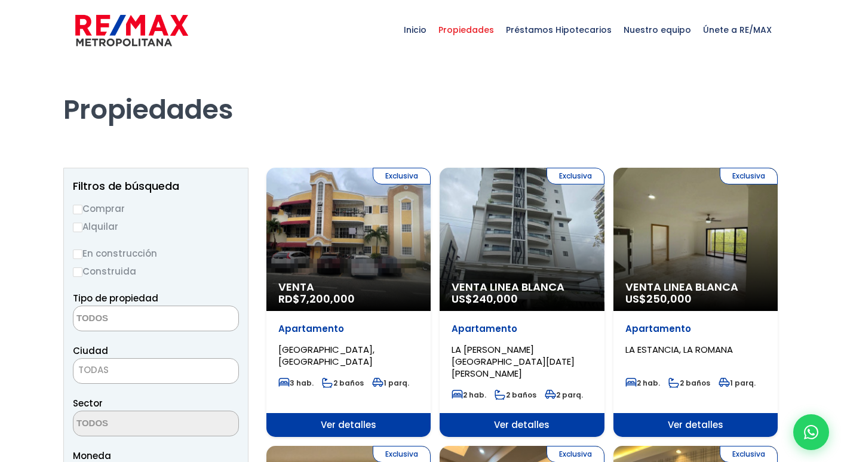
select select
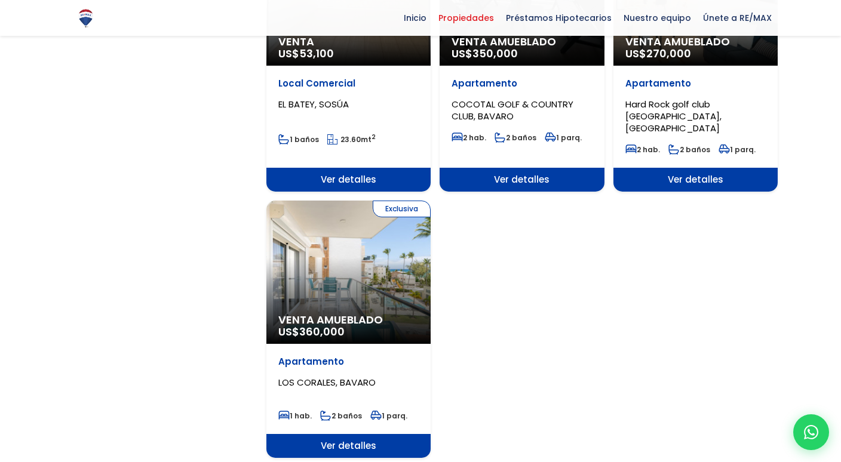
scroll to position [1427, 0]
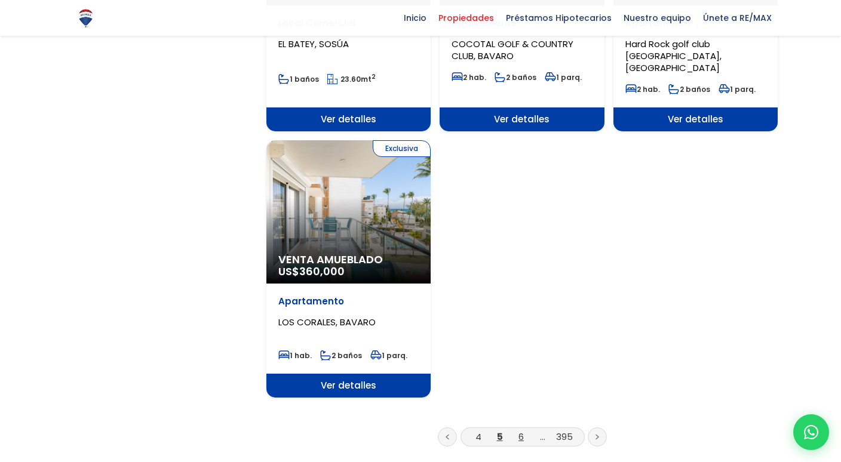
click at [523, 431] on link "6" at bounding box center [521, 437] width 5 height 13
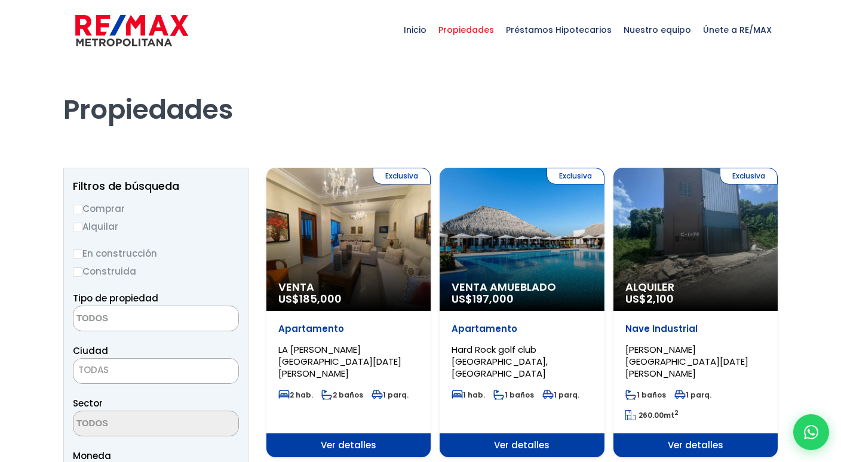
select select
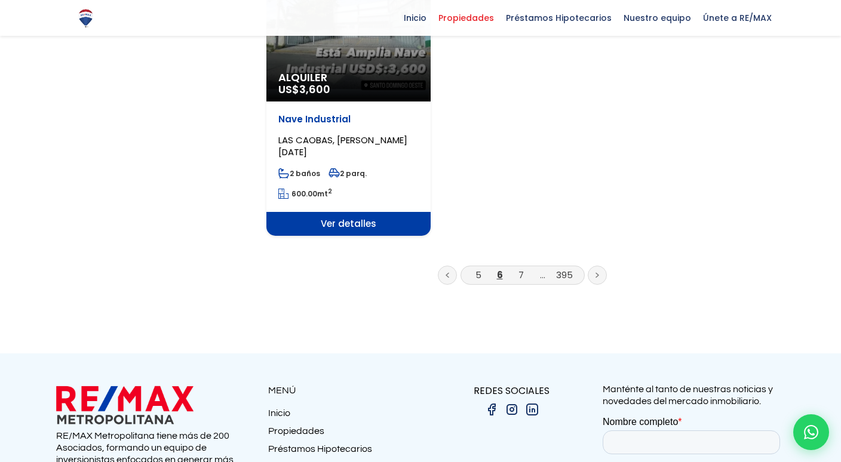
scroll to position [1650, 0]
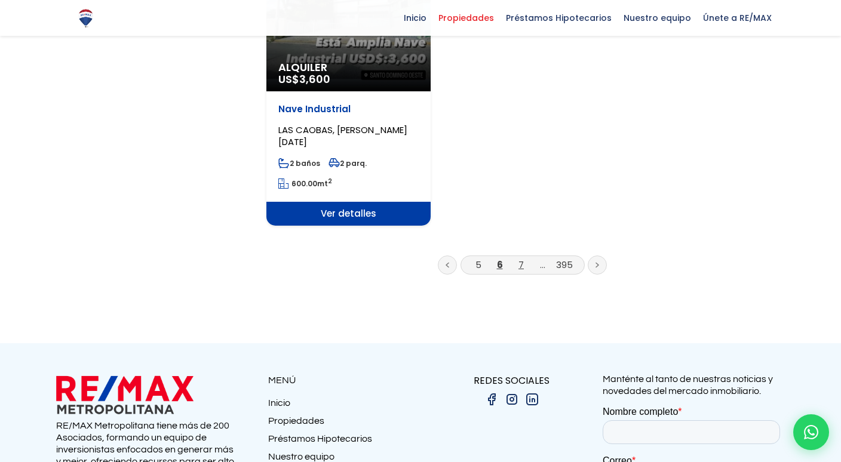
click at [522, 259] on link "7" at bounding box center [521, 265] width 5 height 13
click at [521, 259] on link "7" at bounding box center [521, 265] width 5 height 13
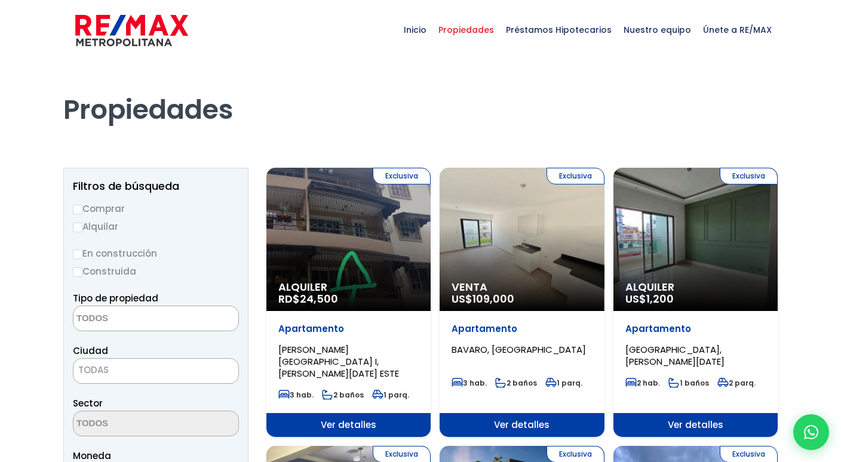
select select
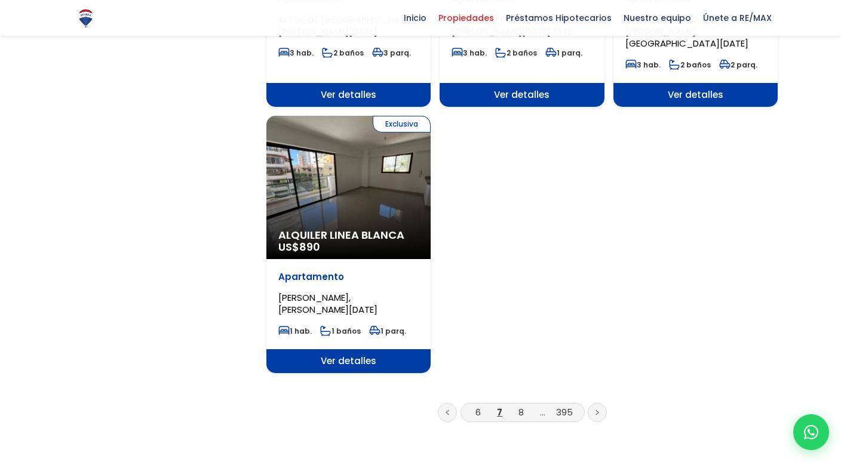
scroll to position [1433, 0]
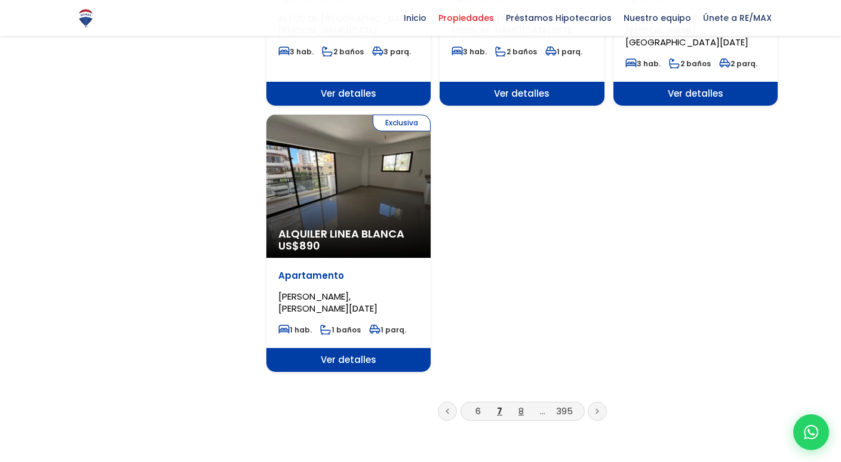
click at [521, 405] on link "8" at bounding box center [521, 411] width 5 height 13
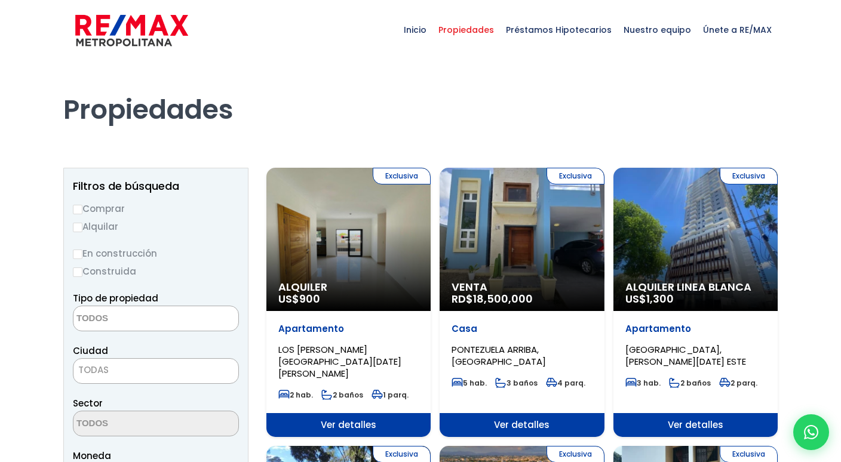
select select
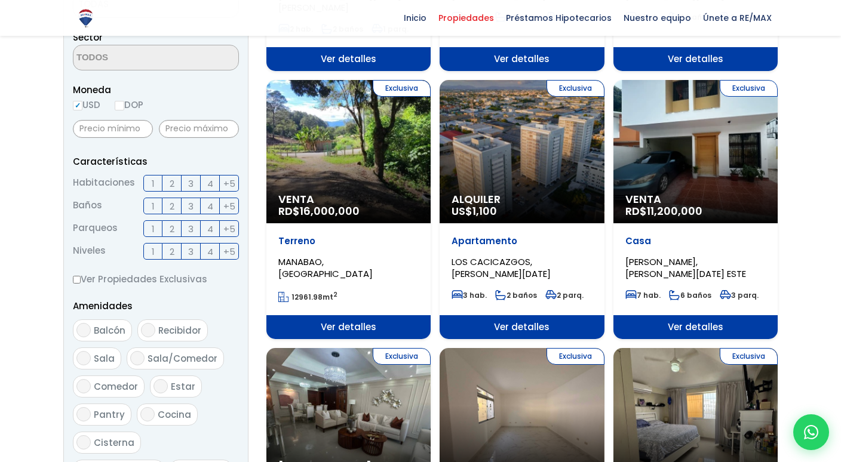
scroll to position [369, 0]
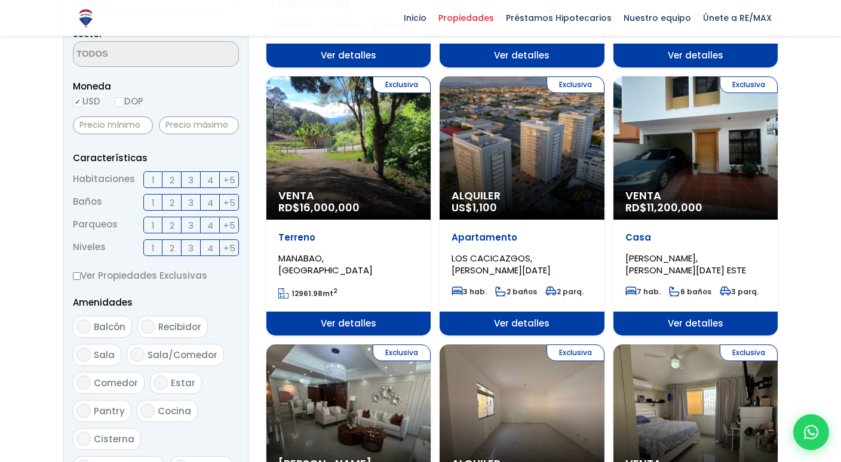
click at [678, 172] on div "Exclusiva Venta RD$ 11,200,000" at bounding box center [696, 147] width 164 height 143
click at [678, 174] on div "Exclusiva Venta RD$ 11,200,000" at bounding box center [696, 147] width 164 height 143
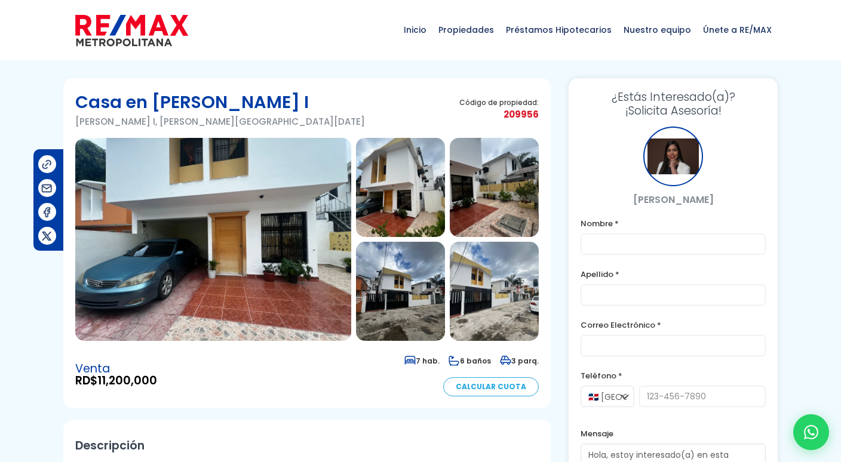
click at [267, 283] on img at bounding box center [213, 239] width 276 height 203
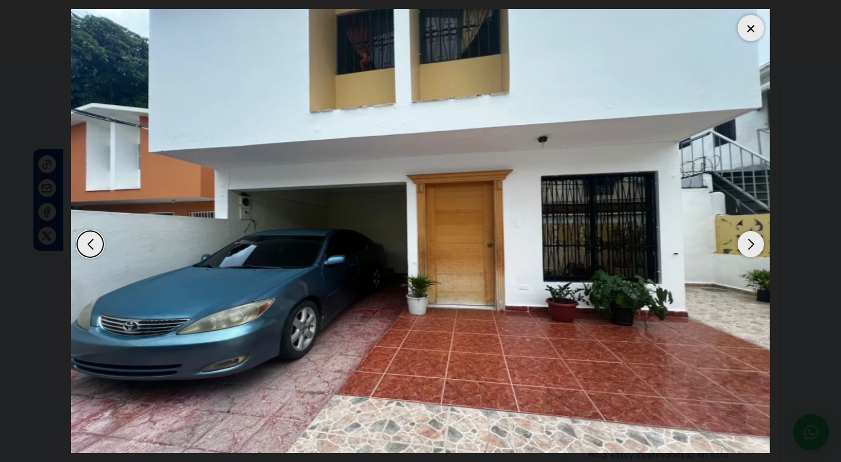
click at [750, 245] on div "Next slide" at bounding box center [751, 244] width 26 height 26
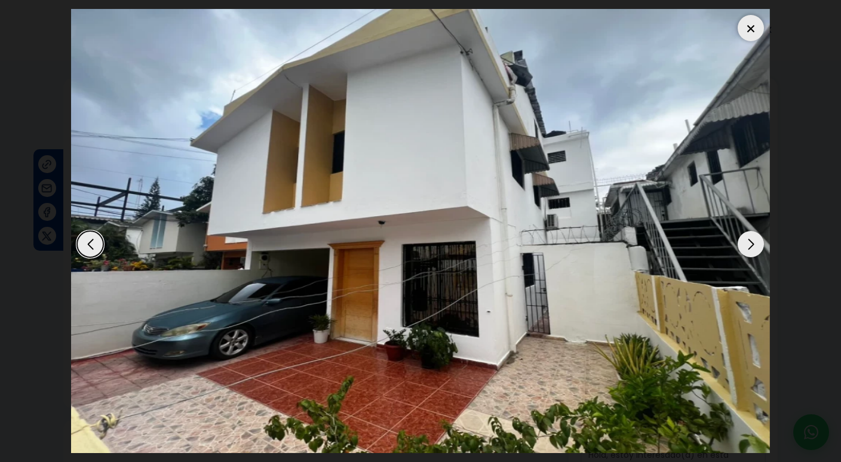
click at [750, 246] on div "Next slide" at bounding box center [751, 244] width 26 height 26
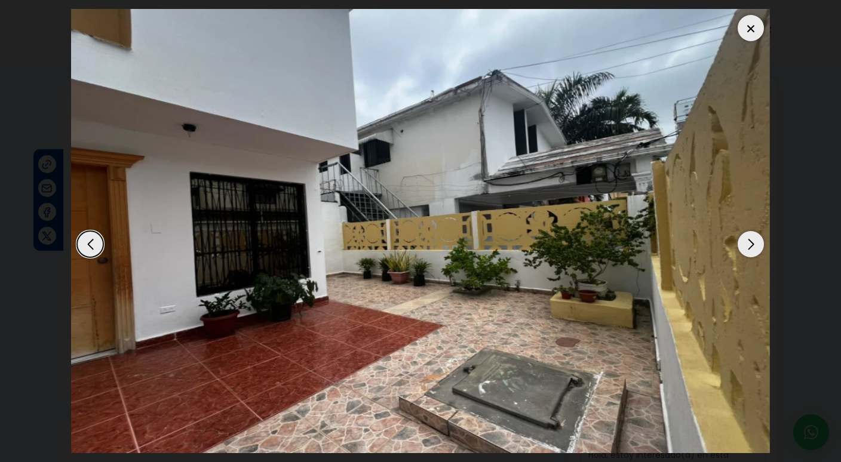
click at [750, 248] on div "Next slide" at bounding box center [751, 244] width 26 height 26
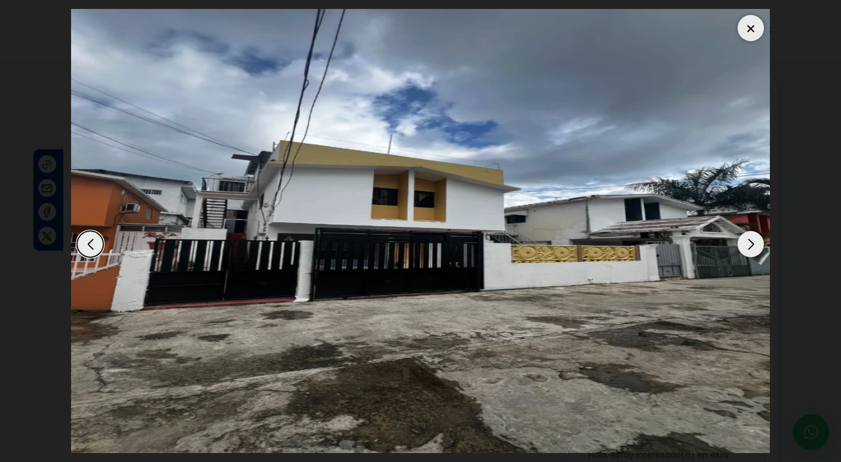
click at [750, 249] on div "Next slide" at bounding box center [751, 244] width 26 height 26
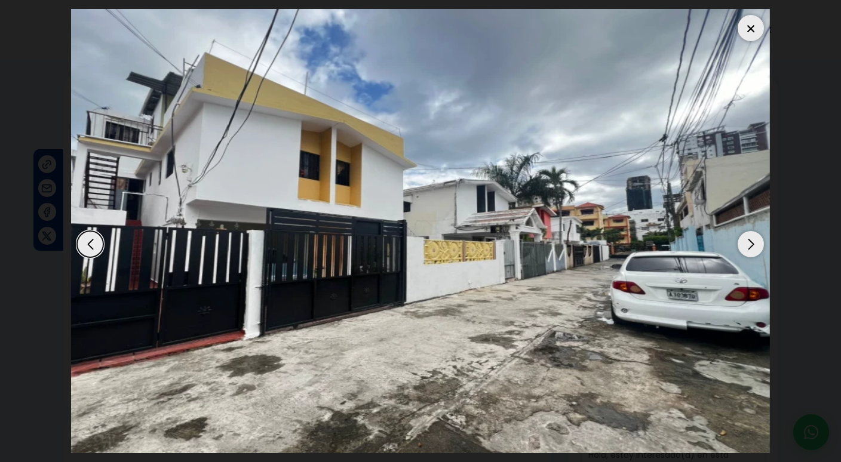
click at [750, 249] on div "Next slide" at bounding box center [751, 244] width 26 height 26
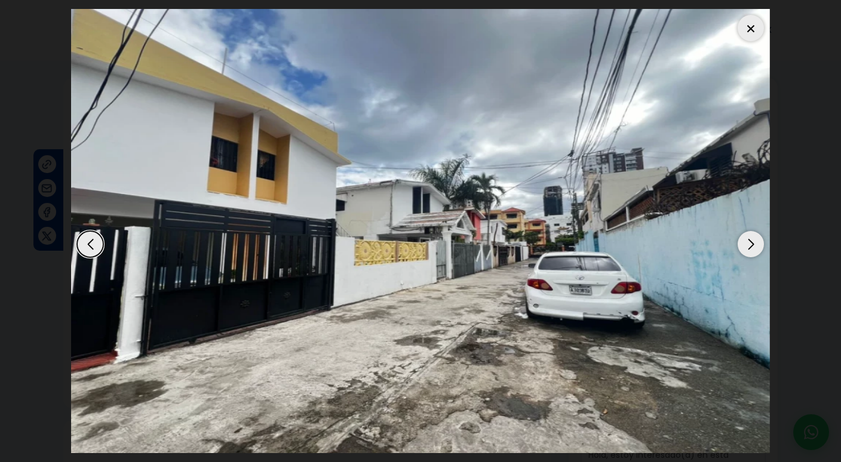
click at [750, 249] on div "Next slide" at bounding box center [751, 244] width 26 height 26
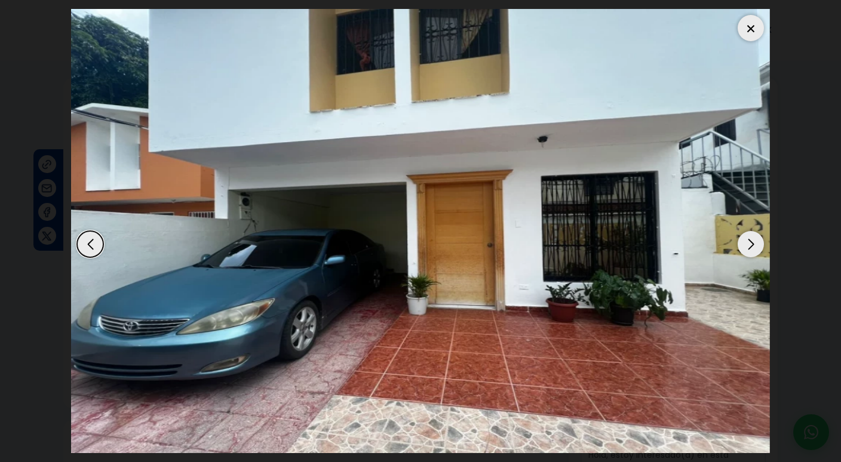
click at [750, 249] on div "Next slide" at bounding box center [751, 244] width 26 height 26
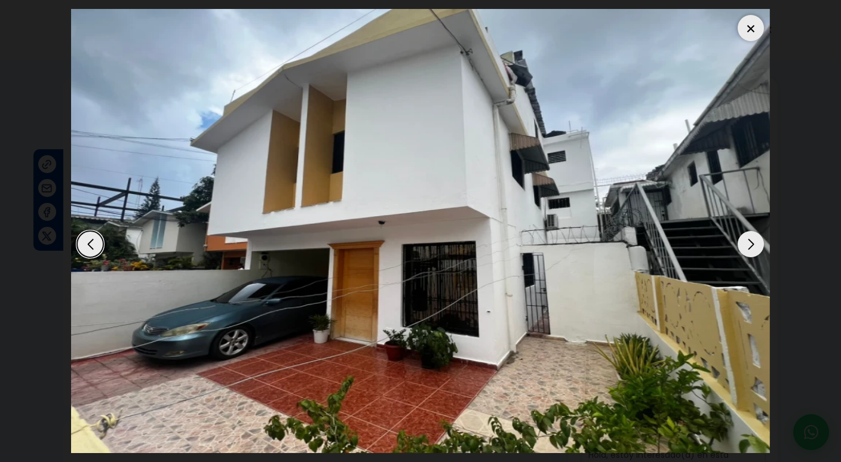
click at [750, 249] on div "Next slide" at bounding box center [751, 244] width 26 height 26
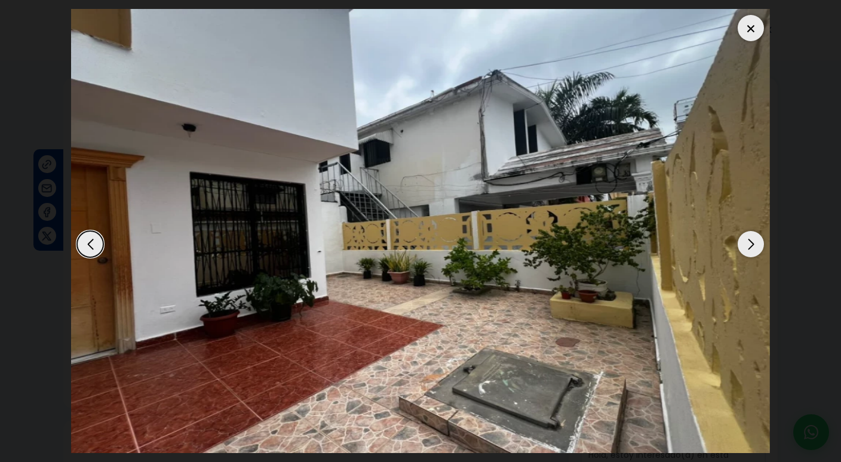
click at [750, 249] on div "Next slide" at bounding box center [751, 244] width 26 height 26
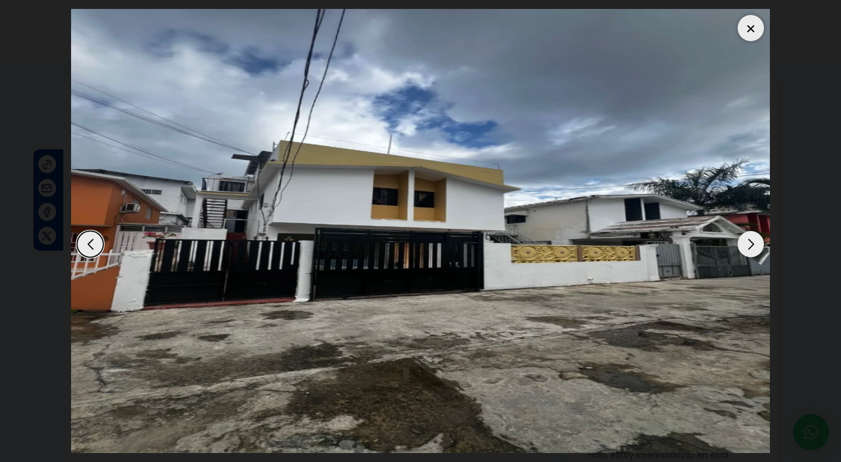
click at [750, 249] on div "Next slide" at bounding box center [751, 244] width 26 height 26
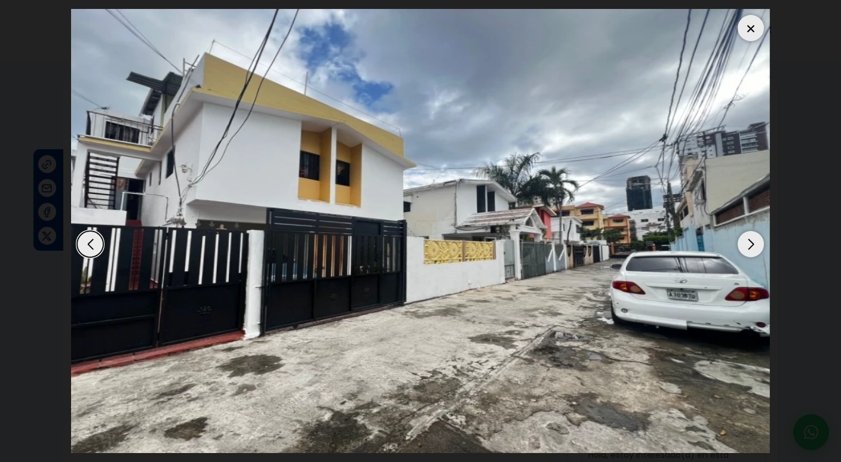
click at [750, 249] on div "Next slide" at bounding box center [751, 244] width 26 height 26
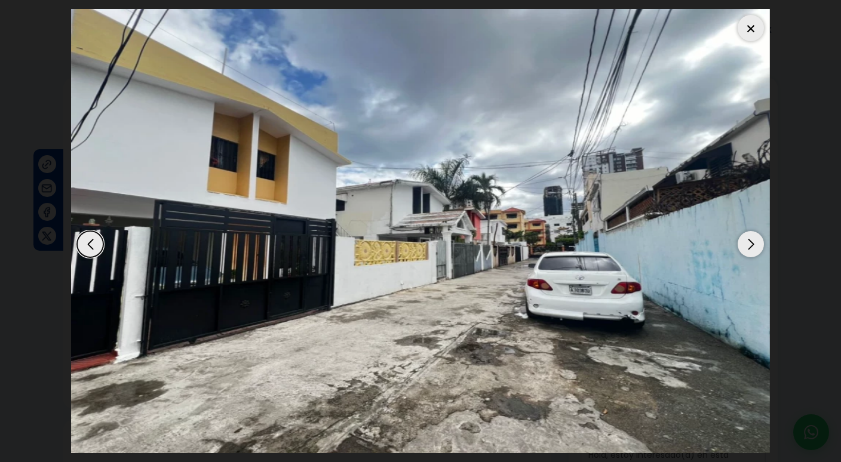
click at [750, 249] on div "Next slide" at bounding box center [751, 244] width 26 height 26
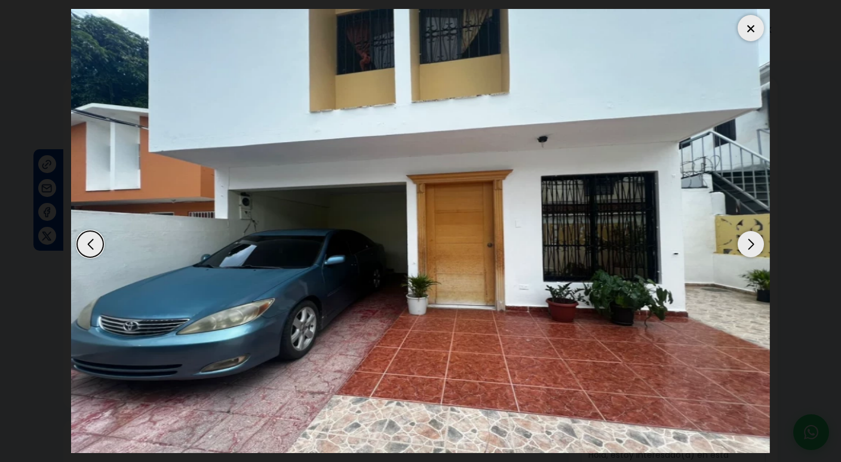
click at [748, 255] on div "Next slide" at bounding box center [751, 244] width 26 height 26
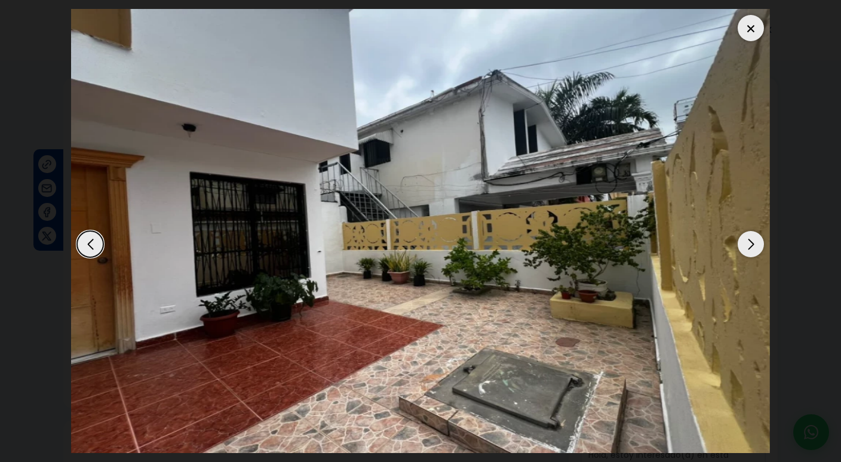
click at [754, 26] on div at bounding box center [751, 28] width 26 height 26
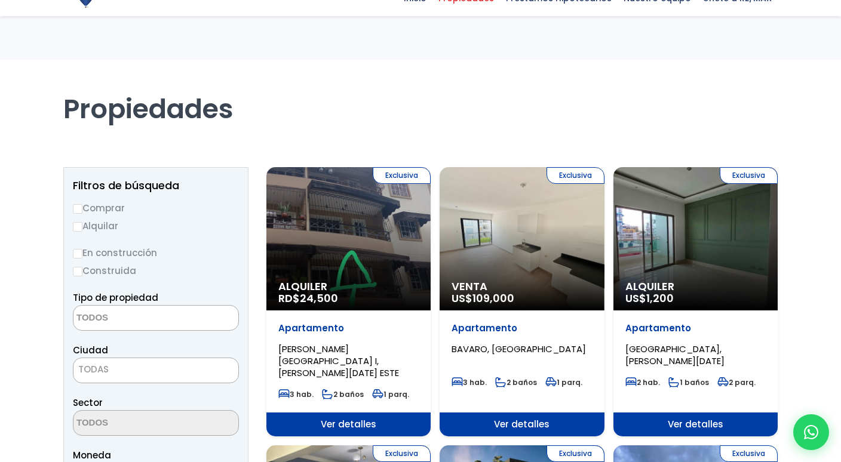
select select
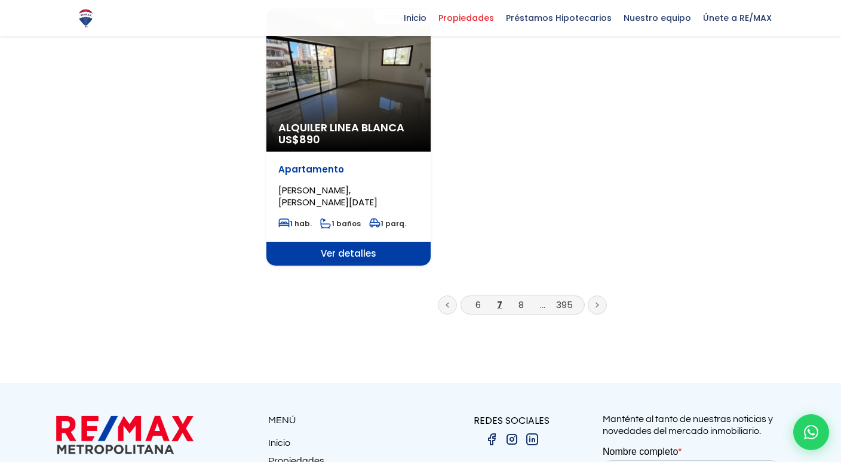
scroll to position [1558, 0]
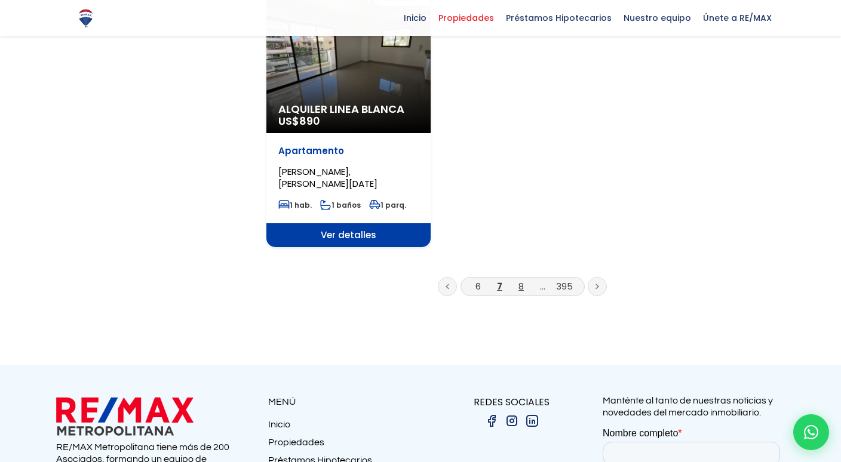
click at [521, 280] on link "8" at bounding box center [521, 286] width 5 height 13
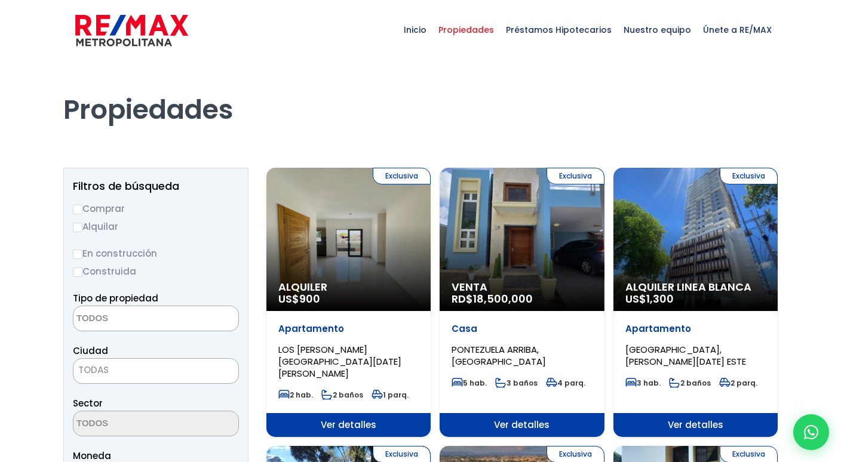
select select
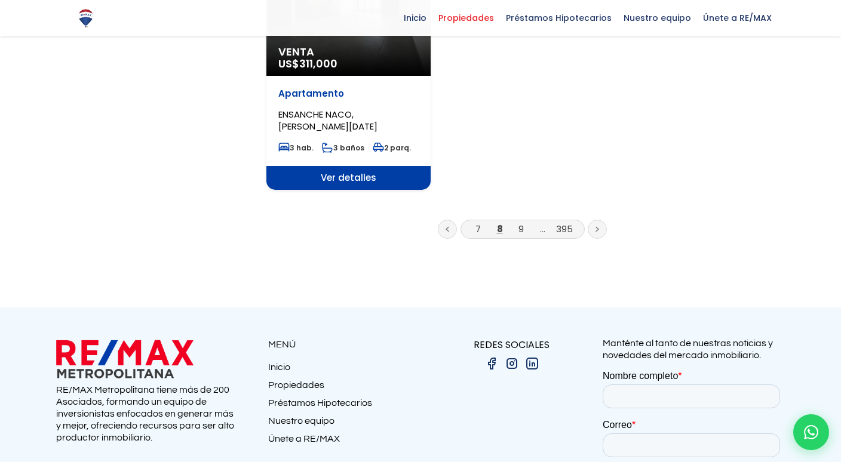
scroll to position [1606, 0]
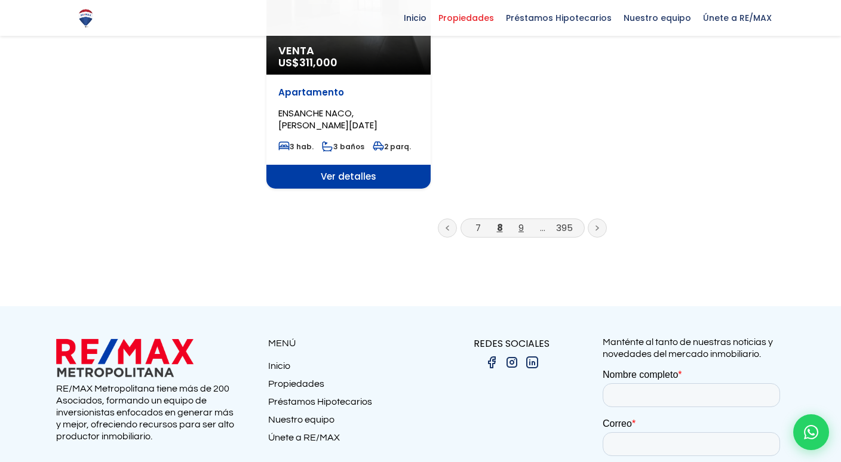
click at [521, 222] on link "9" at bounding box center [521, 228] width 5 height 13
click at [520, 222] on link "9" at bounding box center [521, 228] width 5 height 13
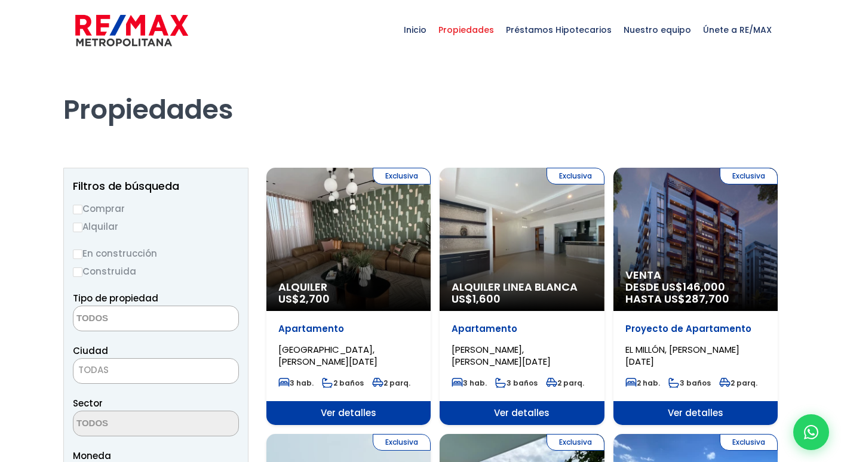
select select
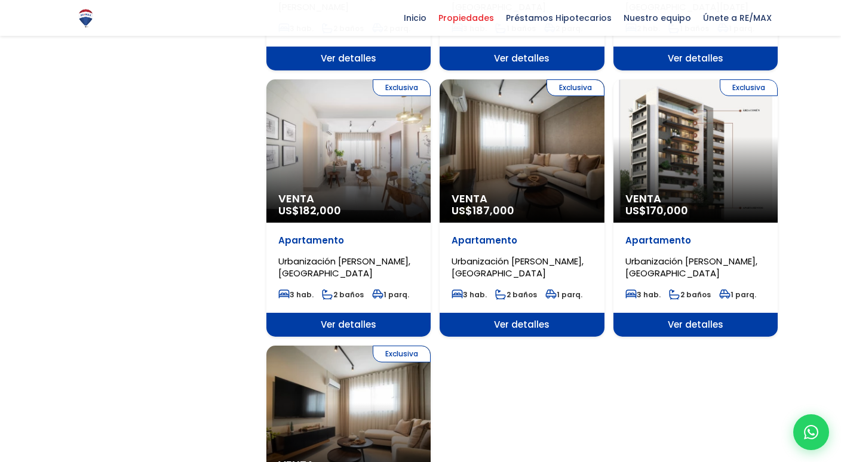
scroll to position [1210, 0]
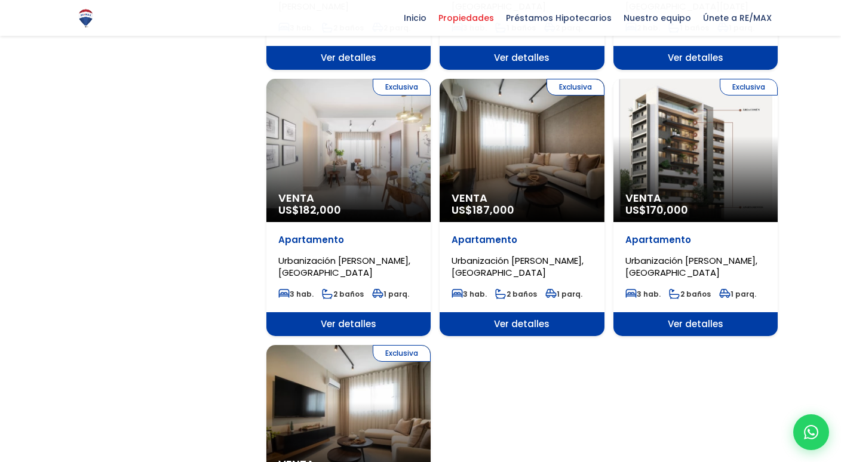
click at [482, 118] on div "Exclusiva Venta US$ 187,000" at bounding box center [522, 150] width 164 height 143
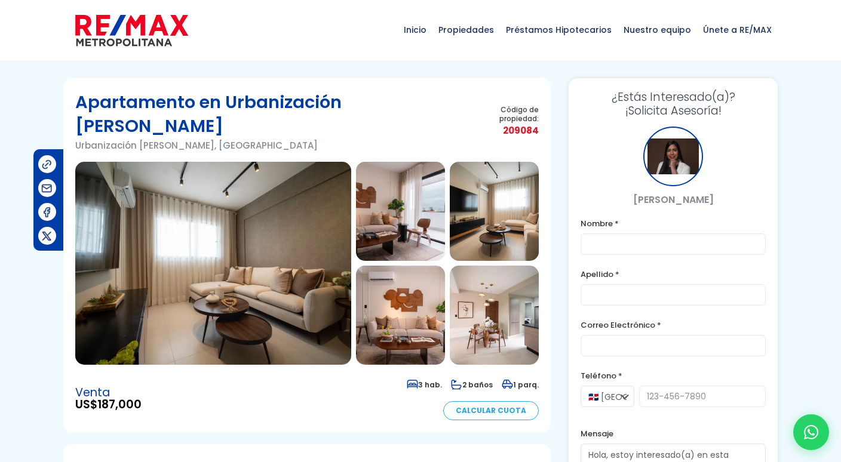
click at [225, 268] on img at bounding box center [213, 263] width 276 height 203
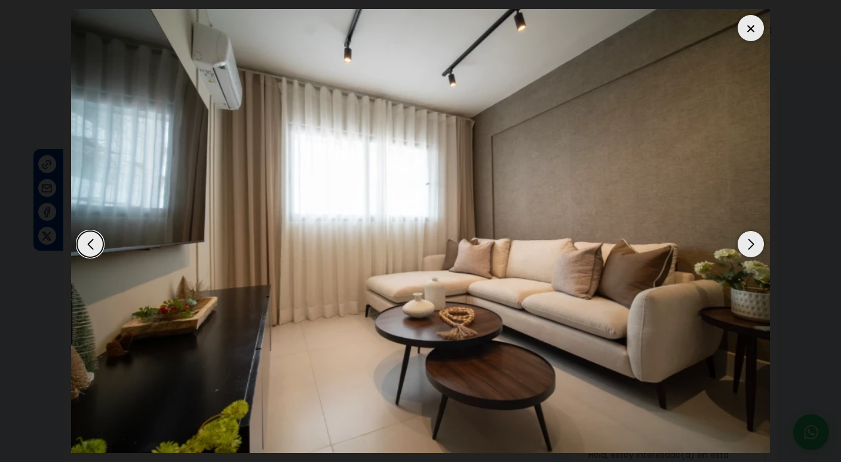
click at [750, 249] on div "Next slide" at bounding box center [751, 244] width 26 height 26
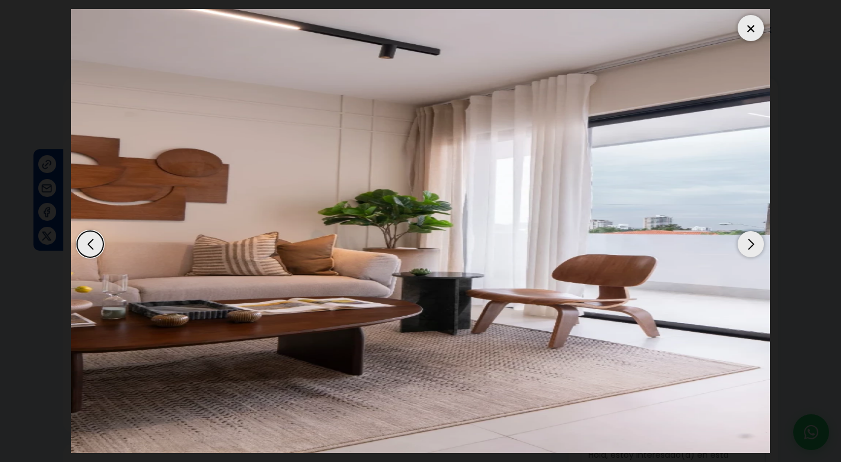
click at [752, 244] on div "Next slide" at bounding box center [751, 244] width 26 height 26
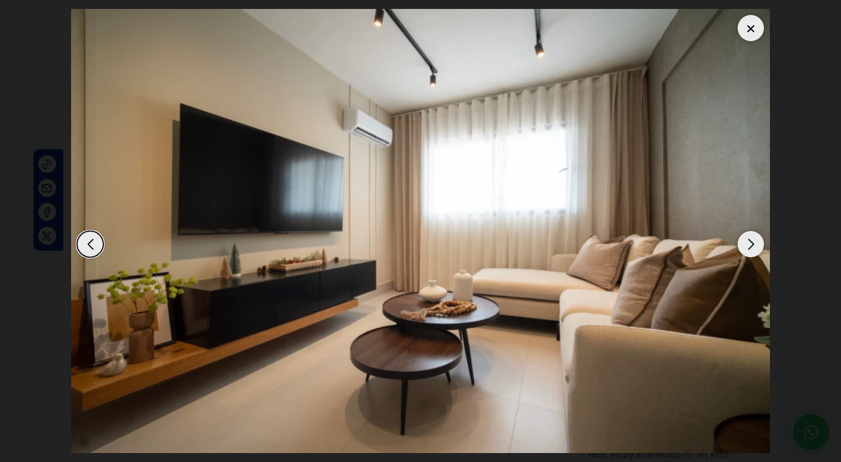
click at [753, 247] on div "Next slide" at bounding box center [751, 244] width 26 height 26
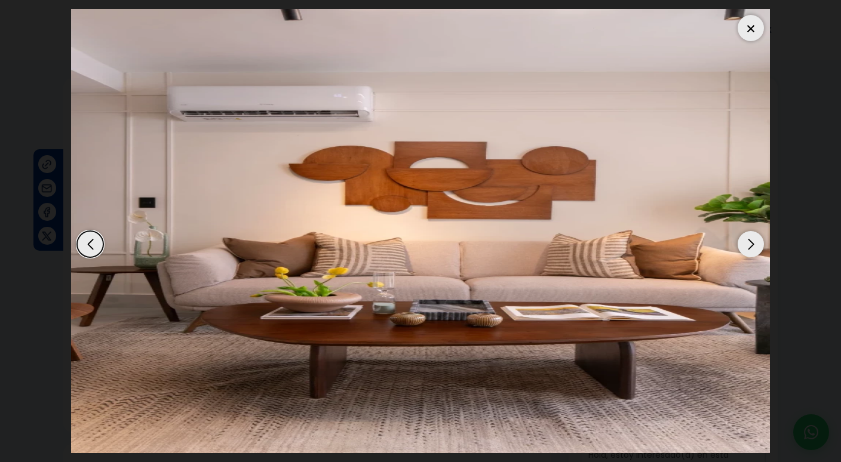
click at [754, 249] on div "Next slide" at bounding box center [751, 244] width 26 height 26
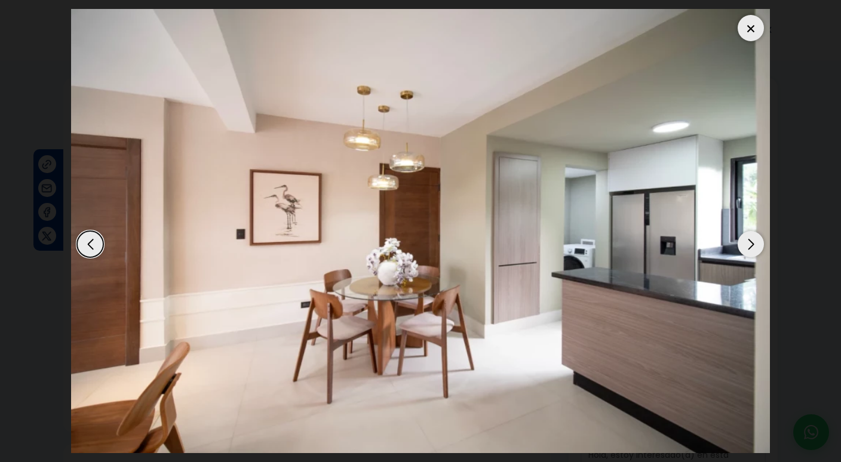
click at [755, 249] on div "Next slide" at bounding box center [751, 244] width 26 height 26
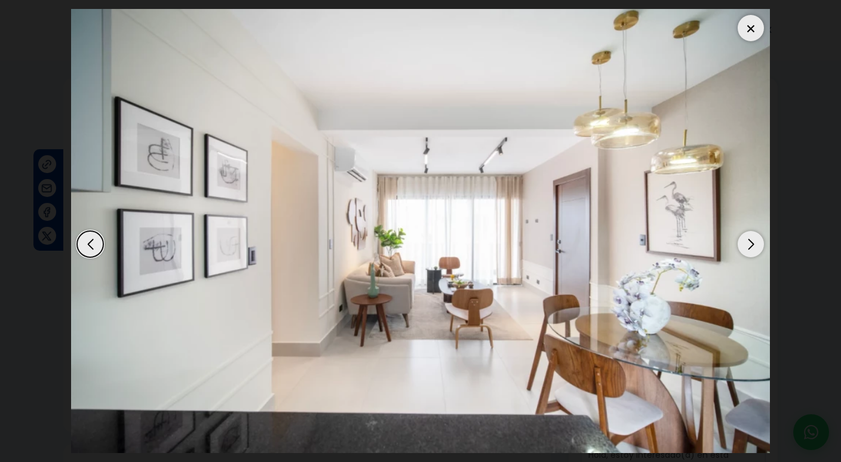
click at [755, 250] on div "Next slide" at bounding box center [751, 244] width 26 height 26
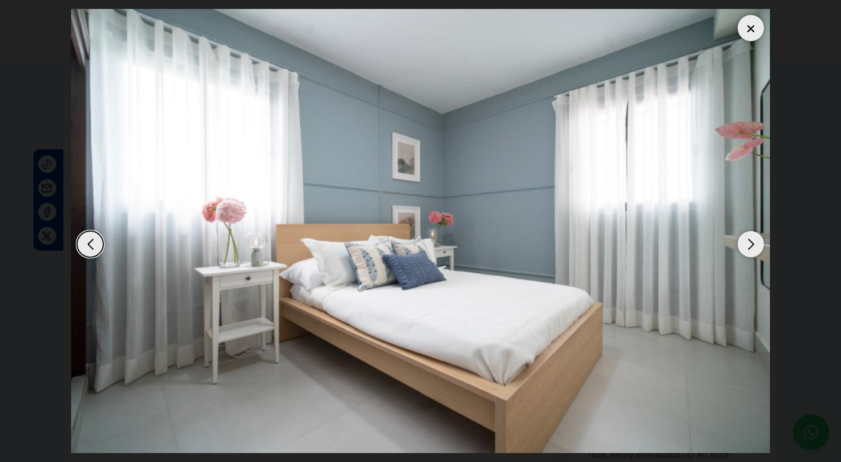
click at [755, 250] on div "Next slide" at bounding box center [751, 244] width 26 height 26
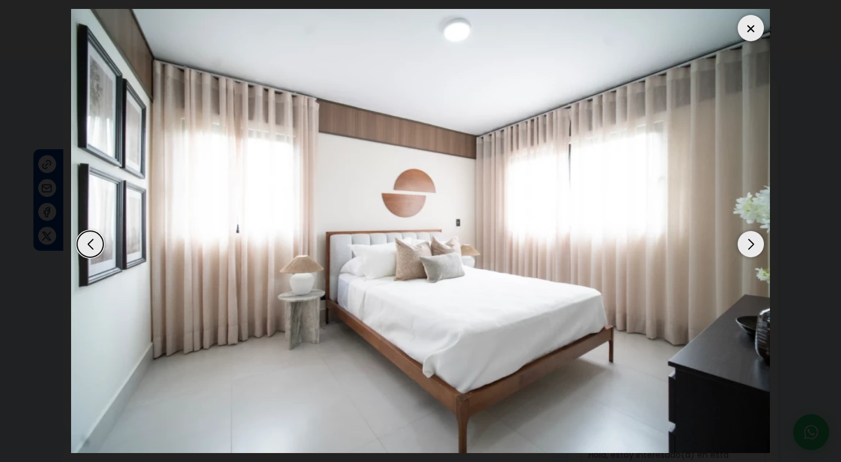
click at [755, 248] on div "Next slide" at bounding box center [751, 244] width 26 height 26
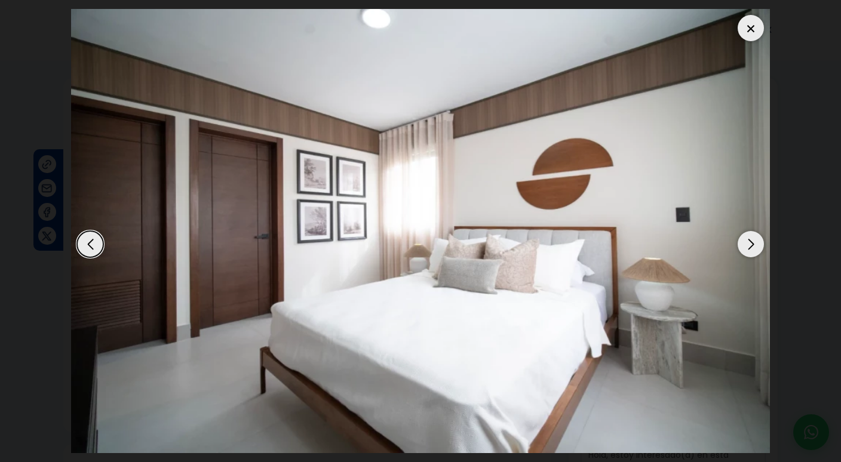
click at [755, 248] on div "Next slide" at bounding box center [751, 244] width 26 height 26
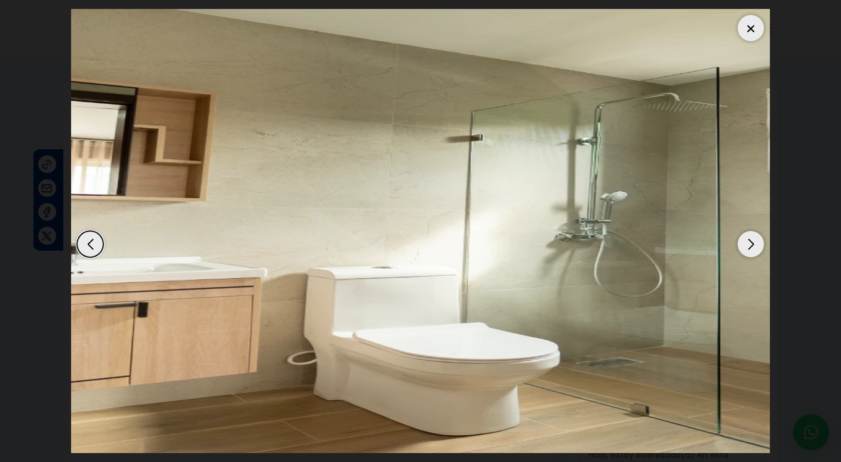
click at [755, 248] on div "Next slide" at bounding box center [751, 244] width 26 height 26
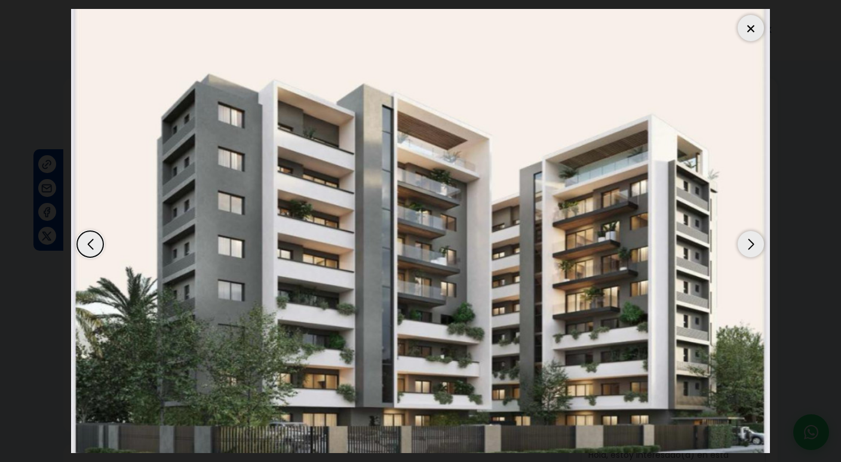
click at [755, 248] on div "Next slide" at bounding box center [751, 244] width 26 height 26
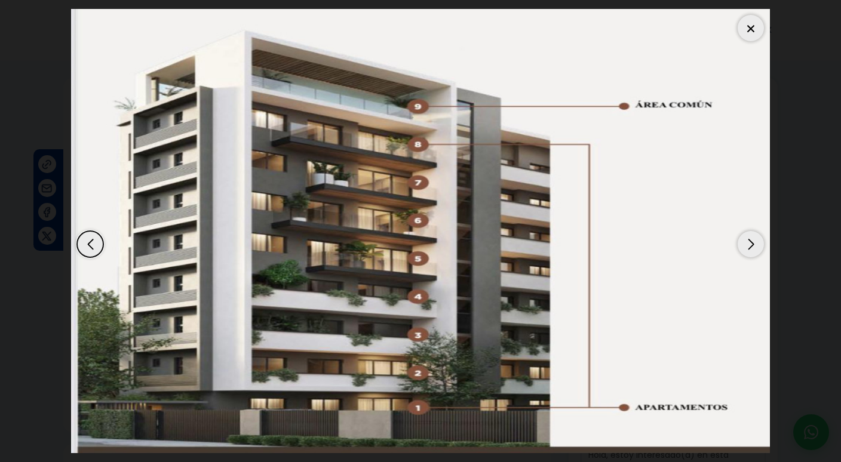
click at [755, 248] on div "Next slide" at bounding box center [751, 244] width 26 height 26
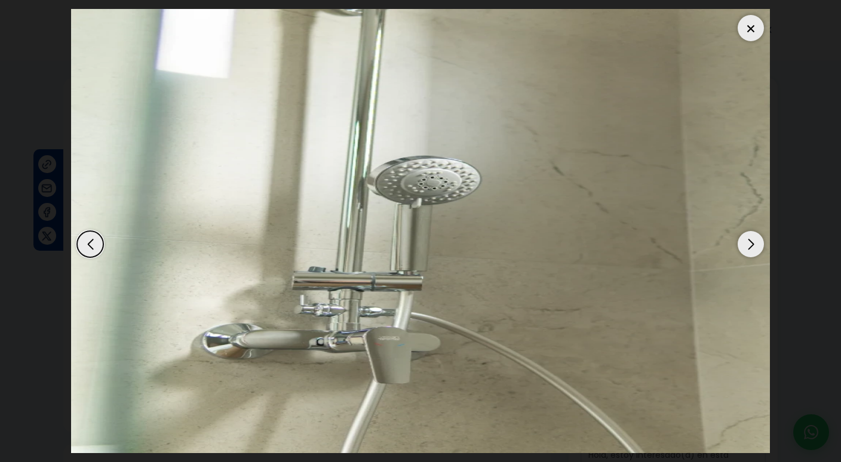
click at [755, 248] on div "Next slide" at bounding box center [751, 244] width 26 height 26
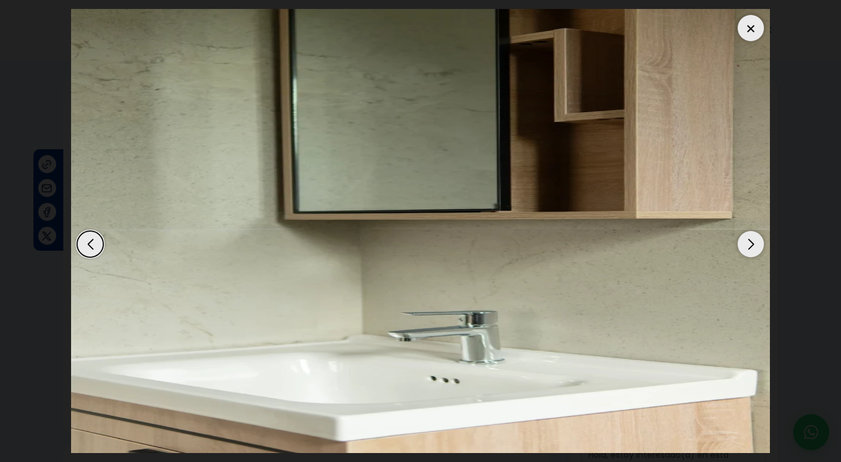
click at [755, 249] on div "Next slide" at bounding box center [751, 244] width 26 height 26
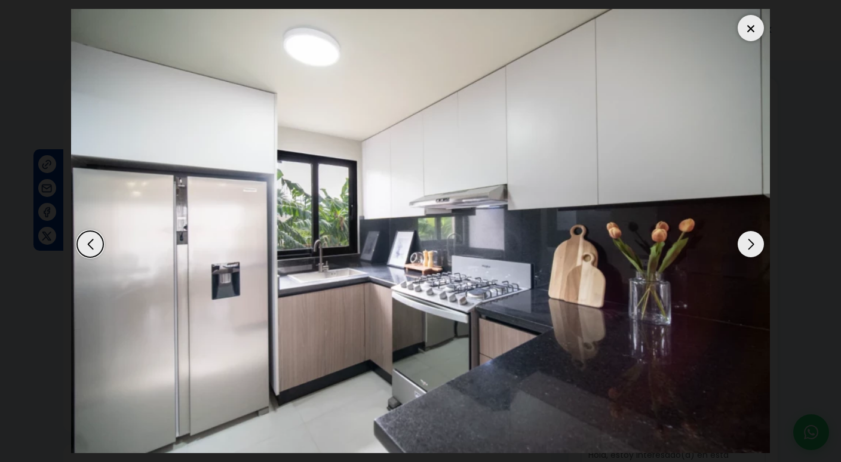
click at [755, 249] on div "Next slide" at bounding box center [751, 244] width 26 height 26
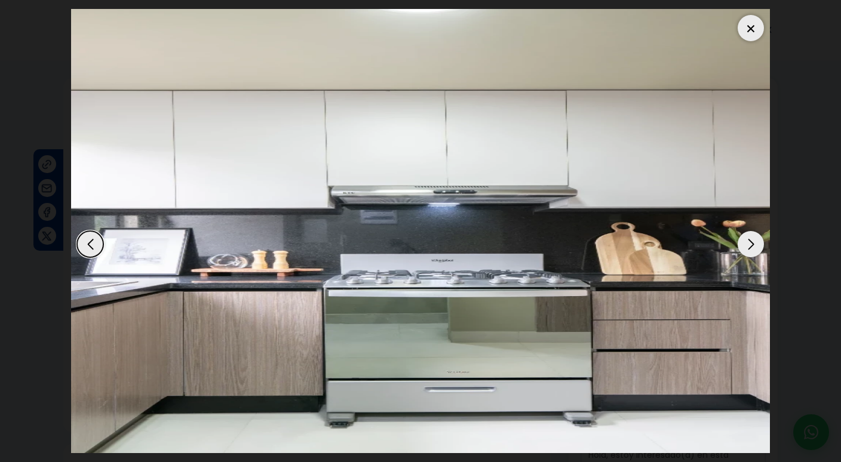
click at [755, 249] on div "Next slide" at bounding box center [751, 244] width 26 height 26
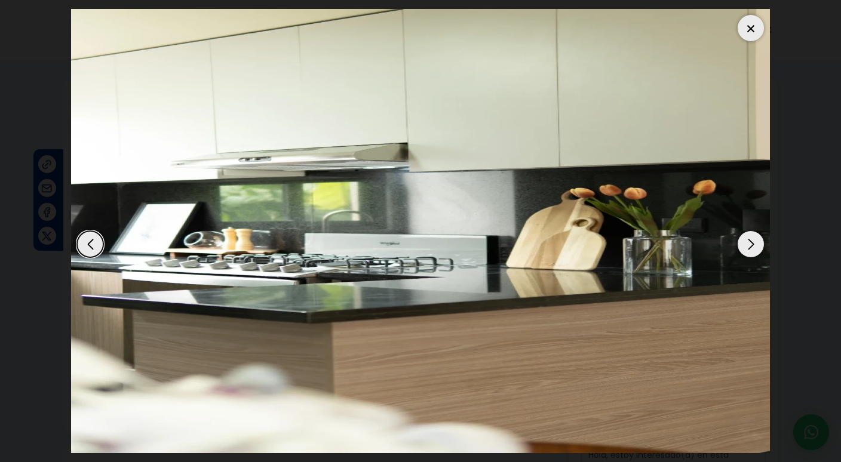
click at [755, 249] on div "Next slide" at bounding box center [751, 244] width 26 height 26
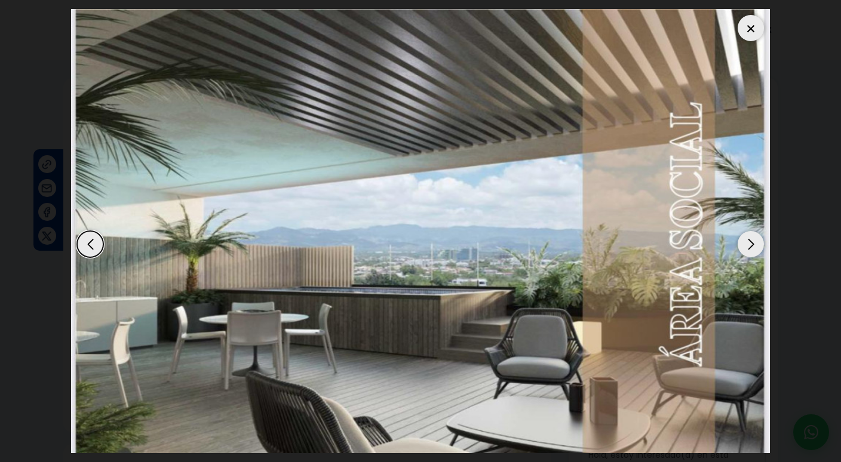
click at [755, 249] on div "Next slide" at bounding box center [751, 244] width 26 height 26
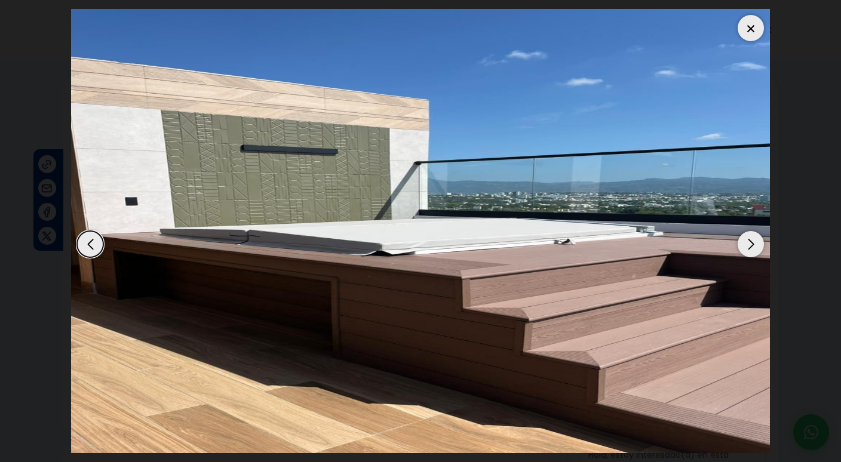
click at [755, 250] on div "Next slide" at bounding box center [751, 244] width 26 height 26
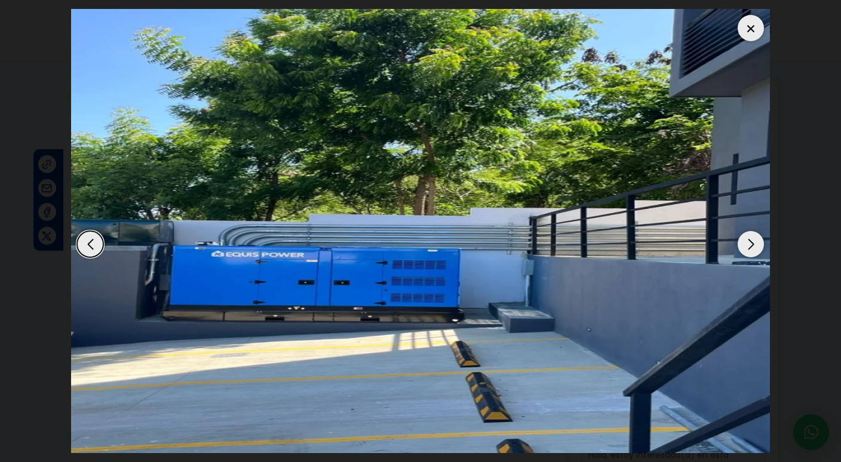
click at [755, 250] on div "Next slide" at bounding box center [751, 244] width 26 height 26
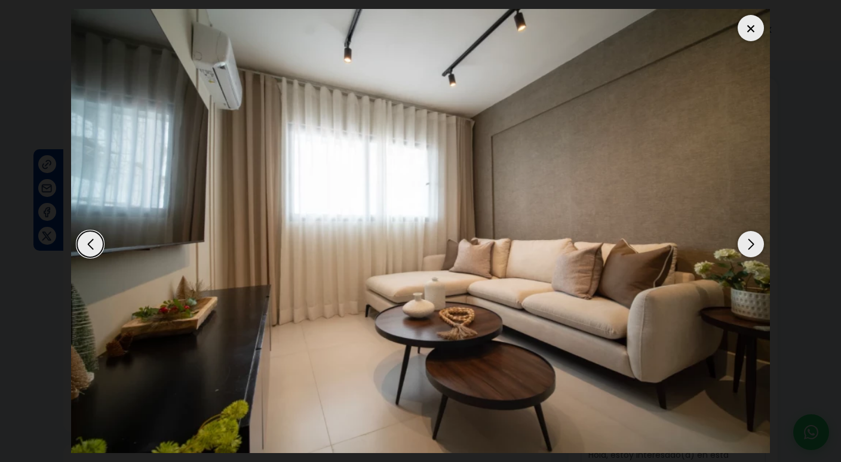
click at [755, 250] on div "Next slide" at bounding box center [751, 244] width 26 height 26
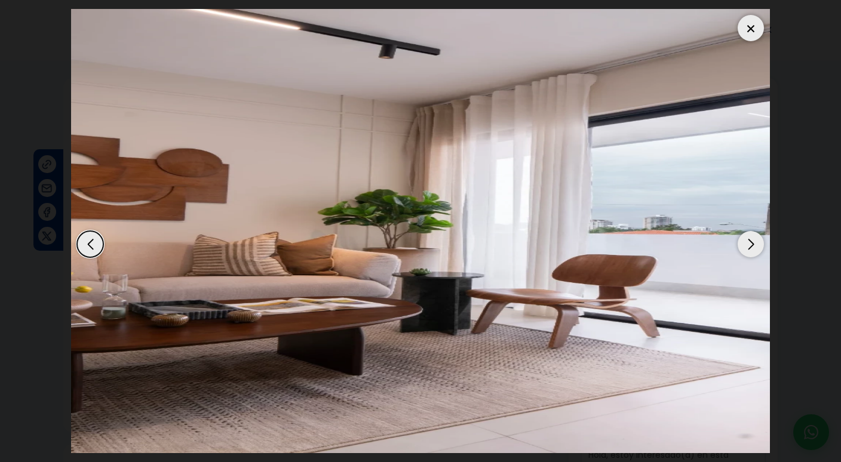
click at [755, 250] on div "Next slide" at bounding box center [751, 244] width 26 height 26
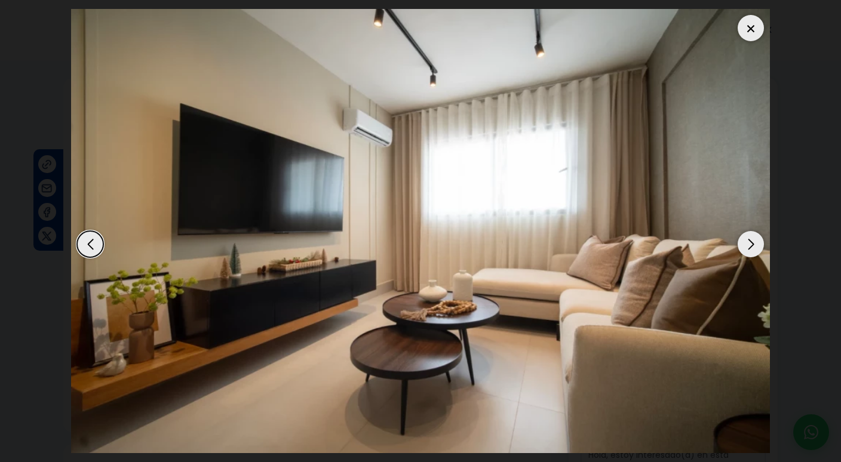
click at [755, 250] on div "Next slide" at bounding box center [751, 244] width 26 height 26
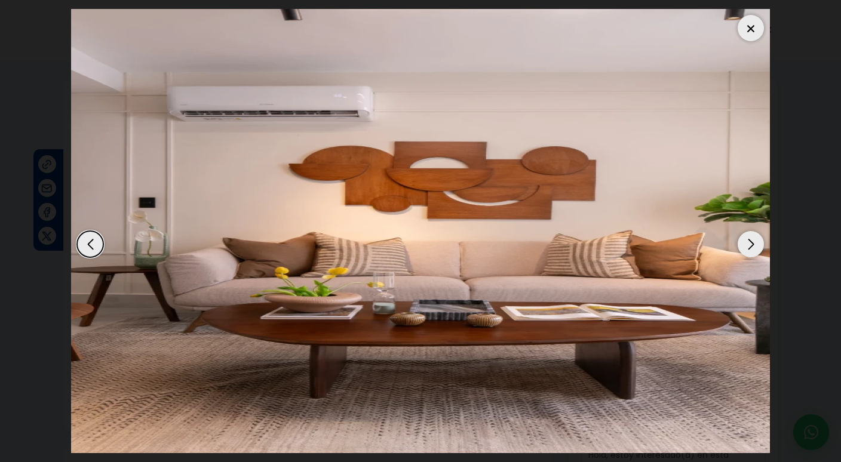
click at [757, 246] on div "Next slide" at bounding box center [751, 244] width 26 height 26
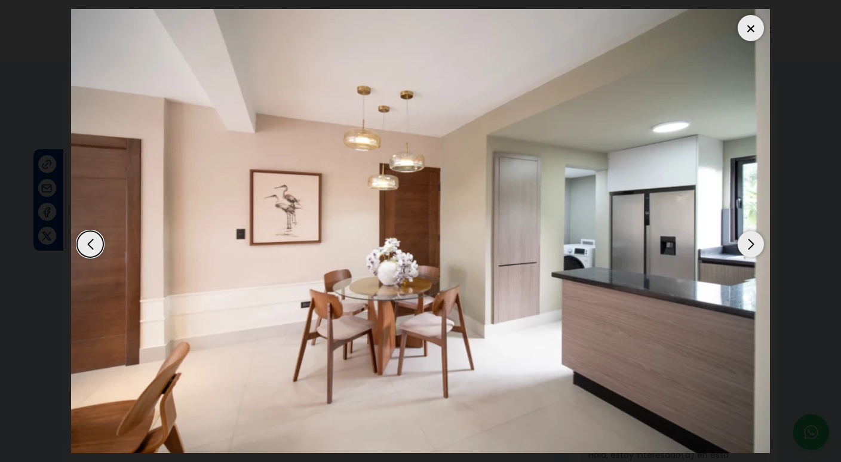
click at [752, 249] on div "Next slide" at bounding box center [751, 244] width 26 height 26
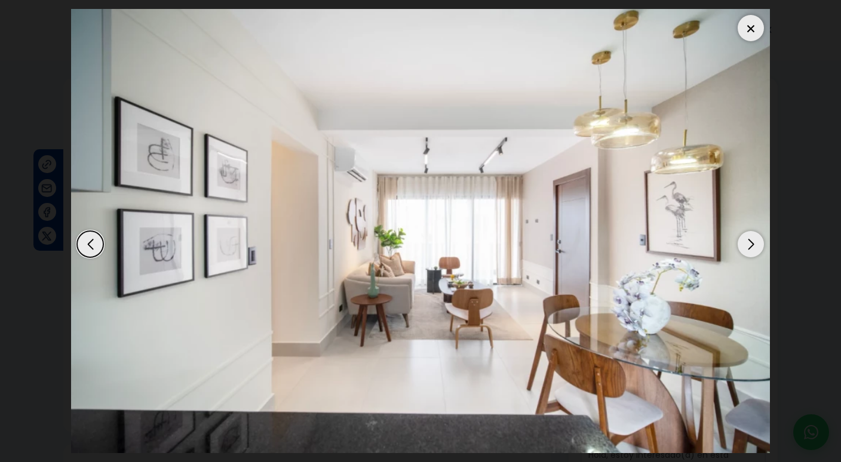
click at [752, 250] on div "Next slide" at bounding box center [751, 244] width 26 height 26
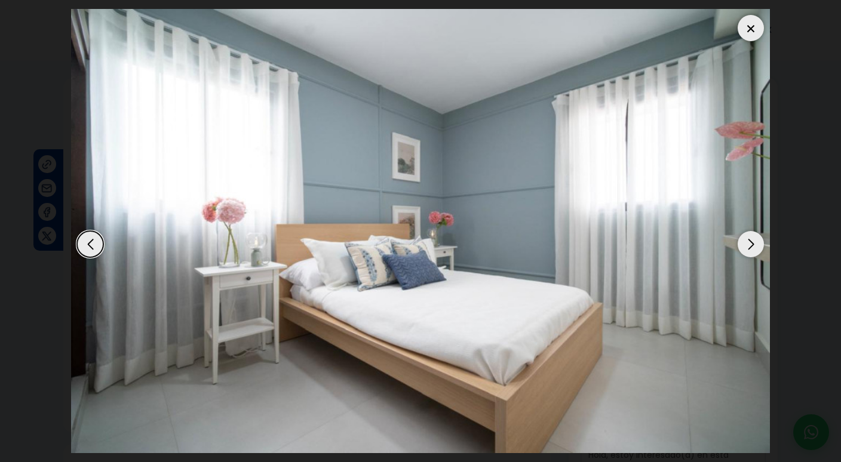
click at [752, 250] on div "Next slide" at bounding box center [751, 244] width 26 height 26
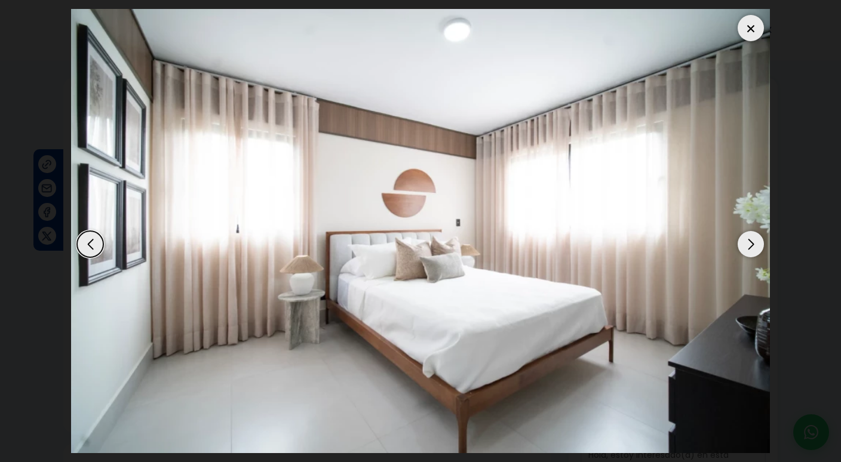
click at [752, 250] on div "Next slide" at bounding box center [751, 244] width 26 height 26
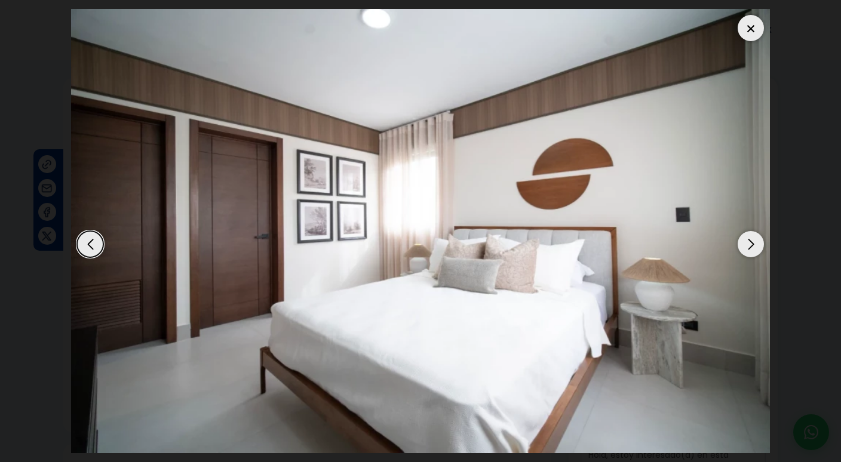
click at [752, 250] on div "Next slide" at bounding box center [751, 244] width 26 height 26
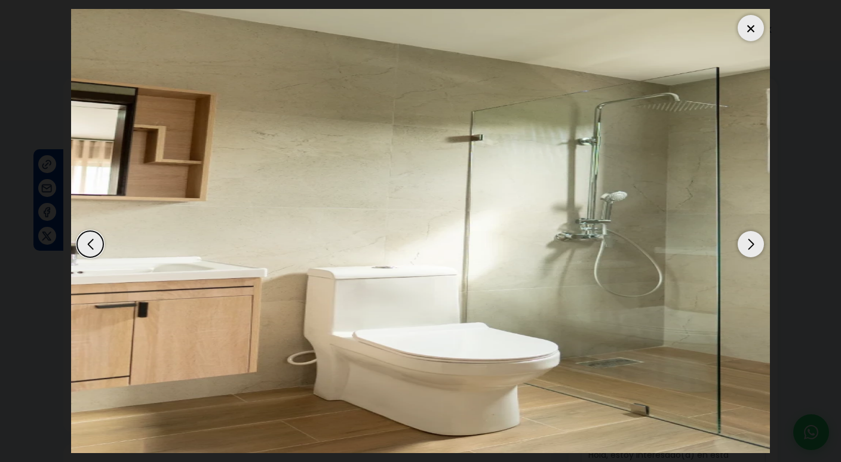
click at [752, 250] on div "Next slide" at bounding box center [751, 244] width 26 height 26
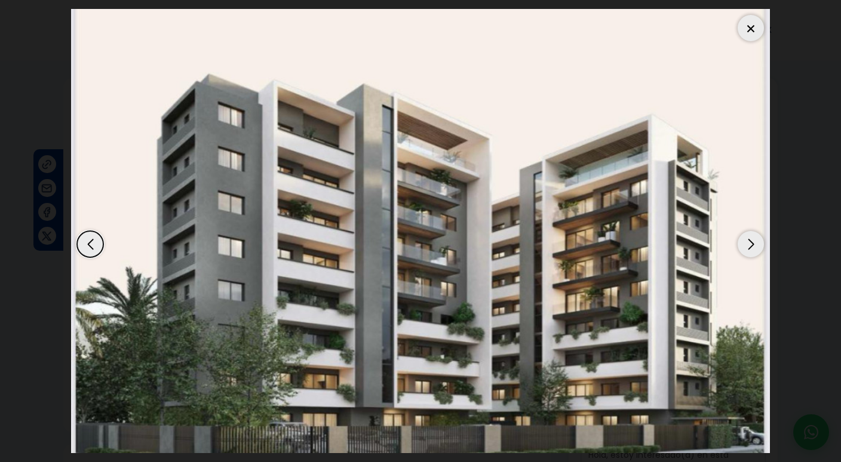
click at [752, 251] on div "Next slide" at bounding box center [751, 244] width 26 height 26
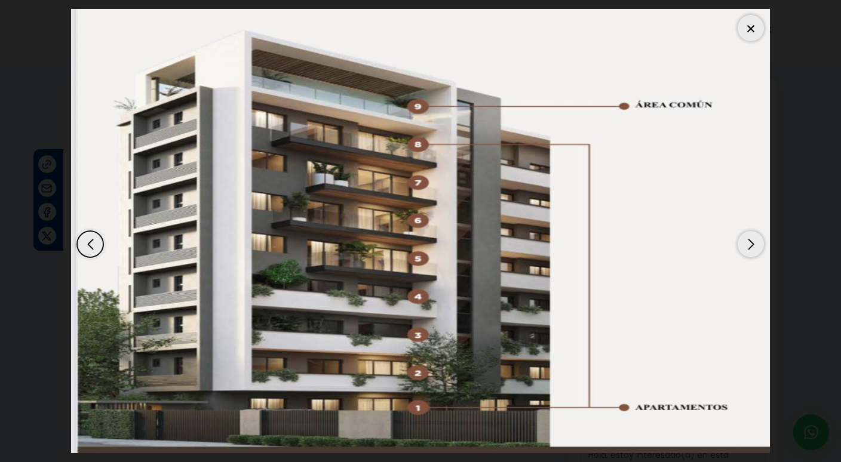
click at [752, 252] on div "Next slide" at bounding box center [751, 244] width 26 height 26
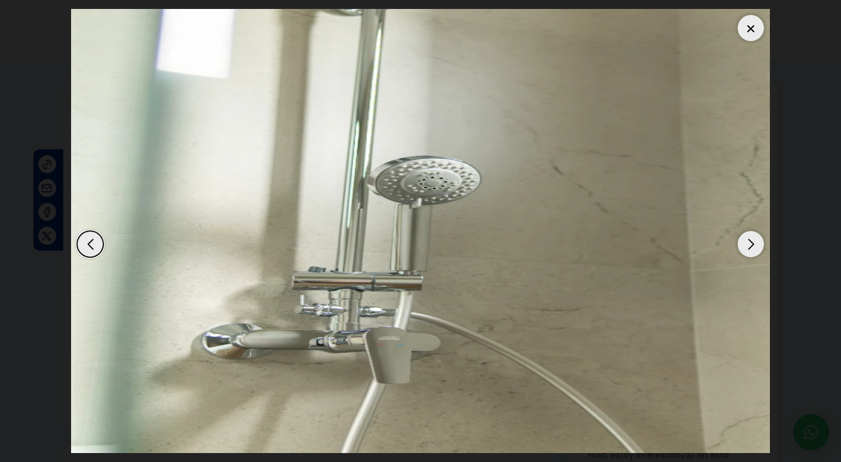
click at [752, 252] on div "Next slide" at bounding box center [751, 244] width 26 height 26
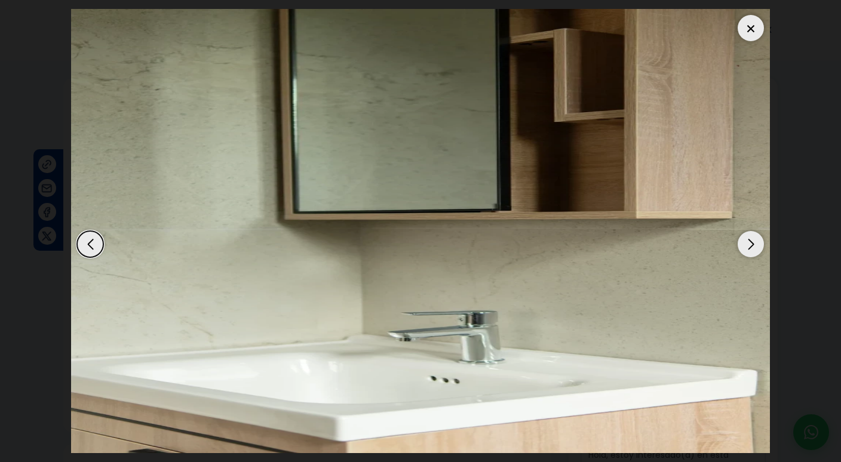
click at [752, 252] on div "Next slide" at bounding box center [751, 244] width 26 height 26
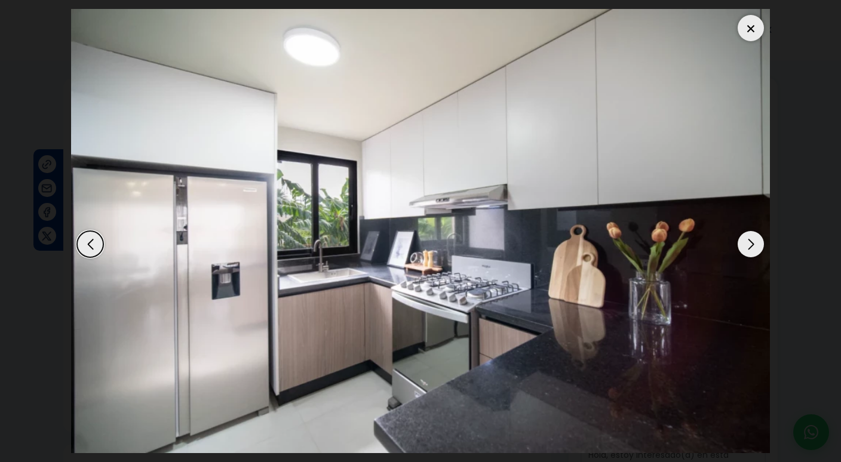
click at [752, 252] on div "Next slide" at bounding box center [751, 244] width 26 height 26
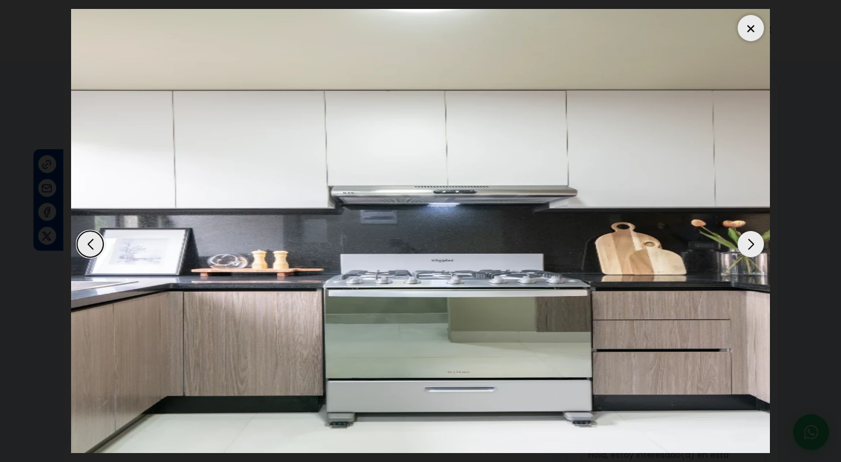
click at [752, 252] on div "Next slide" at bounding box center [751, 244] width 26 height 26
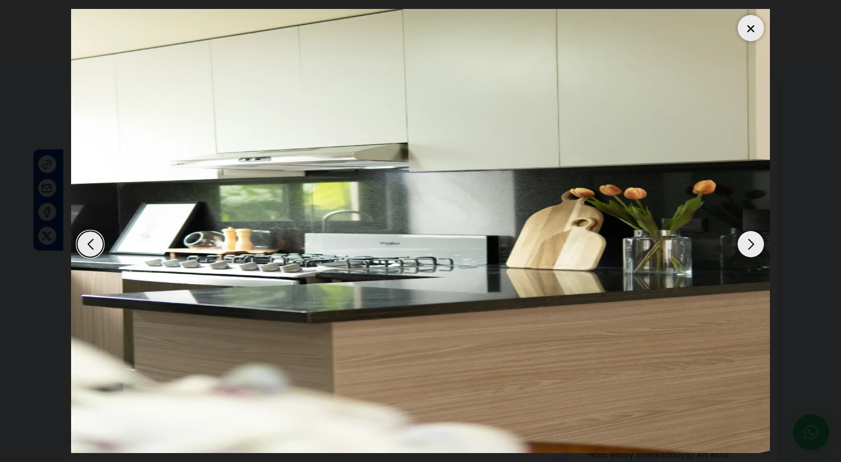
click at [752, 253] on div "Next slide" at bounding box center [751, 244] width 26 height 26
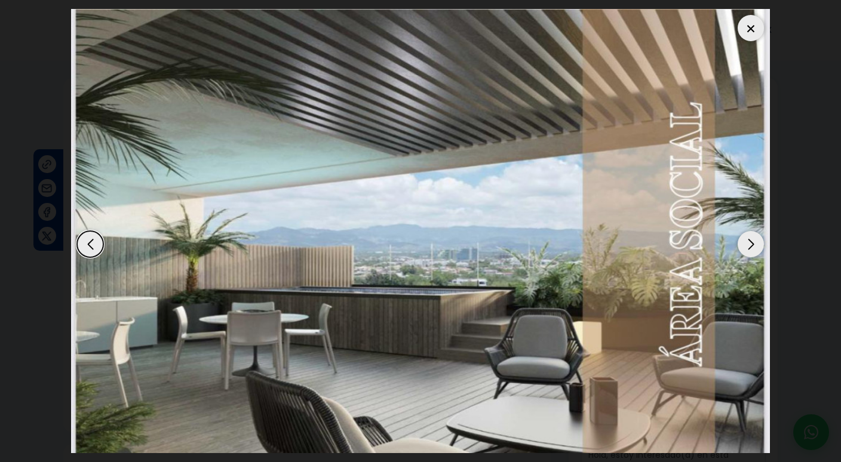
click at [752, 253] on div "Next slide" at bounding box center [751, 244] width 26 height 26
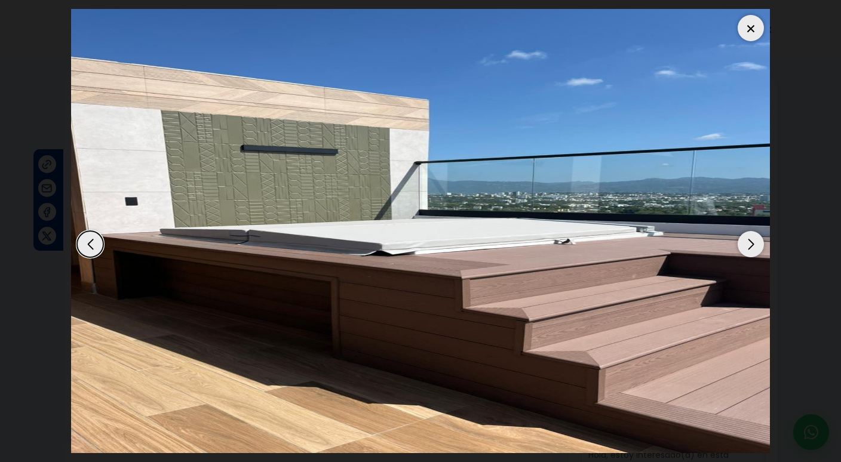
click at [751, 250] on div "Next slide" at bounding box center [751, 244] width 26 height 26
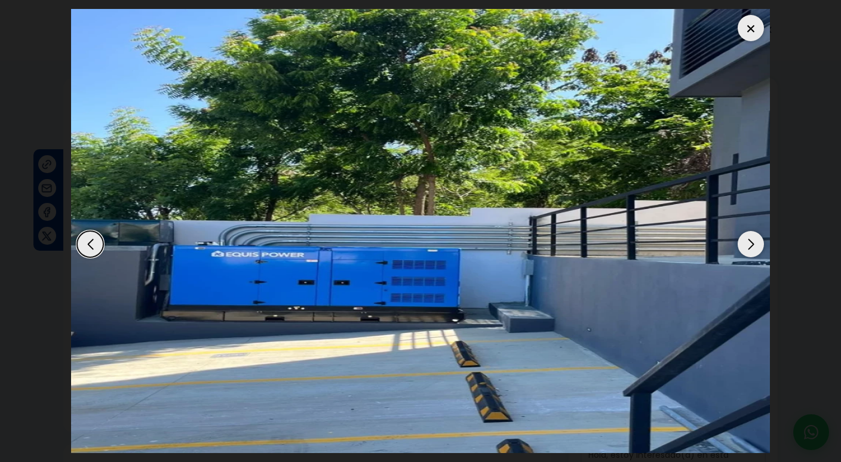
click at [751, 250] on div "Next slide" at bounding box center [751, 244] width 26 height 26
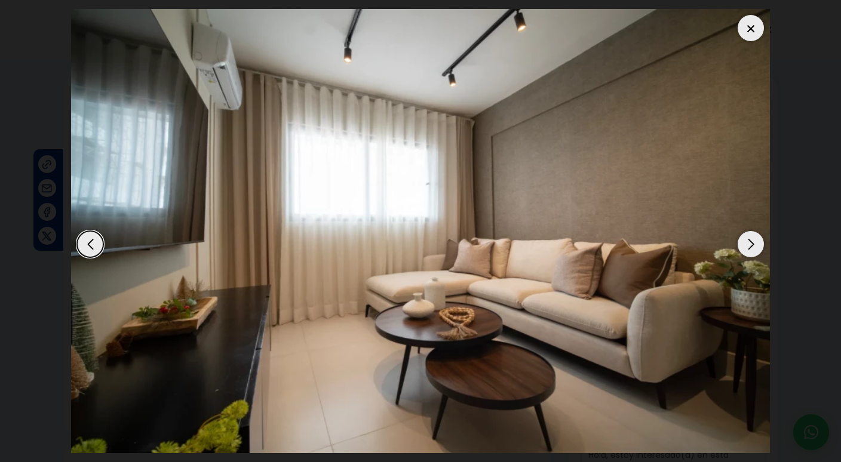
click at [751, 250] on div "Next slide" at bounding box center [751, 244] width 26 height 26
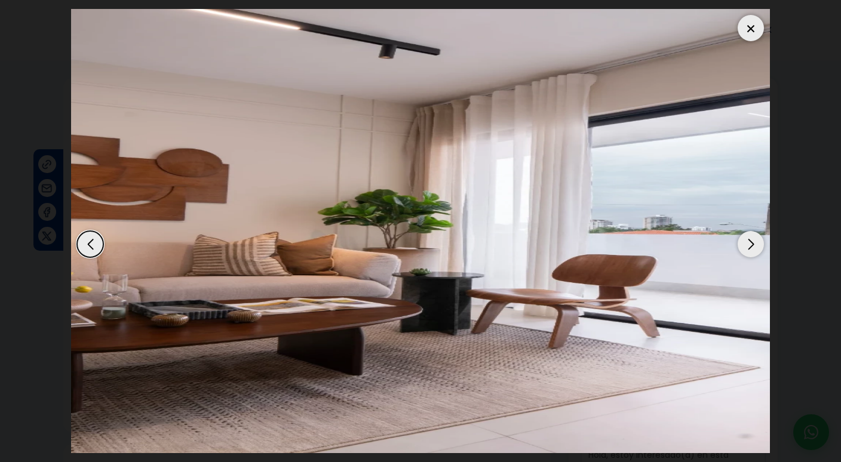
click at [751, 250] on div "Next slide" at bounding box center [751, 244] width 26 height 26
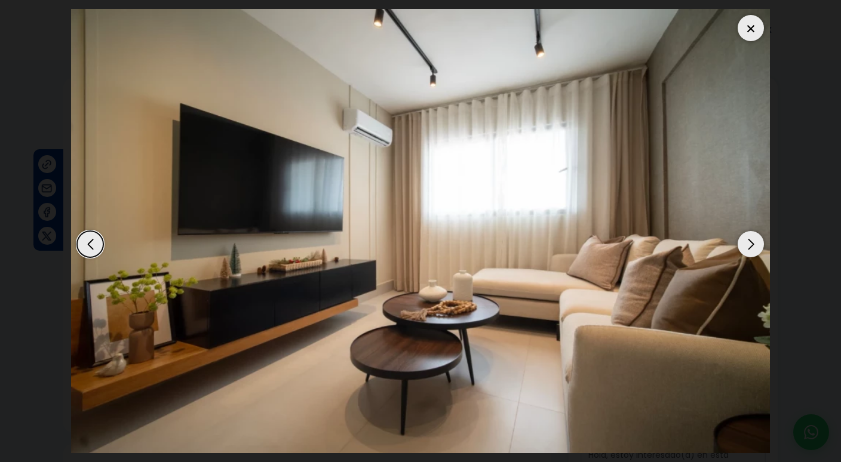
click at [751, 251] on div "Next slide" at bounding box center [751, 244] width 26 height 26
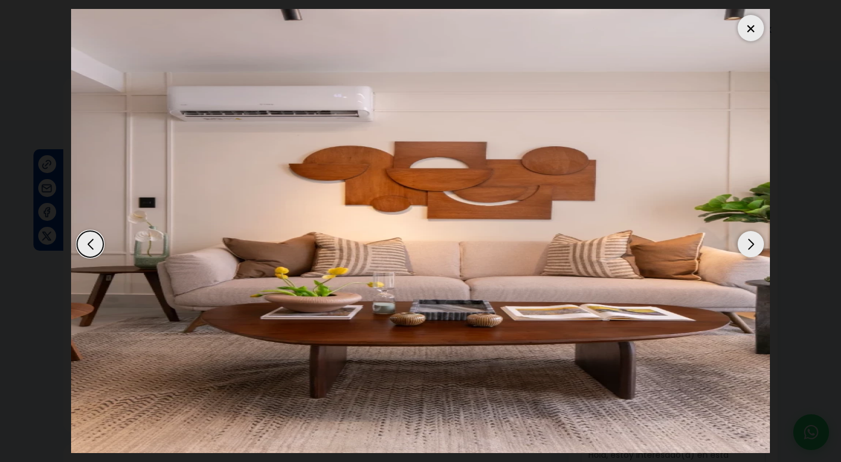
click at [751, 252] on div "Next slide" at bounding box center [751, 244] width 26 height 26
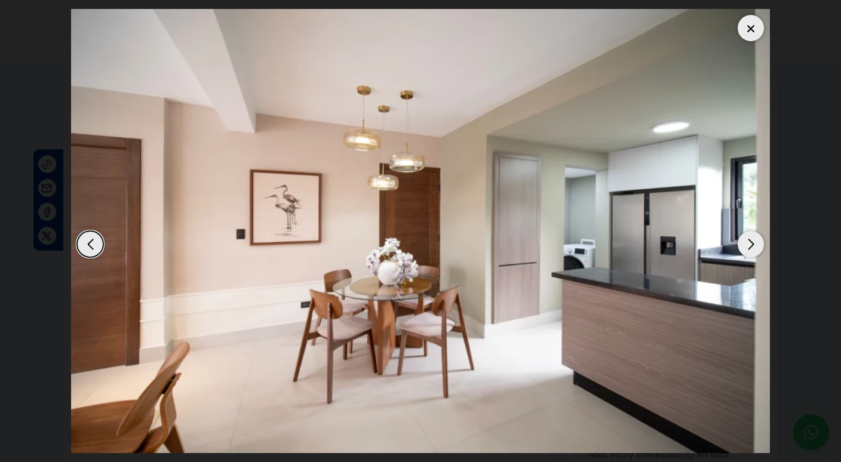
click at [751, 252] on div "Next slide" at bounding box center [751, 244] width 26 height 26
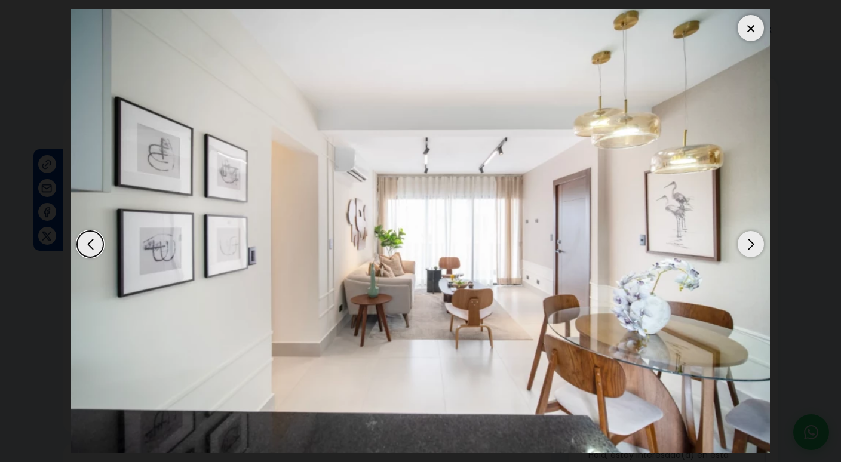
click at [747, 29] on div at bounding box center [751, 28] width 26 height 26
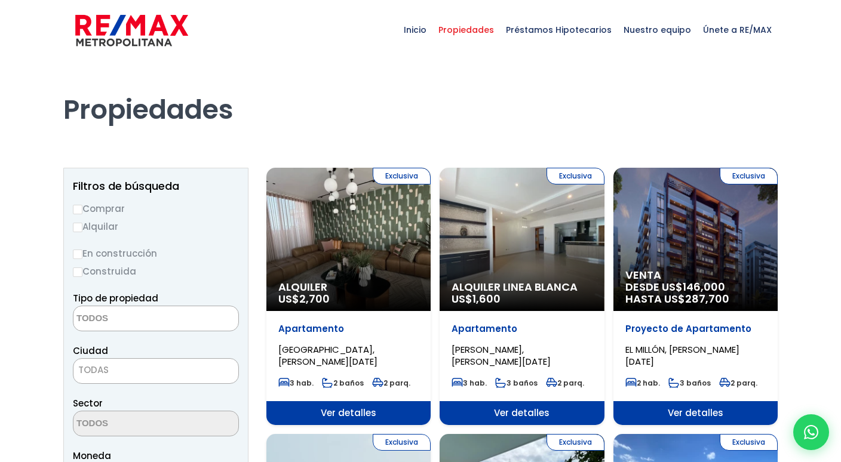
select select
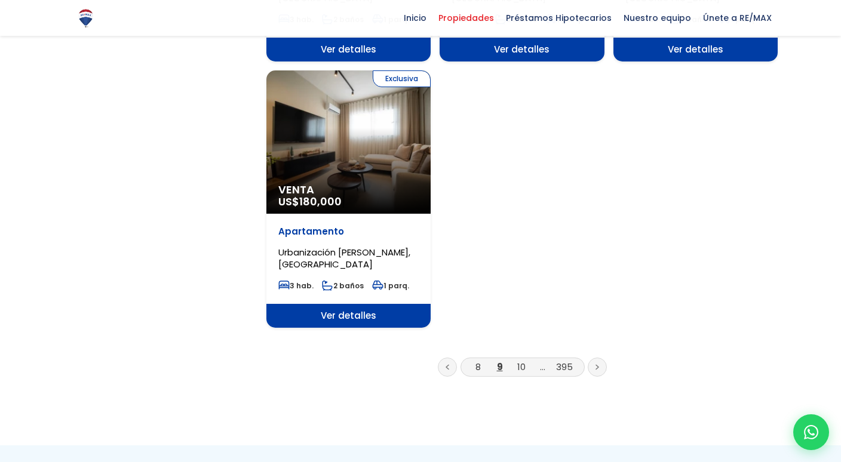
scroll to position [1494, 0]
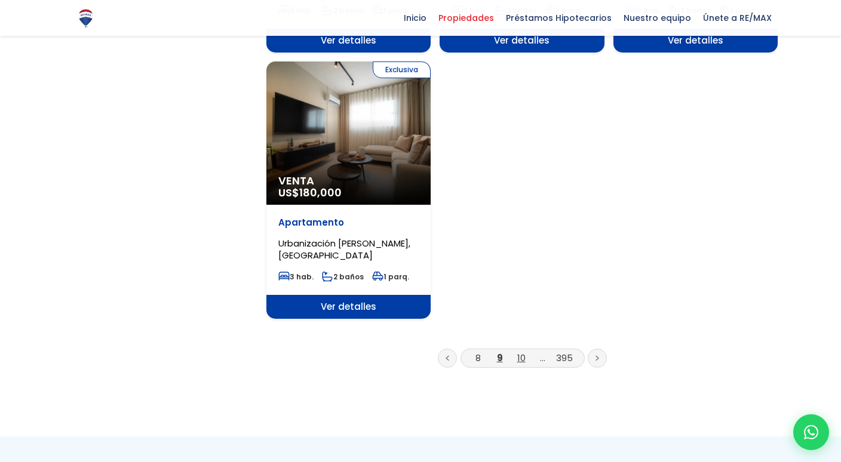
click at [520, 352] on link "10" at bounding box center [521, 358] width 8 height 13
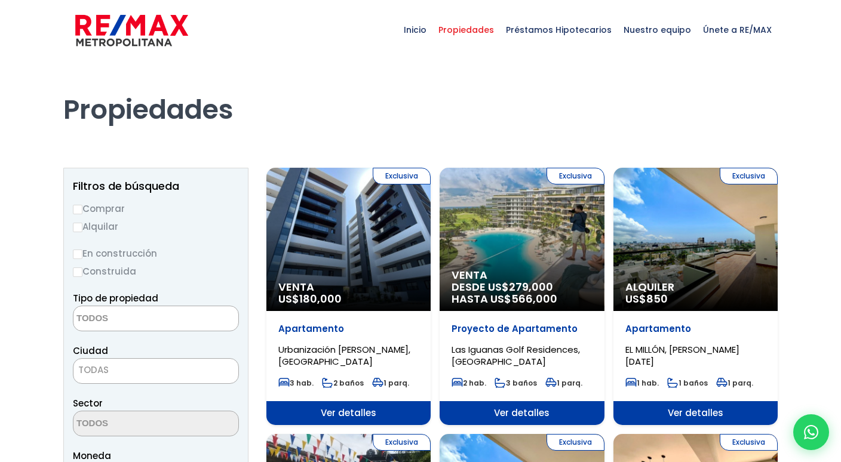
select select
click at [526, 244] on div "Exclusiva Venta DESDE US$ 279,000 HASTA US$ 566,000" at bounding box center [522, 239] width 164 height 143
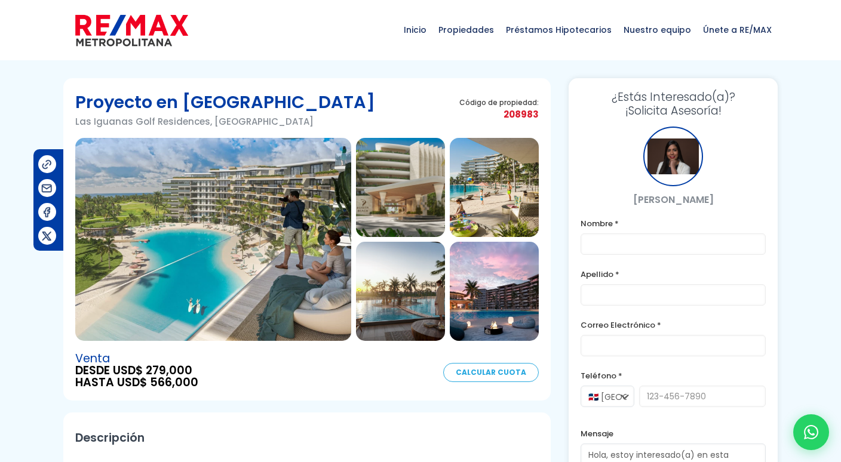
click at [280, 189] on img at bounding box center [213, 239] width 276 height 203
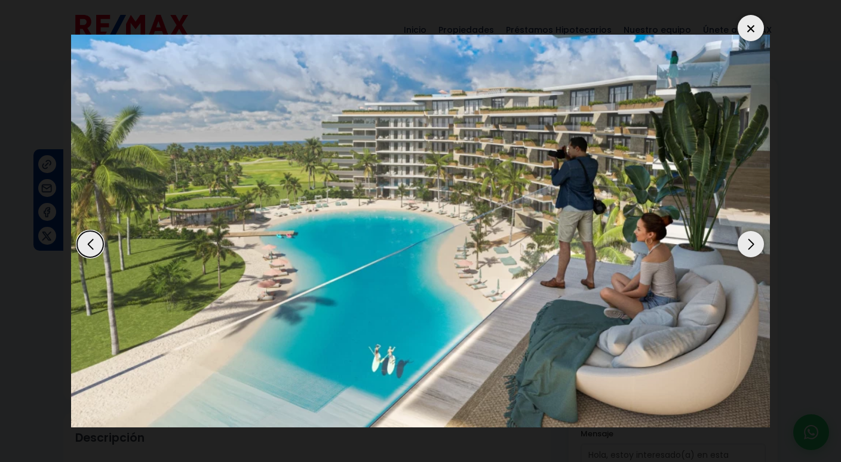
click at [756, 248] on div "Next slide" at bounding box center [751, 244] width 26 height 26
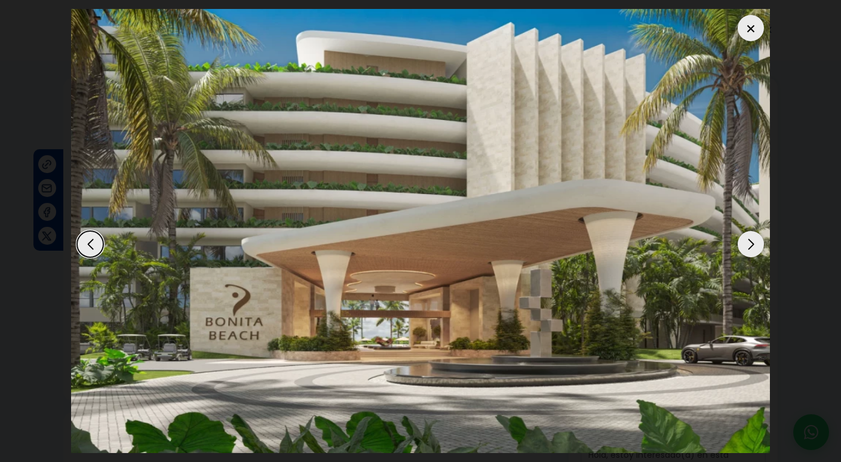
click at [756, 249] on div "Next slide" at bounding box center [751, 244] width 26 height 26
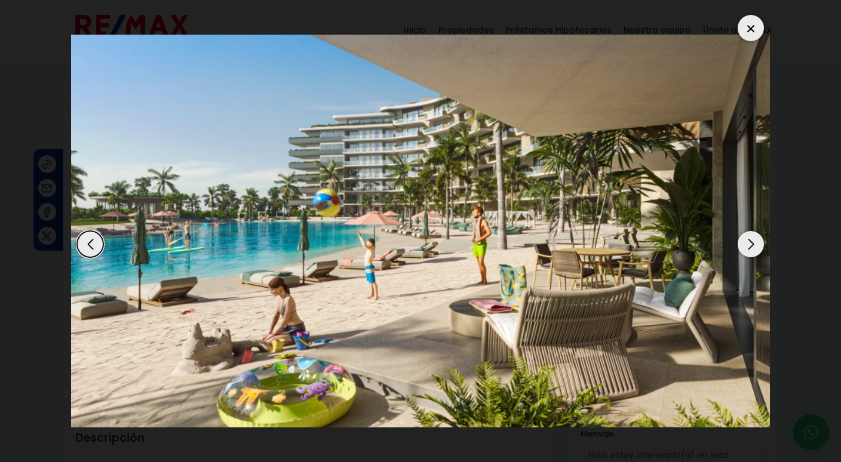
click at [756, 249] on div "Next slide" at bounding box center [751, 244] width 26 height 26
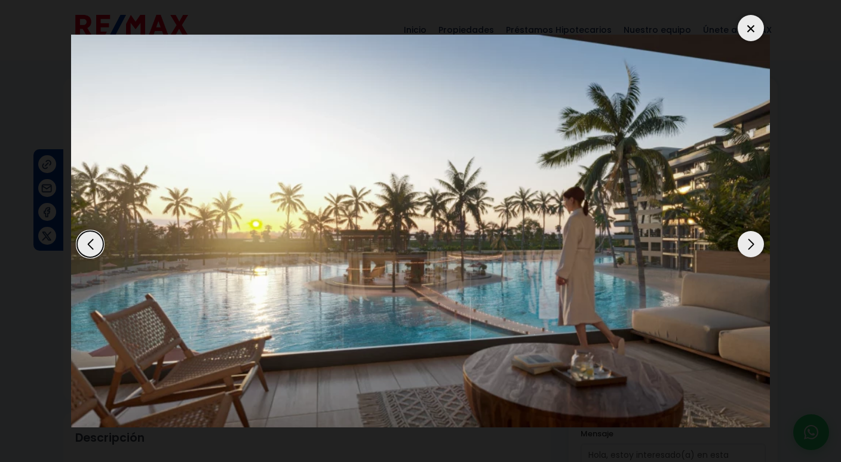
click at [756, 250] on div "Next slide" at bounding box center [751, 244] width 26 height 26
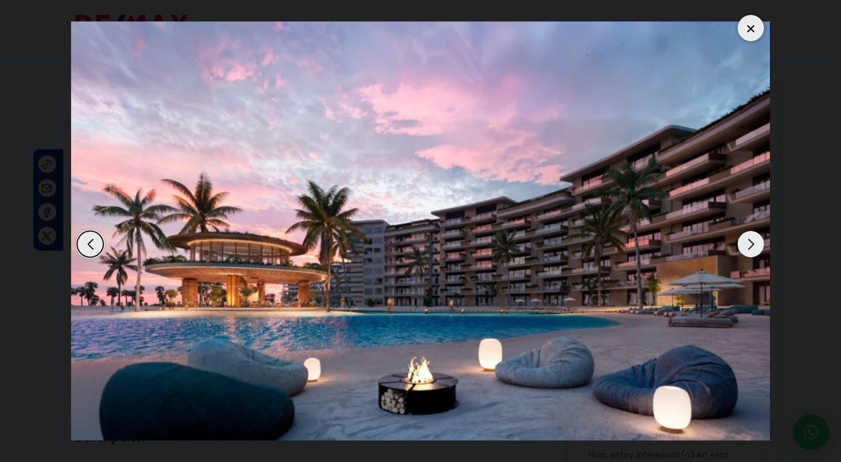
click at [757, 250] on div "Next slide" at bounding box center [751, 244] width 26 height 26
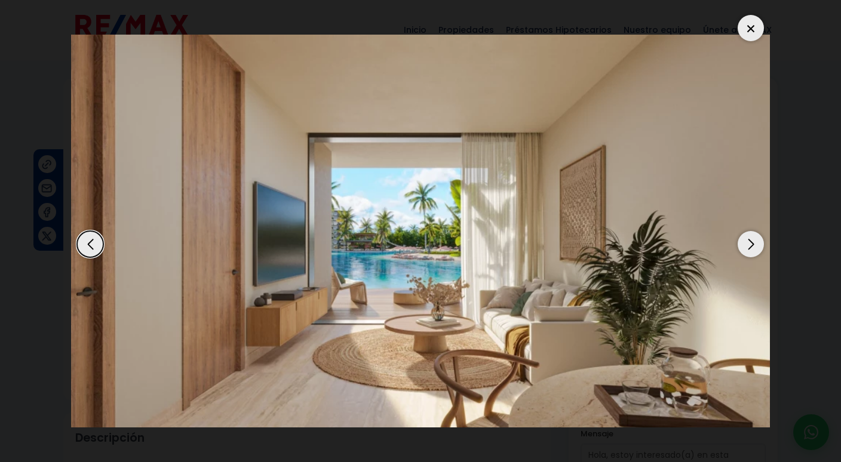
click at [758, 250] on div "Next slide" at bounding box center [751, 244] width 26 height 26
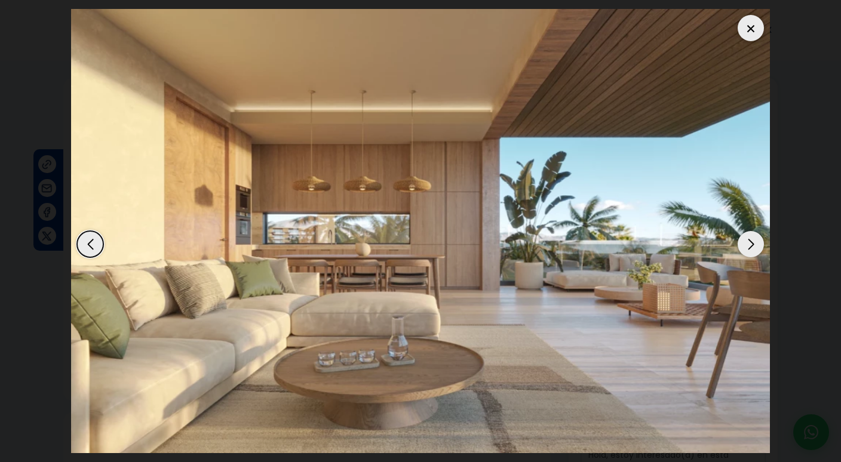
click at [759, 252] on div "Next slide" at bounding box center [751, 244] width 26 height 26
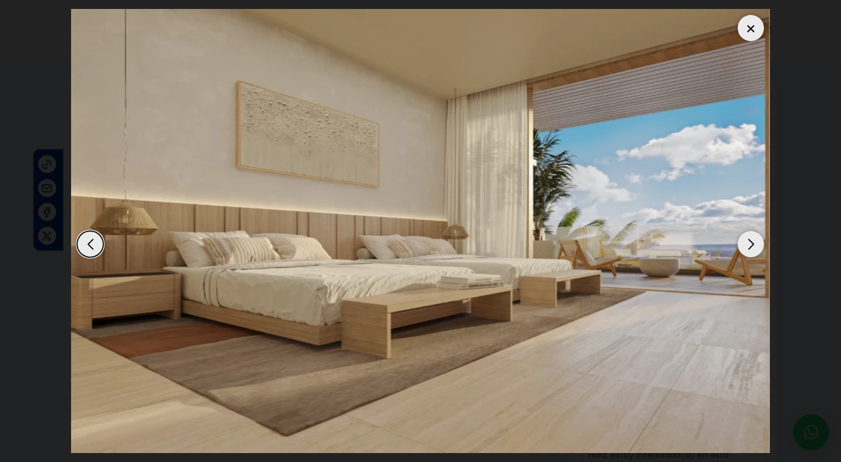
click at [759, 252] on div "Next slide" at bounding box center [751, 244] width 26 height 26
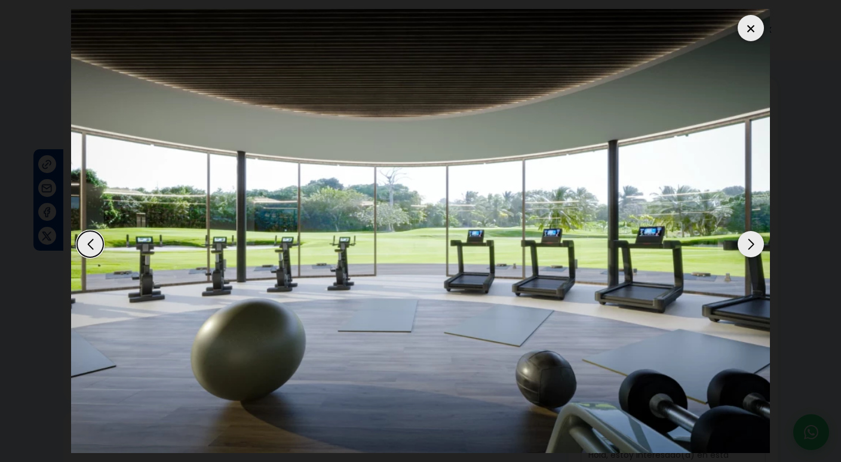
click at [751, 245] on div "Next slide" at bounding box center [751, 244] width 26 height 26
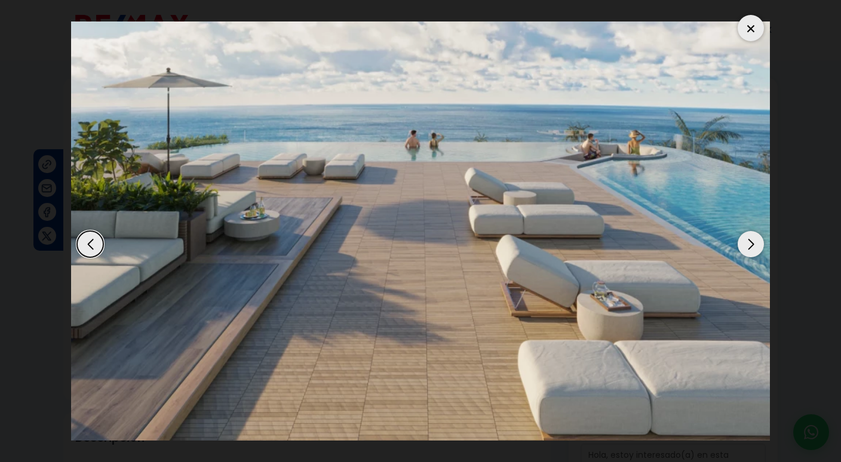
click at [751, 246] on div "Next slide" at bounding box center [751, 244] width 26 height 26
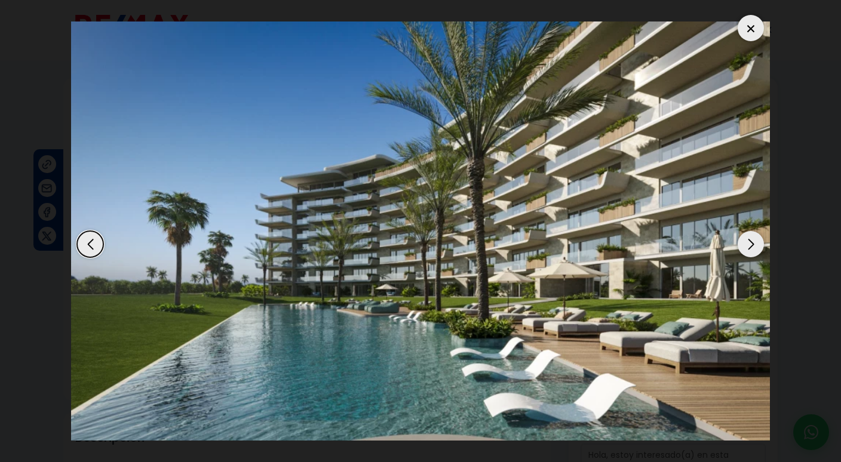
click at [751, 246] on div "Next slide" at bounding box center [751, 244] width 26 height 26
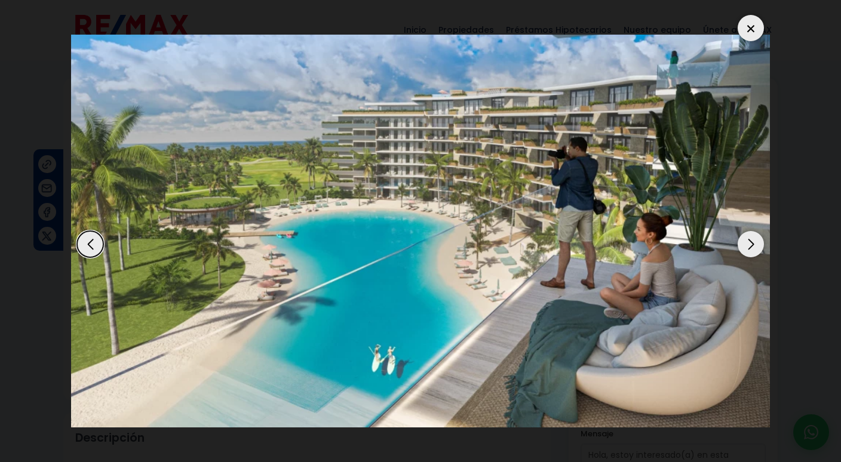
click at [751, 246] on div "Next slide" at bounding box center [751, 244] width 26 height 26
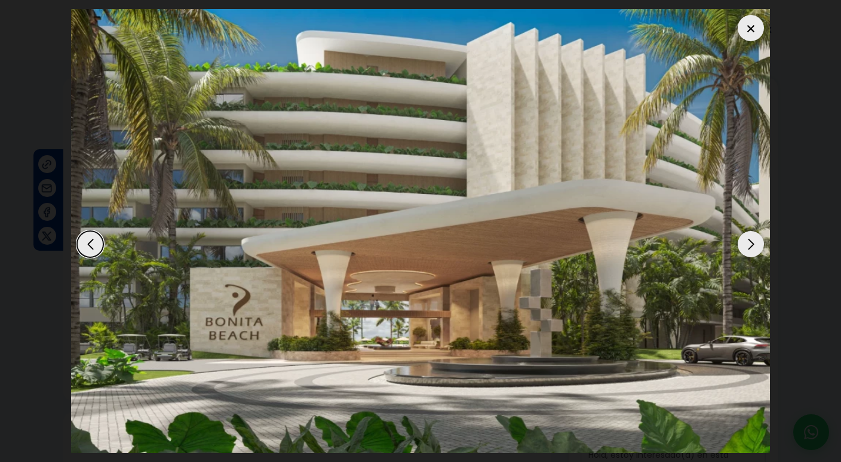
click at [751, 247] on div "Next slide" at bounding box center [751, 244] width 26 height 26
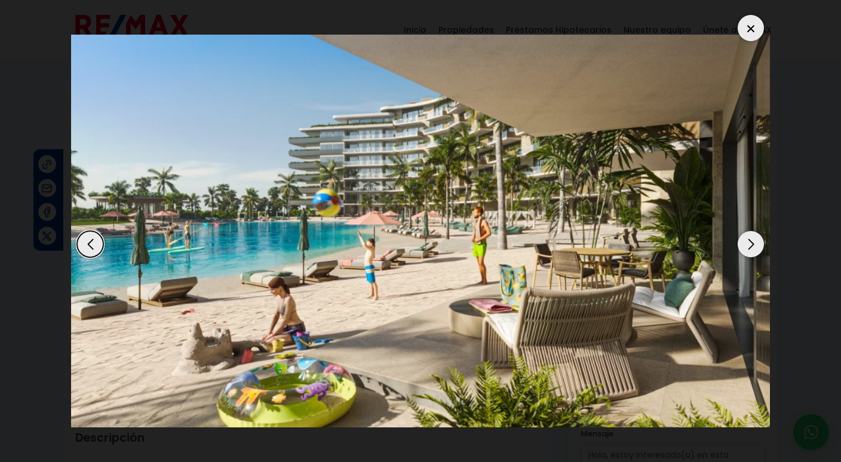
click at [751, 248] on div "Next slide" at bounding box center [751, 244] width 26 height 26
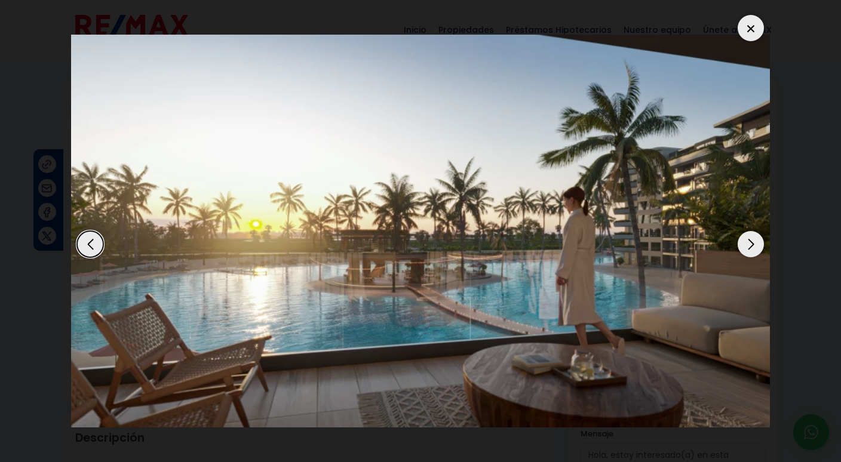
click at [751, 249] on div "Next slide" at bounding box center [751, 244] width 26 height 26
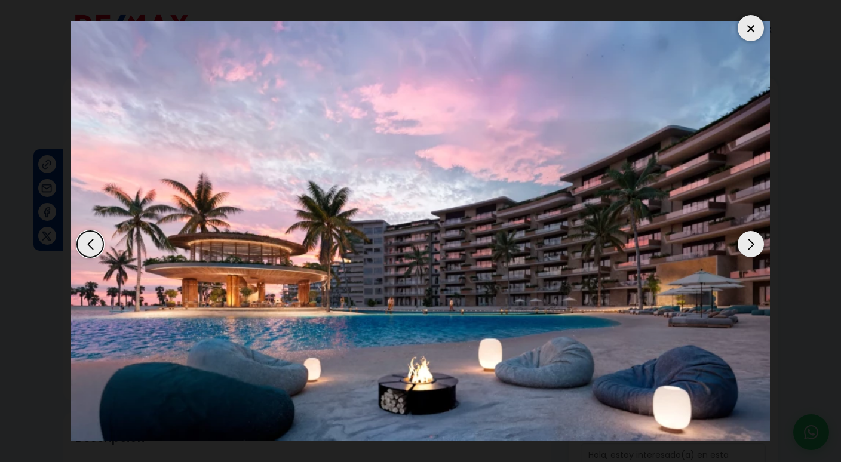
click at [751, 249] on div "Next slide" at bounding box center [751, 244] width 26 height 26
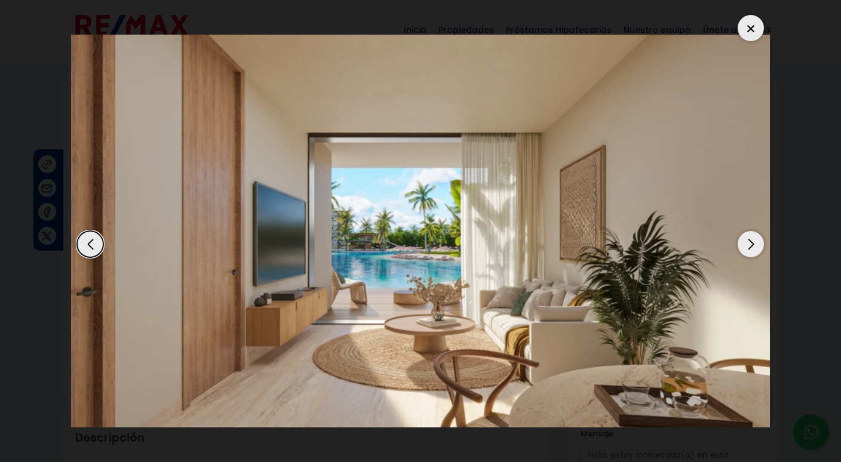
click at [751, 250] on div "Next slide" at bounding box center [751, 244] width 26 height 26
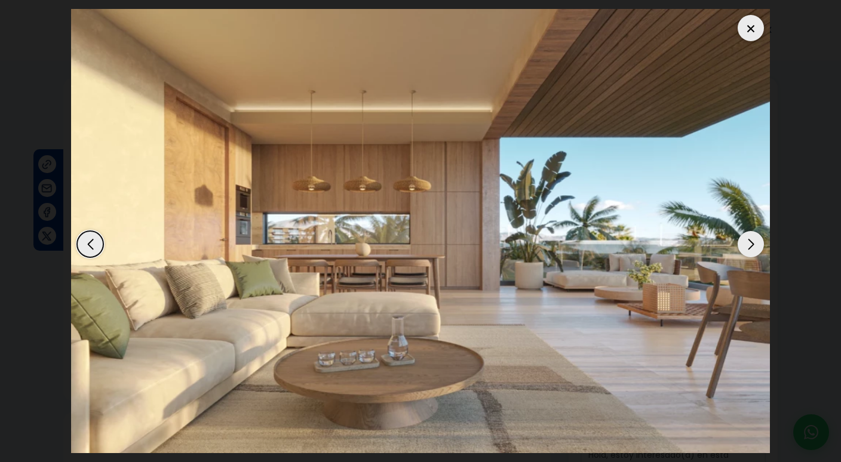
click at [751, 249] on div "Next slide" at bounding box center [751, 244] width 26 height 26
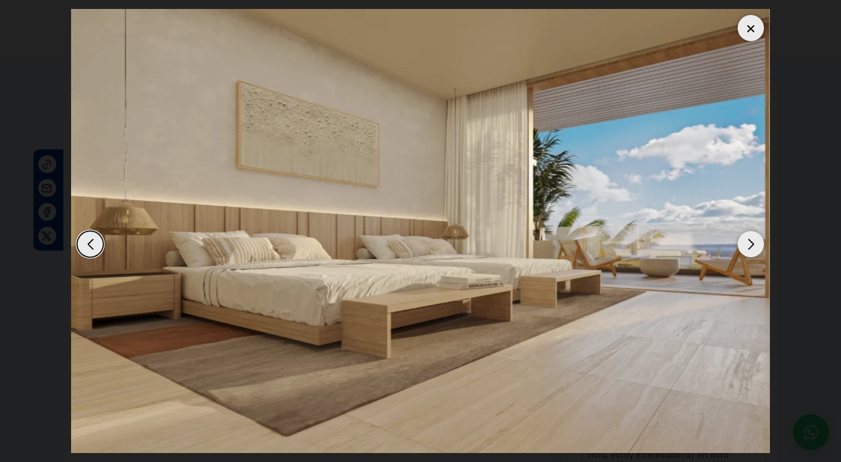
click at [751, 250] on div "Next slide" at bounding box center [751, 244] width 26 height 26
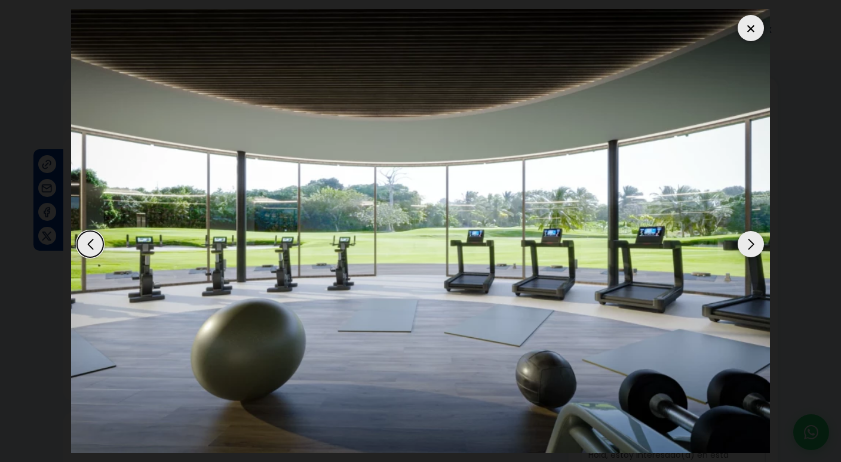
click at [751, 250] on div "Next slide" at bounding box center [751, 244] width 26 height 26
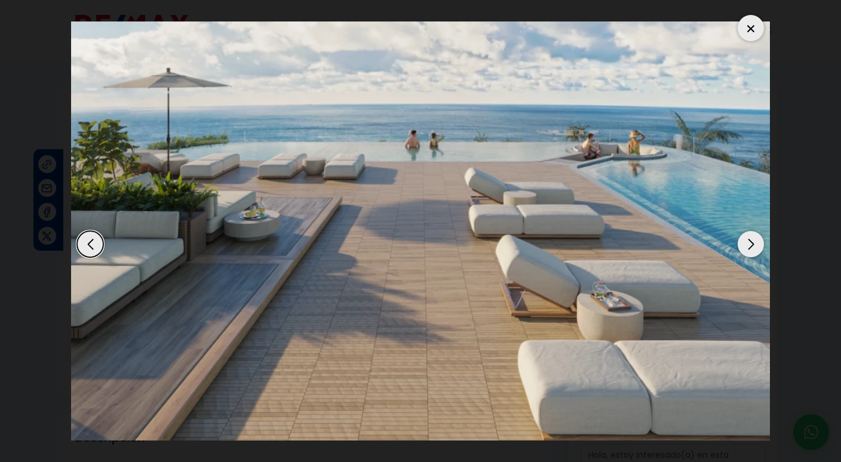
click at [751, 250] on div "Next slide" at bounding box center [751, 244] width 26 height 26
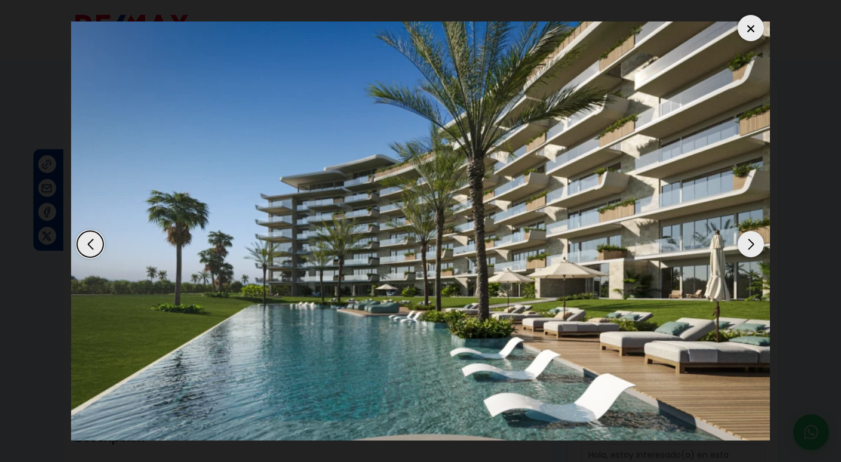
click at [751, 250] on div "Next slide" at bounding box center [751, 244] width 26 height 26
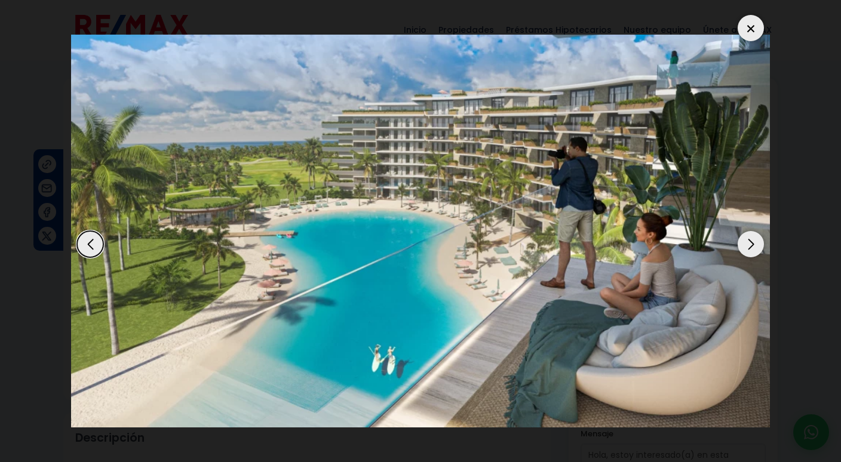
click at [752, 246] on div "Next slide" at bounding box center [751, 244] width 26 height 26
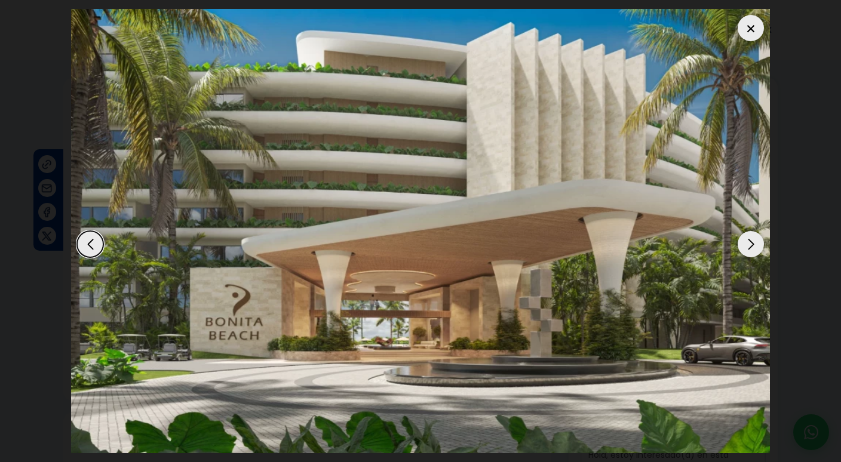
click at [752, 246] on div "Next slide" at bounding box center [751, 244] width 26 height 26
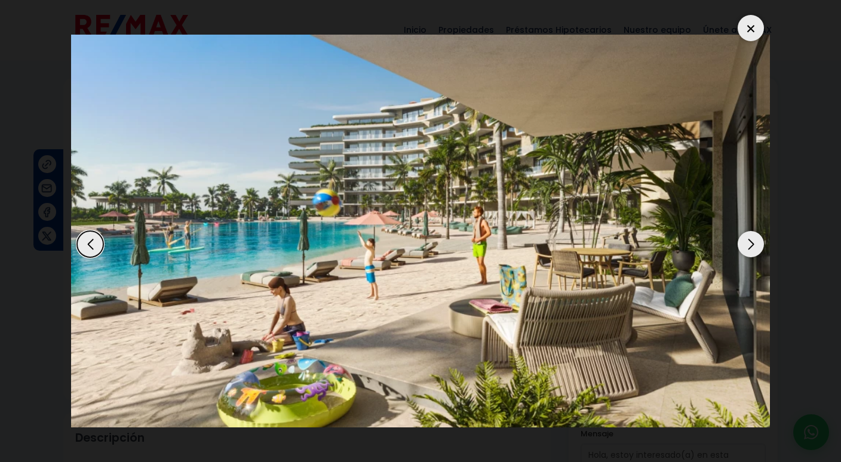
click at [752, 246] on div "Next slide" at bounding box center [751, 244] width 26 height 26
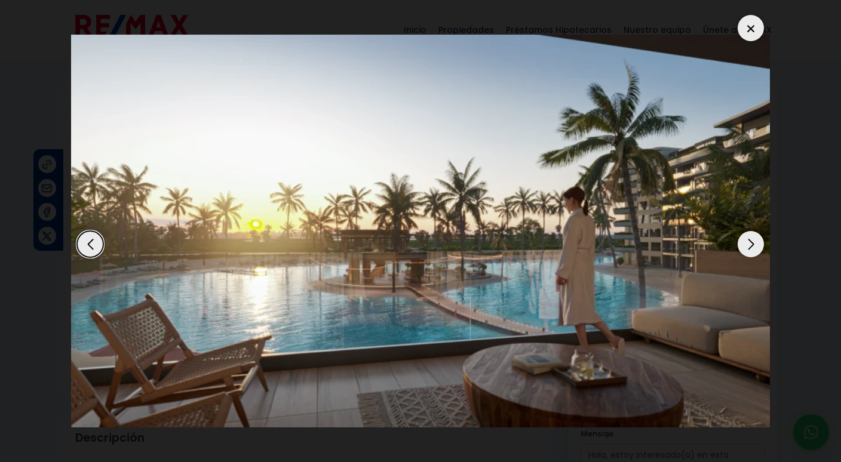
click at [752, 246] on div "Next slide" at bounding box center [751, 244] width 26 height 26
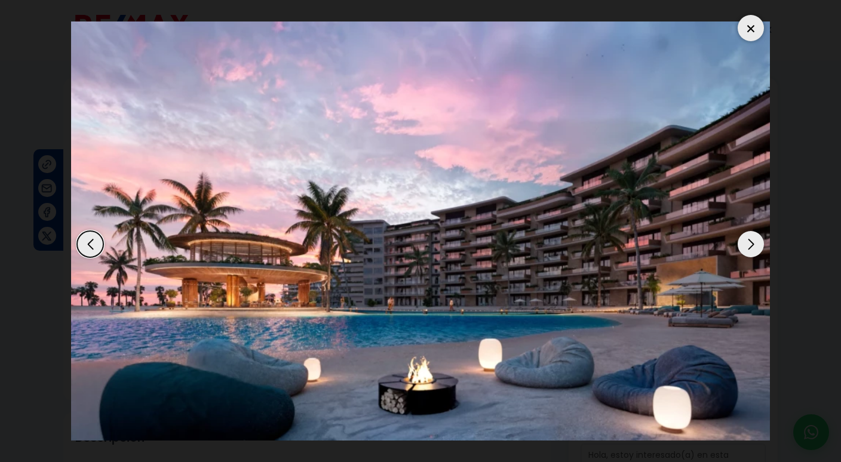
click at [752, 246] on div "Next slide" at bounding box center [751, 244] width 26 height 26
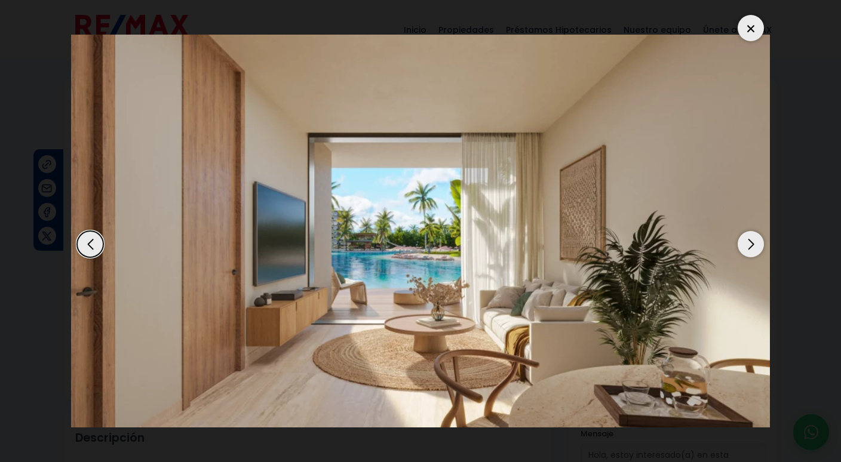
click at [752, 246] on div "Next slide" at bounding box center [751, 244] width 26 height 26
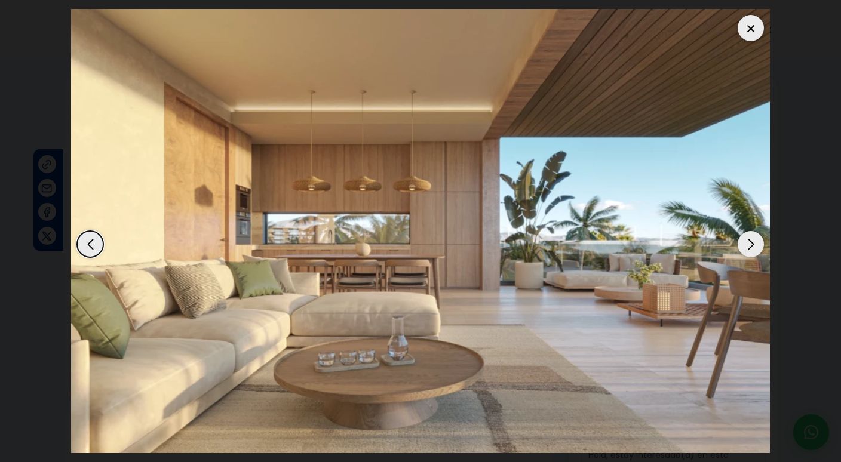
click at [752, 246] on div "Next slide" at bounding box center [751, 244] width 26 height 26
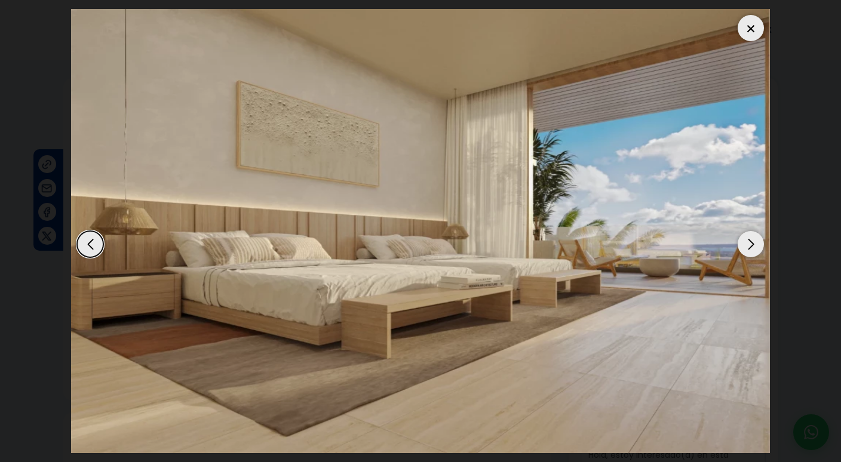
click at [752, 246] on div "Next slide" at bounding box center [751, 244] width 26 height 26
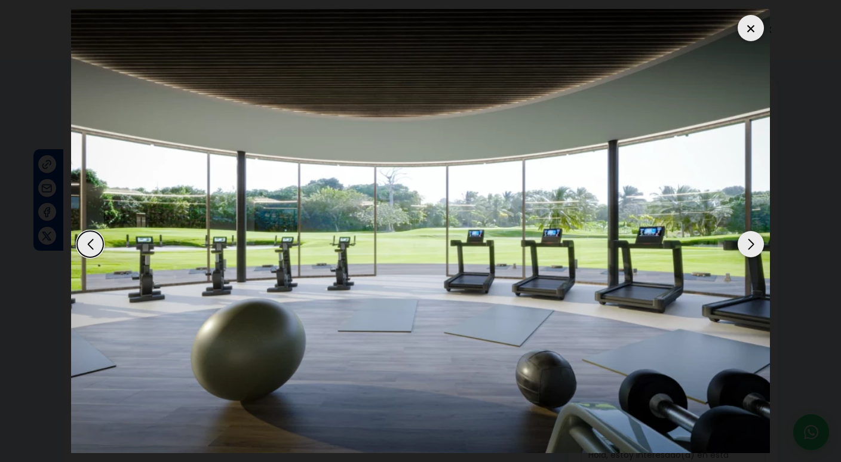
click at [752, 246] on div "Next slide" at bounding box center [751, 244] width 26 height 26
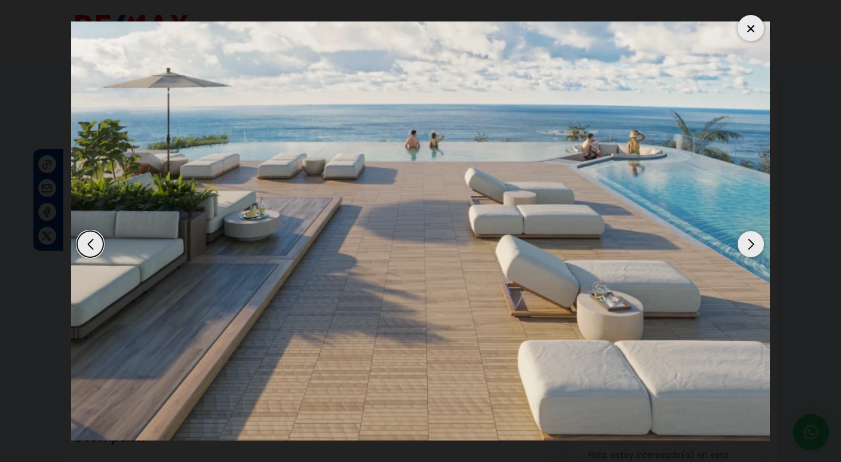
click at [752, 246] on div "Next slide" at bounding box center [751, 244] width 26 height 26
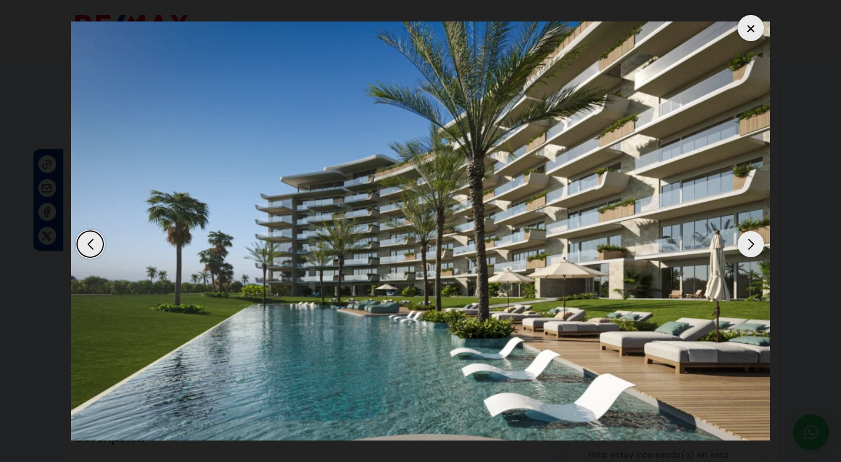
click at [752, 246] on div "Next slide" at bounding box center [751, 244] width 26 height 26
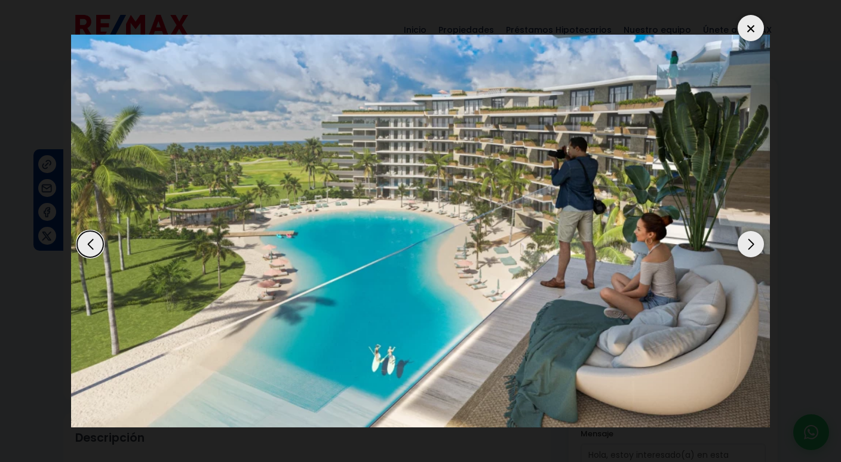
click at [752, 246] on div "Next slide" at bounding box center [751, 244] width 26 height 26
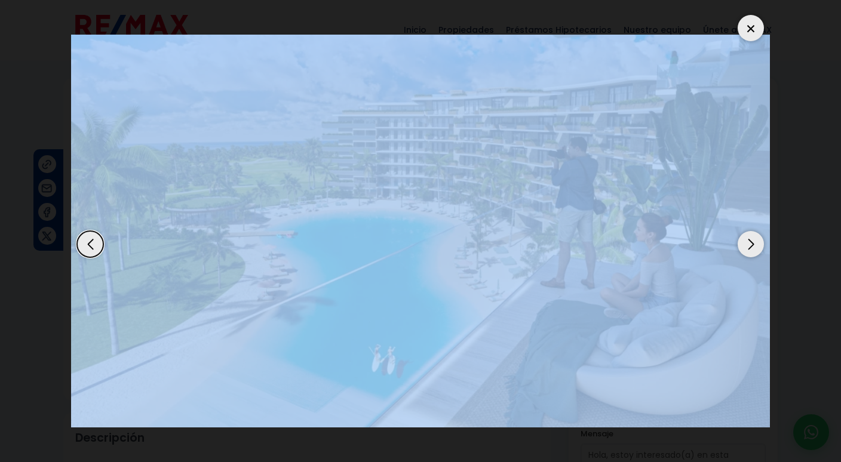
click at [752, 246] on div "Next slide" at bounding box center [751, 244] width 26 height 26
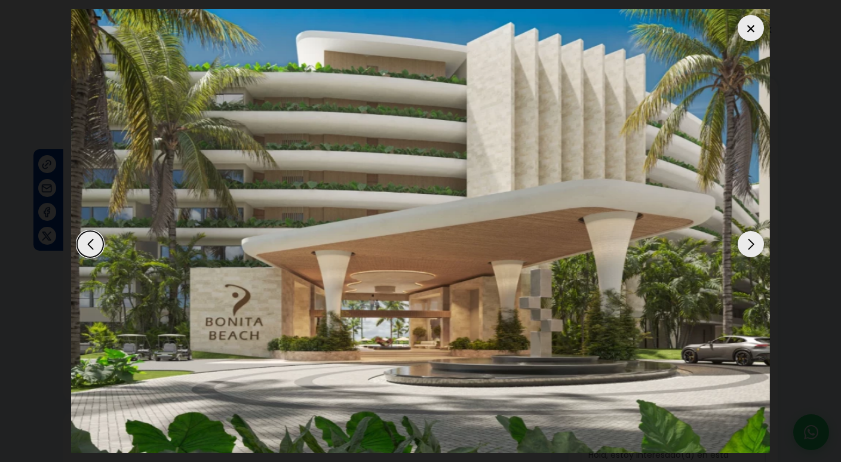
click at [752, 246] on div "Next slide" at bounding box center [751, 244] width 26 height 26
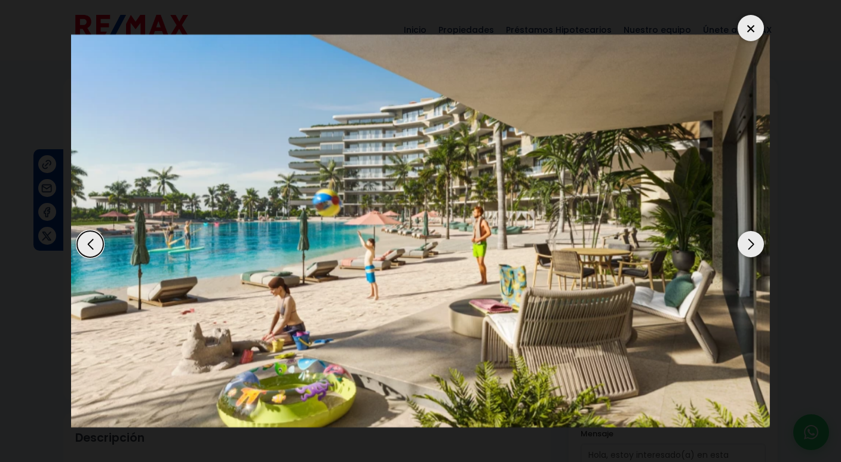
click at [752, 246] on div "Next slide" at bounding box center [751, 244] width 26 height 26
